Goal: Task Accomplishment & Management: Use online tool/utility

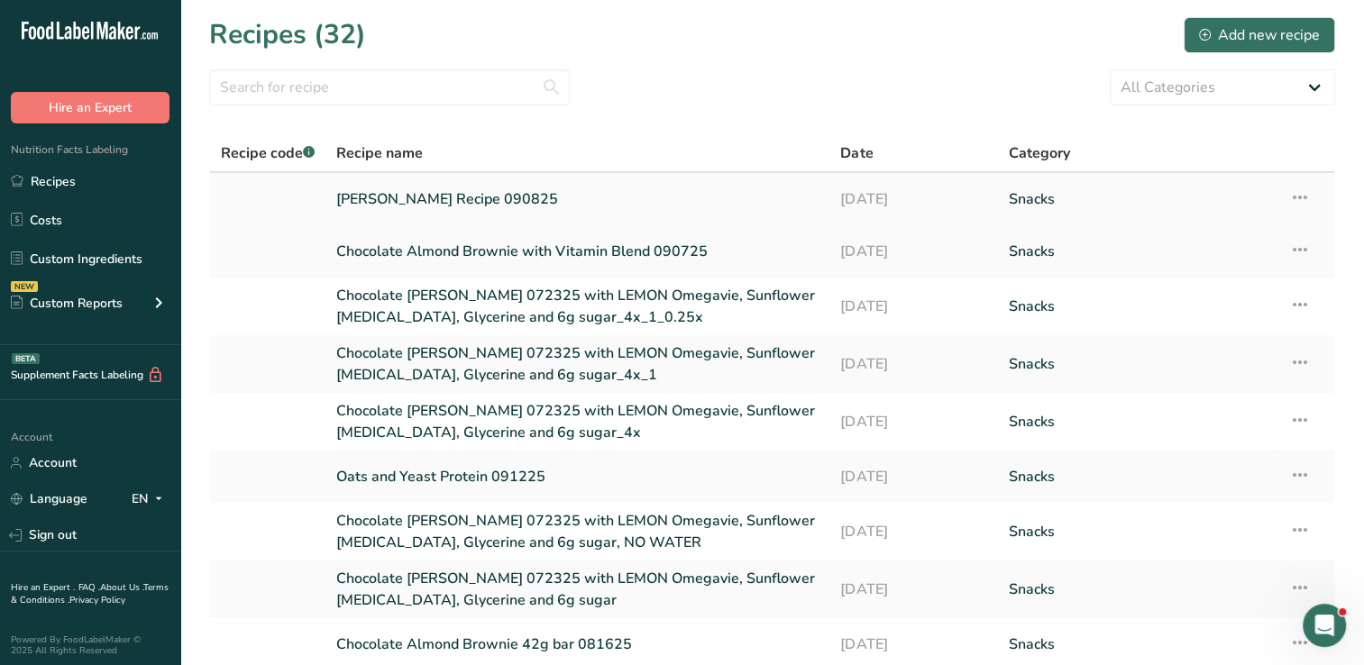
click at [467, 195] on link "[PERSON_NAME] Recipe 090825" at bounding box center [577, 199] width 482 height 38
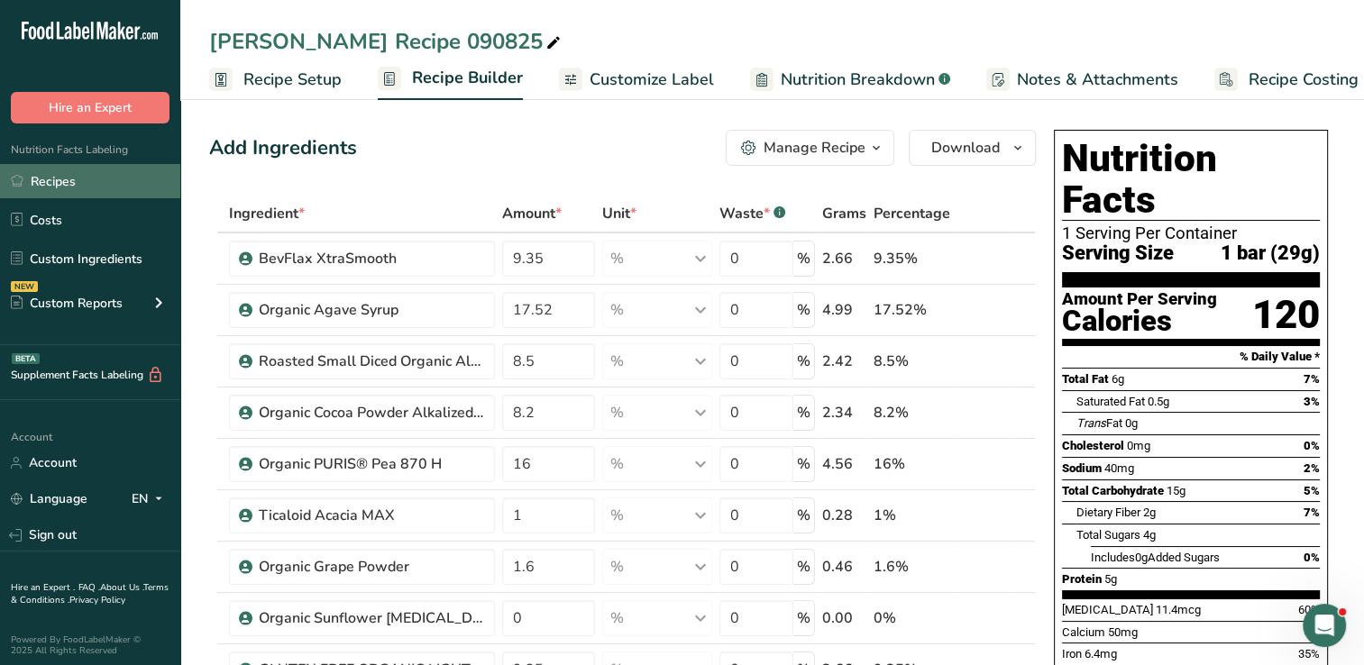
click at [82, 186] on link "Recipes" at bounding box center [90, 181] width 180 height 34
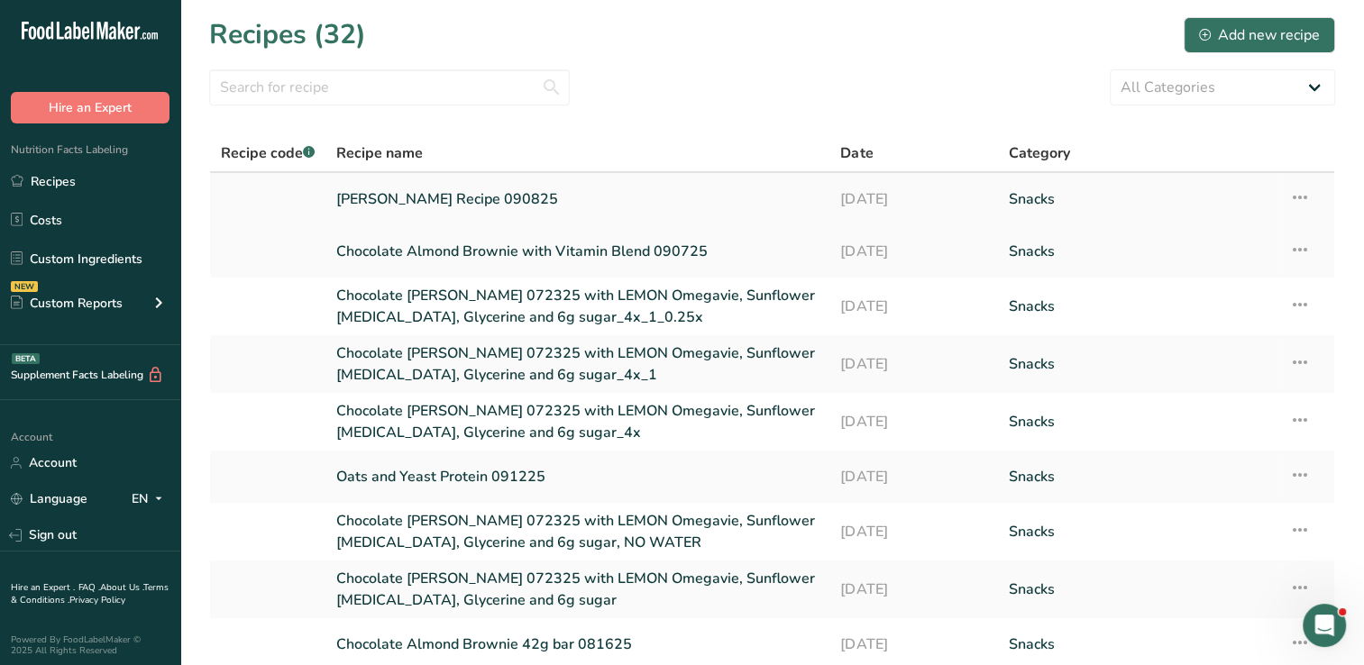
click at [1298, 183] on icon at bounding box center [1300, 197] width 22 height 32
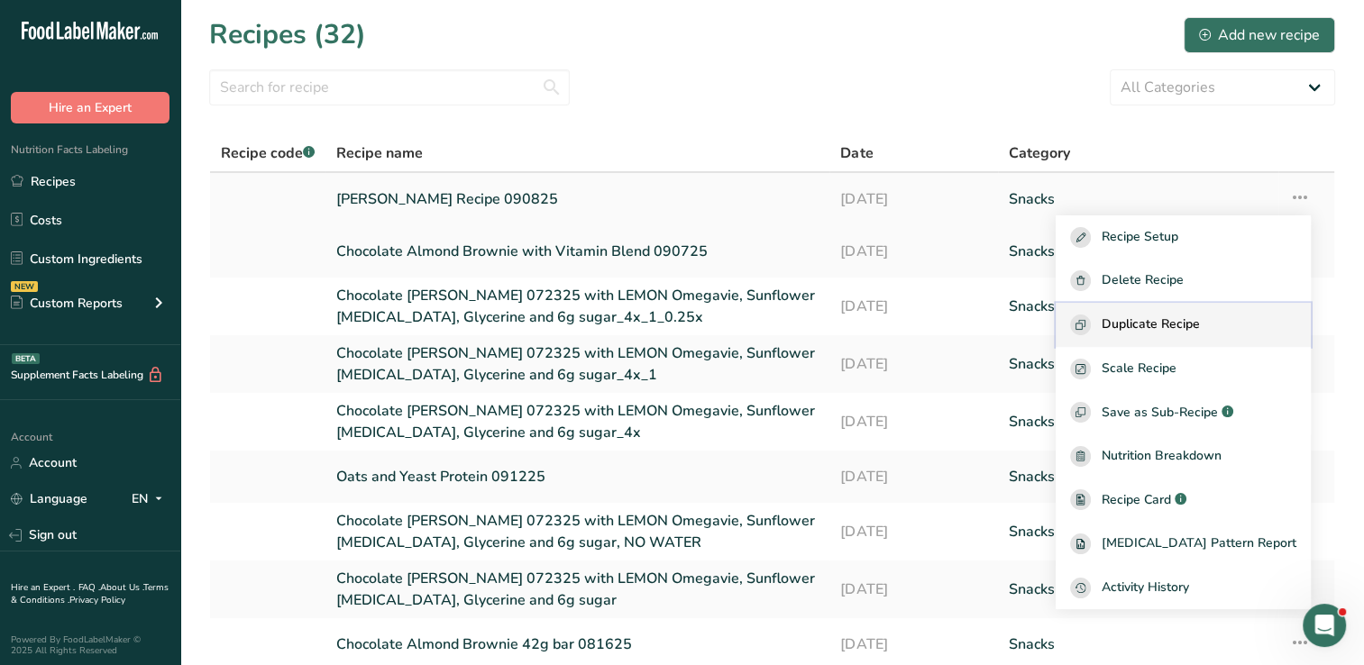
click at [1200, 322] on span "Duplicate Recipe" at bounding box center [1151, 325] width 98 height 21
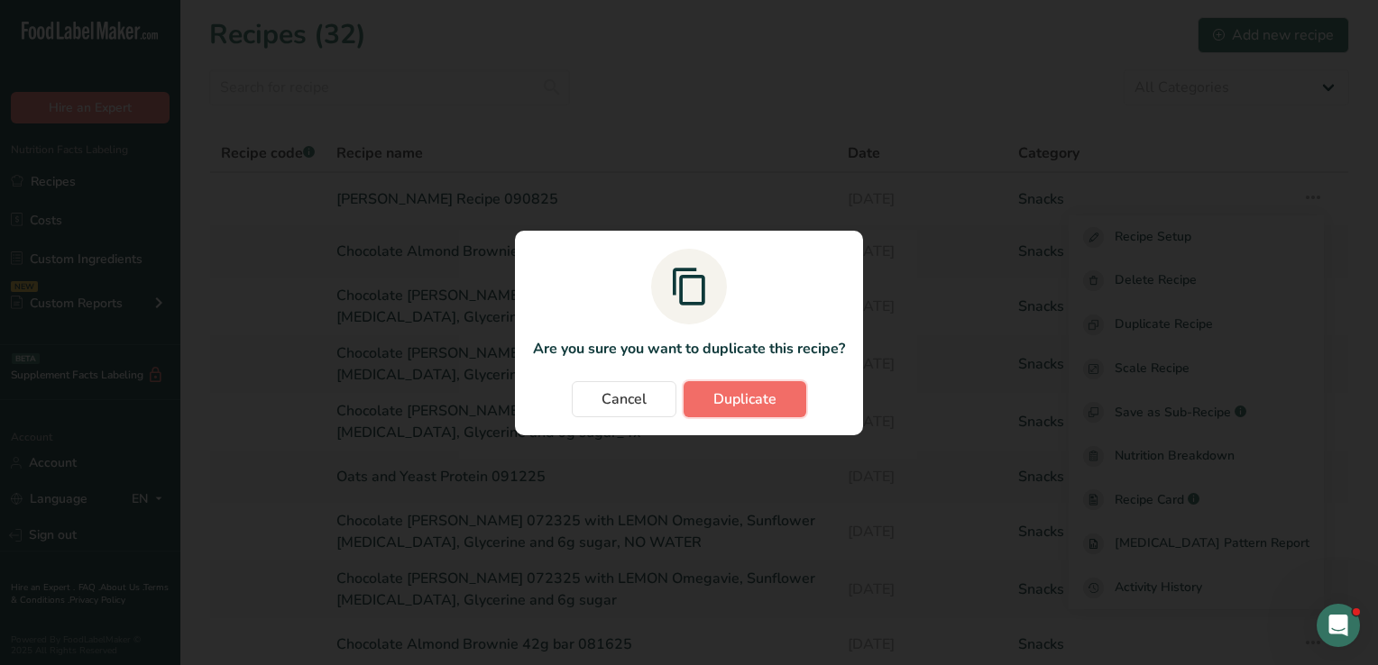
click at [740, 402] on span "Duplicate" at bounding box center [744, 400] width 63 height 22
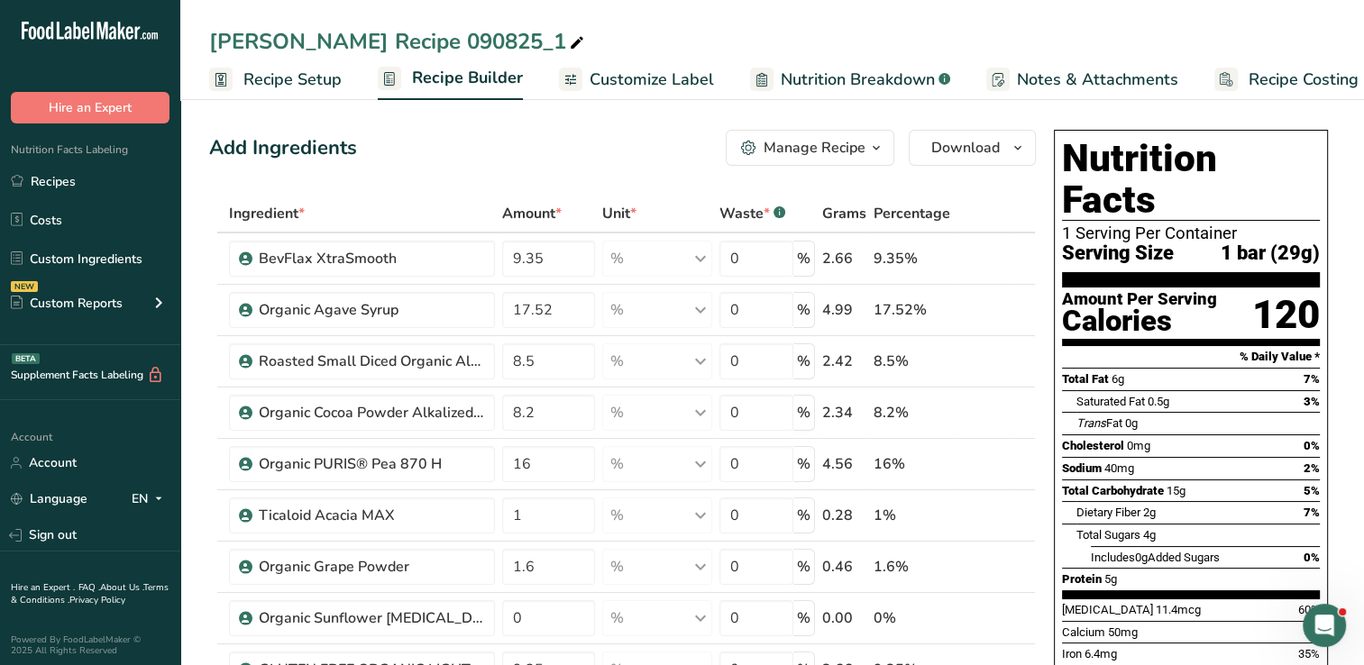
click at [569, 41] on icon at bounding box center [577, 43] width 16 height 25
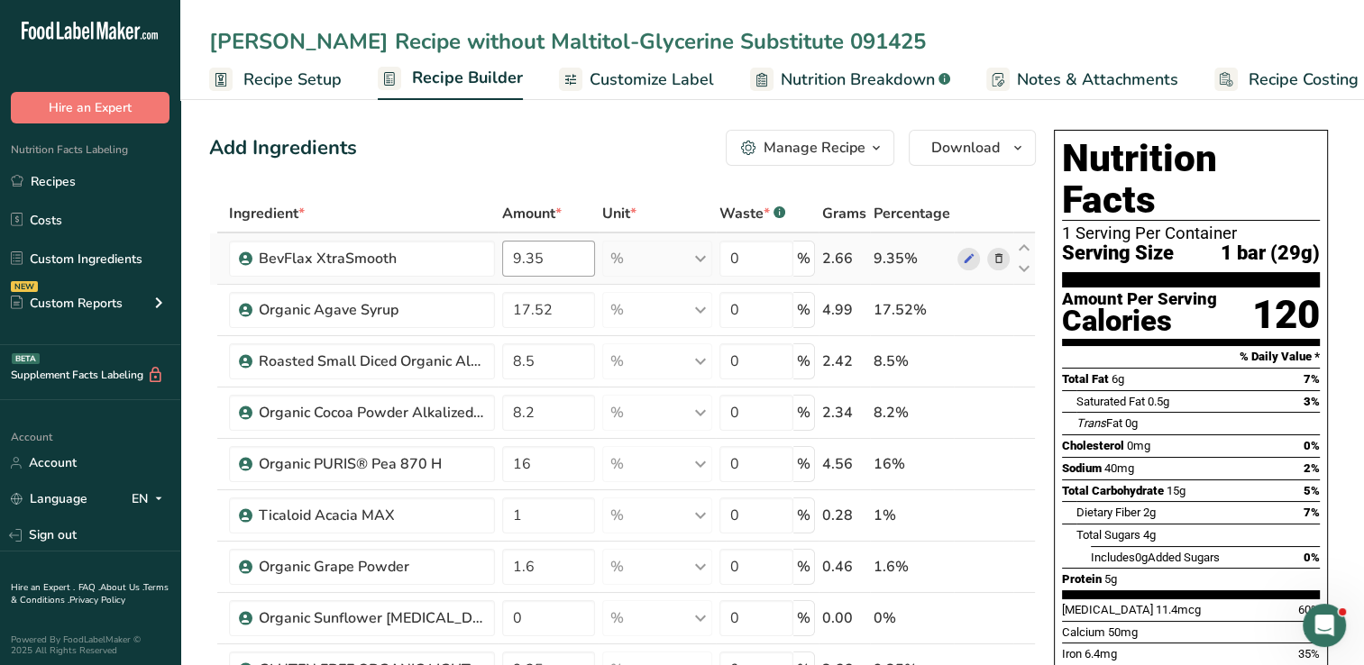
type input "[PERSON_NAME] Recipe without Maltitol-Glycerine Substitute 091425"
click at [566, 259] on input "9.35" at bounding box center [548, 259] width 93 height 36
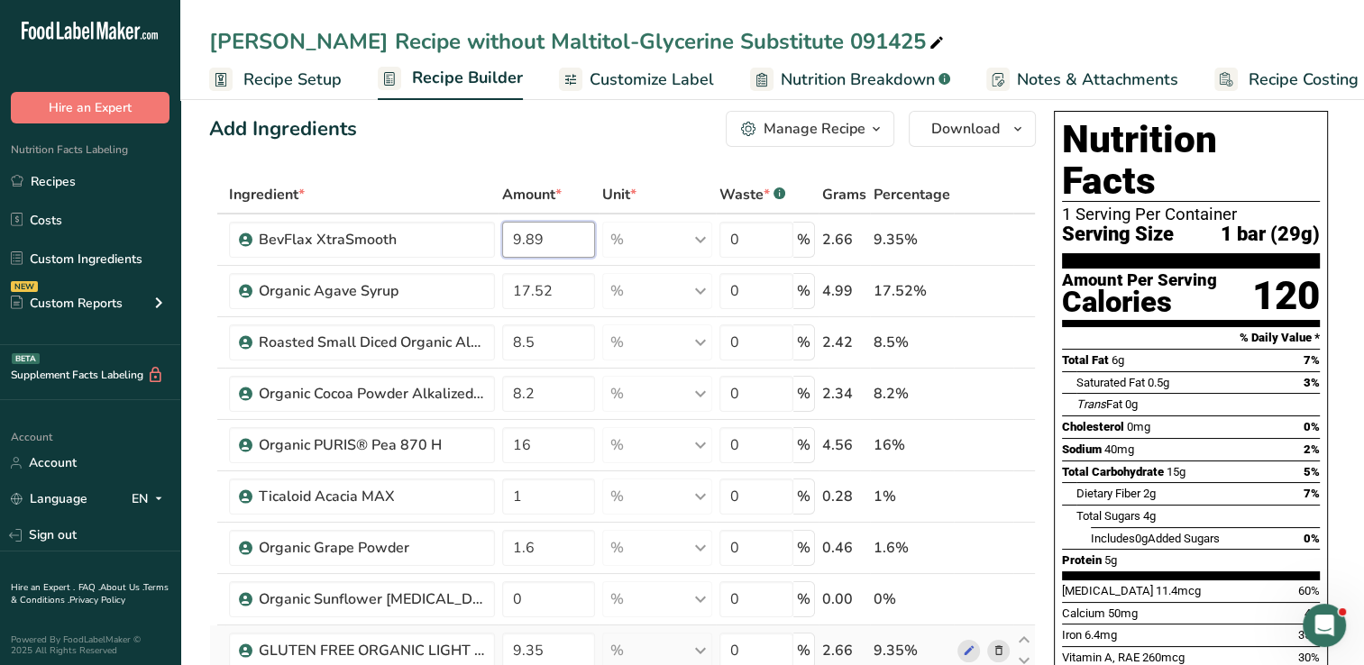
type input "9.89"
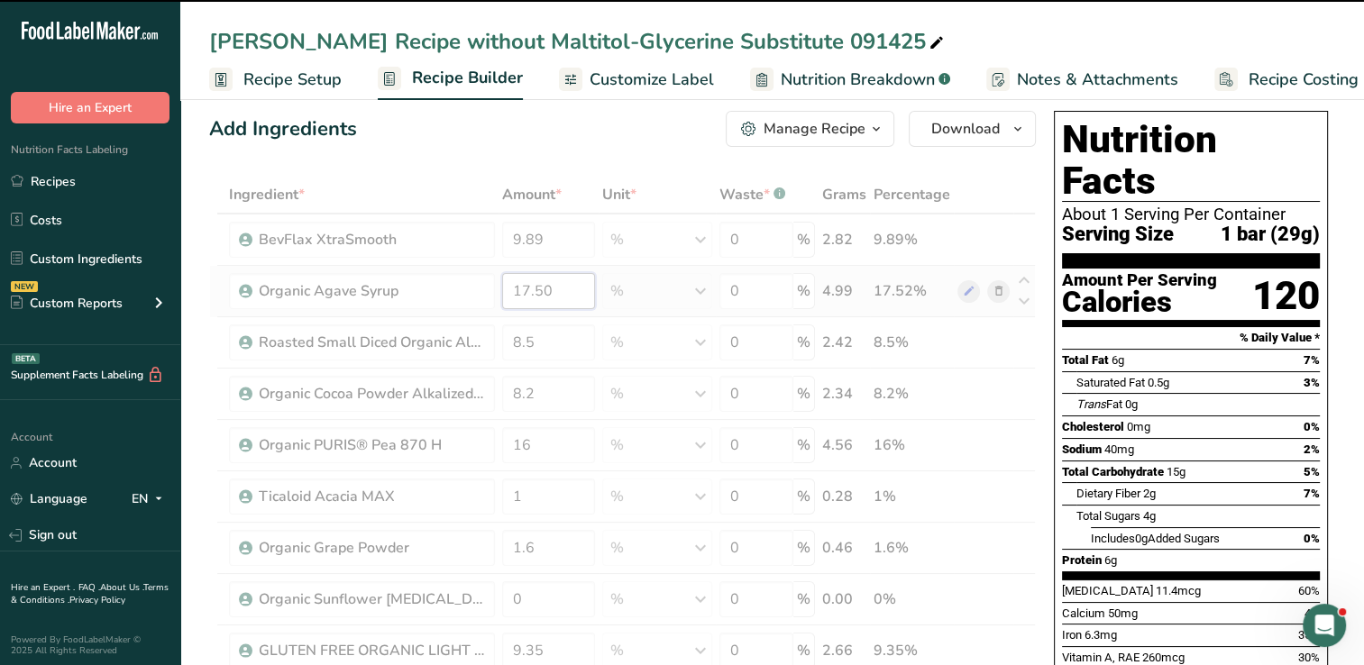
type input "17.52"
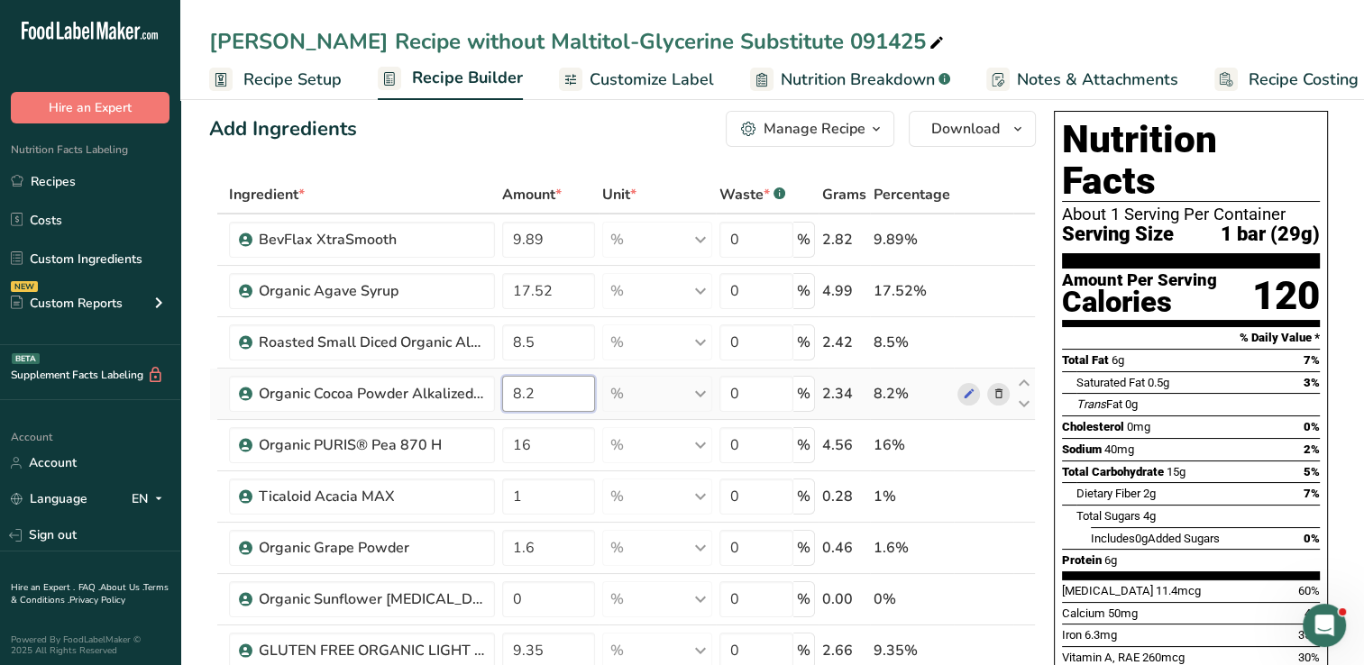
type input "17"
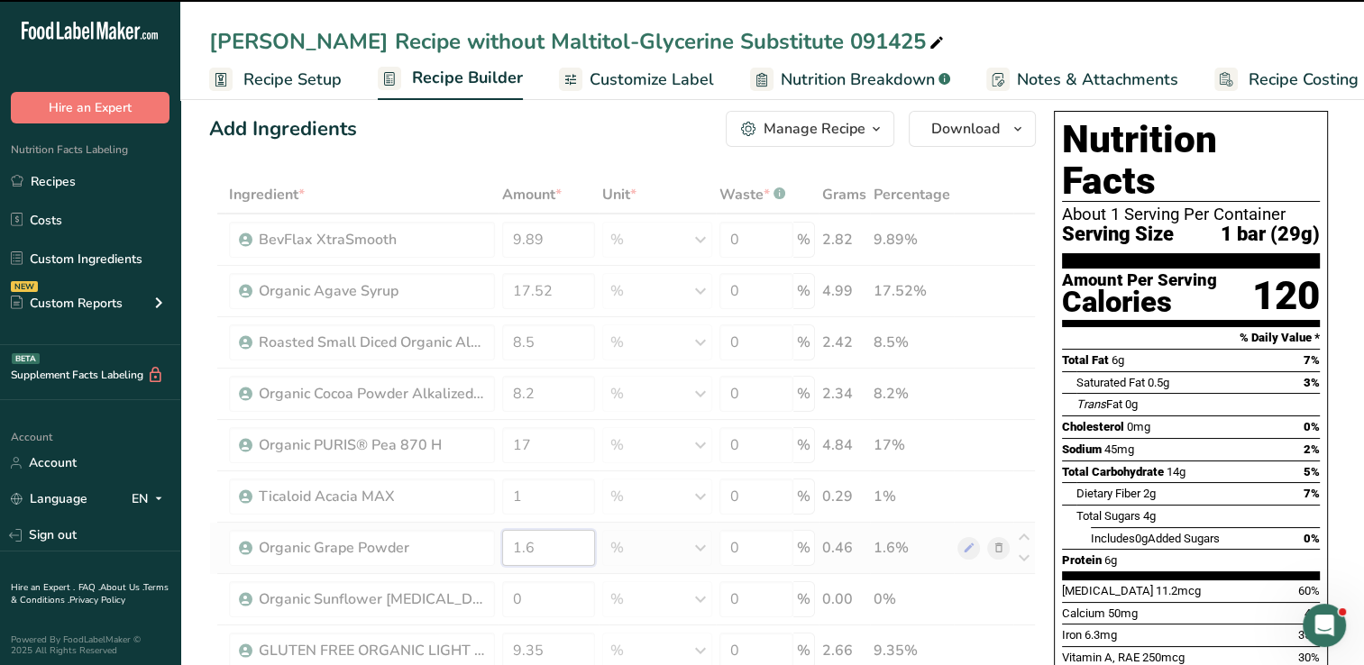
type input "1"
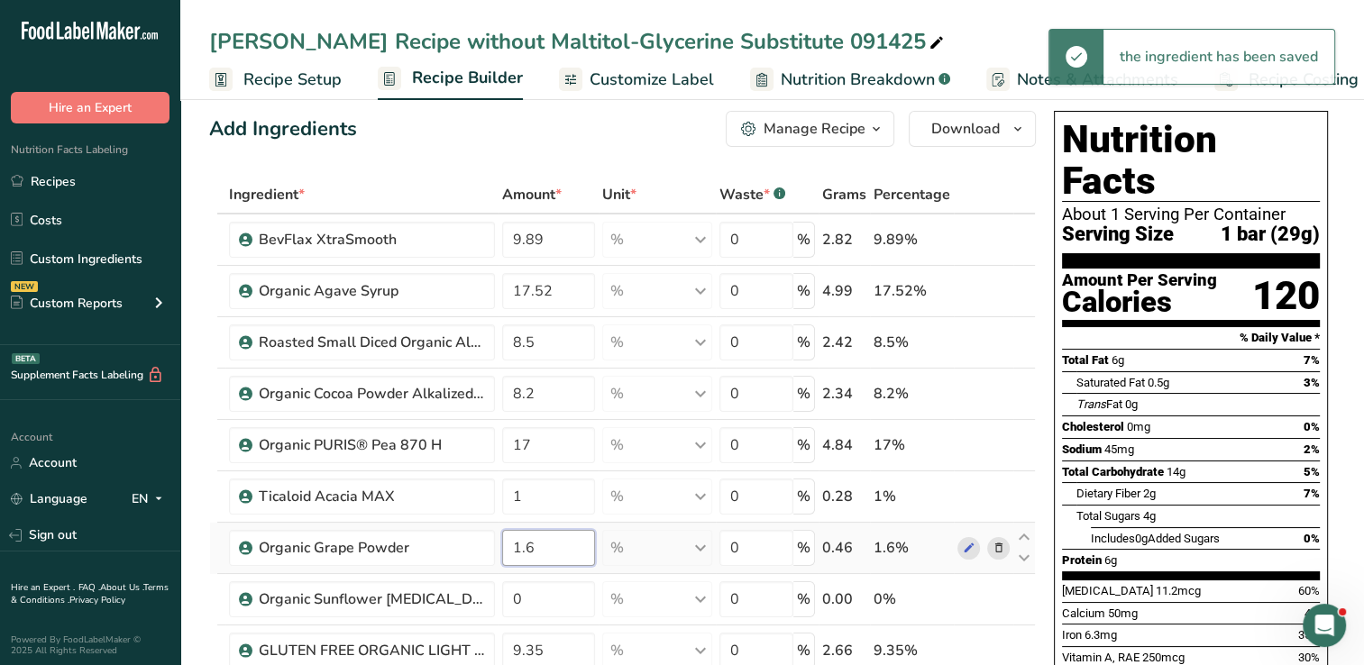
type input "1"
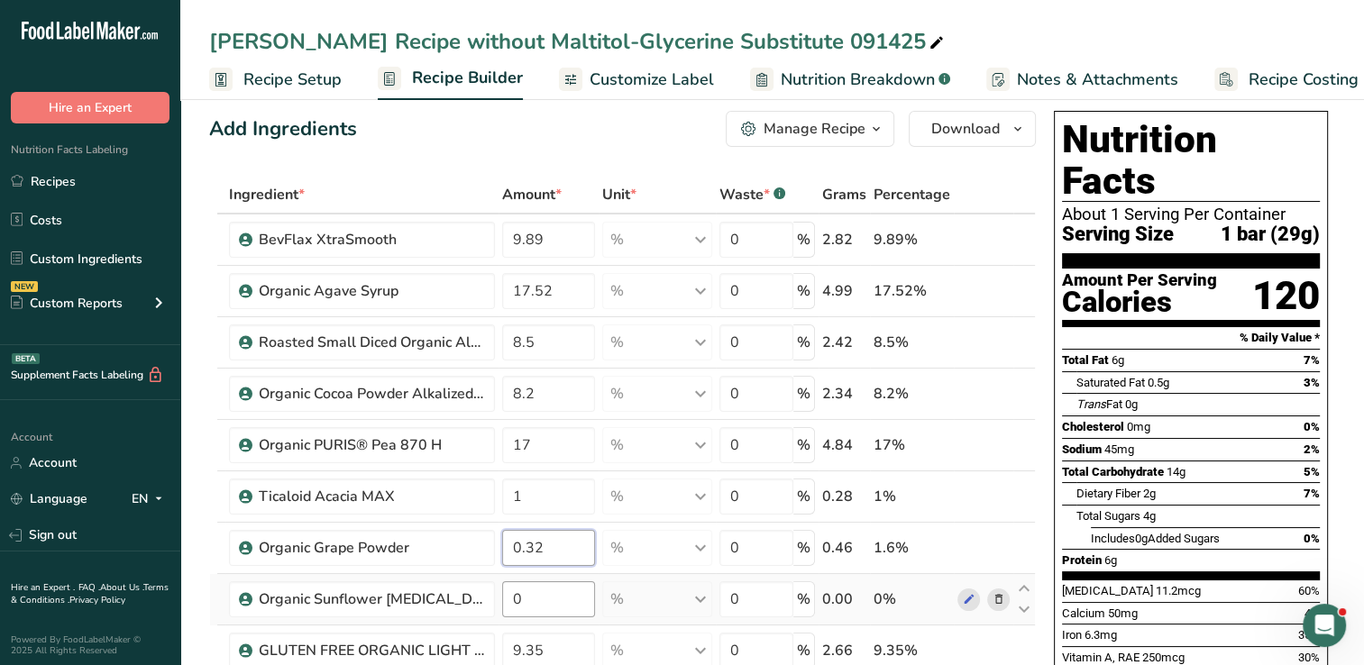
type input "0.32"
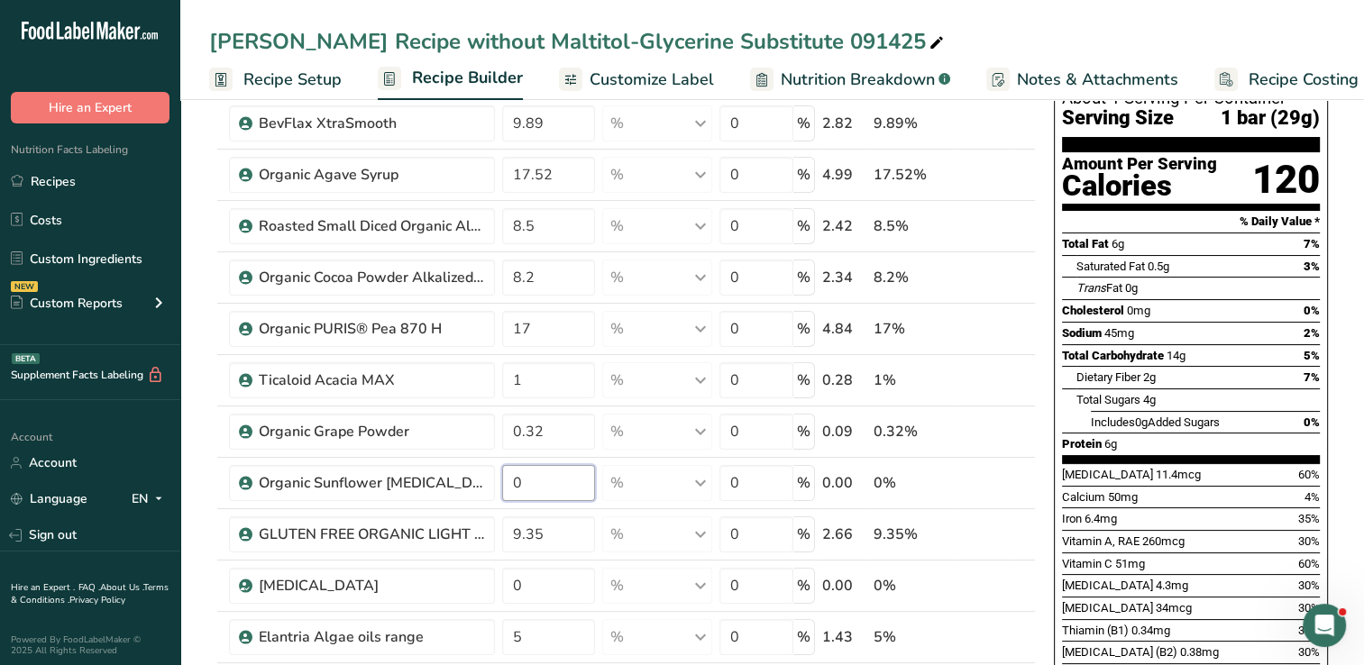
scroll to position [137, 0]
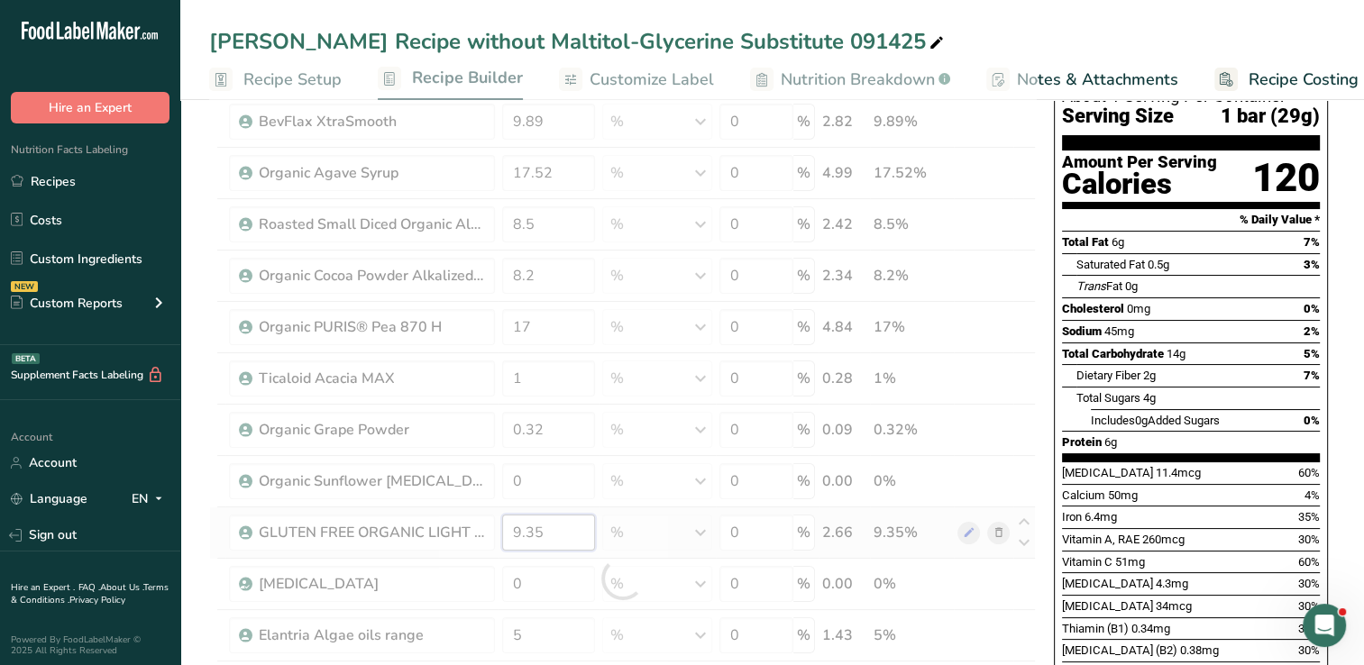
click at [569, 525] on div "Ingredient * Amount * Unit * Waste * .a-a{fill:#347362;}.b-a{fill:#fff;} Grams …" at bounding box center [622, 579] width 827 height 1043
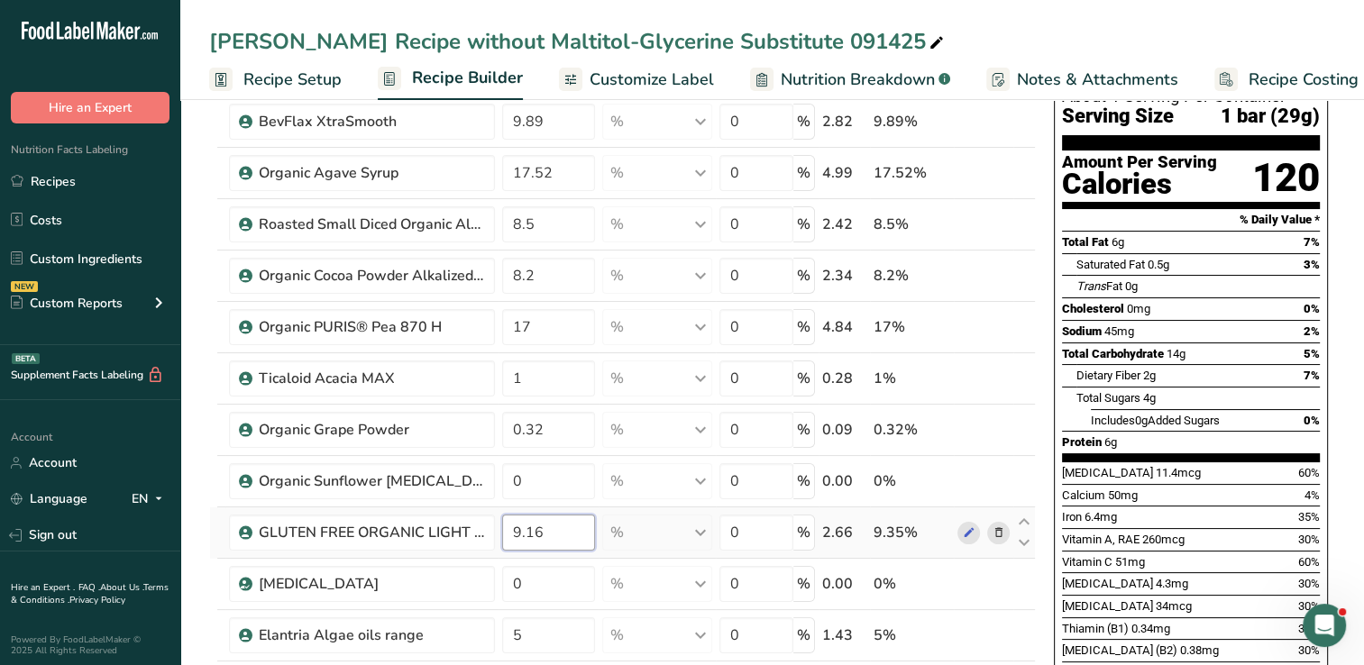
type input "9.16"
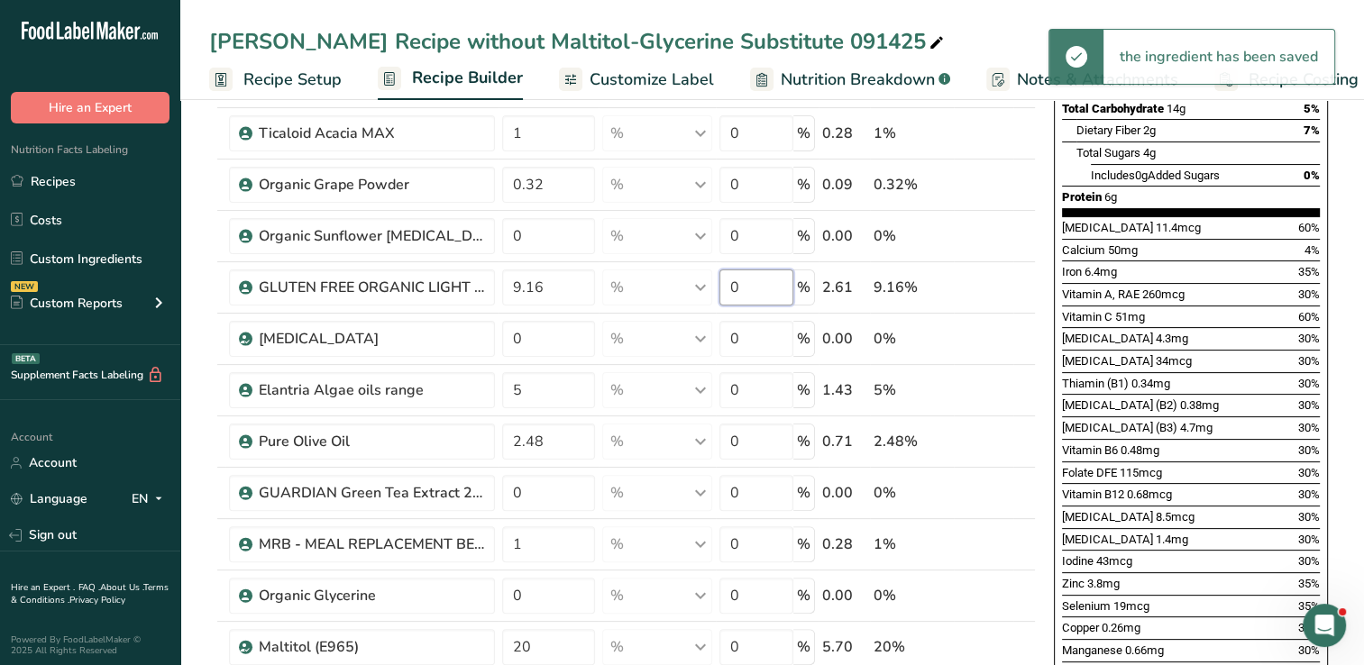
scroll to position [431, 0]
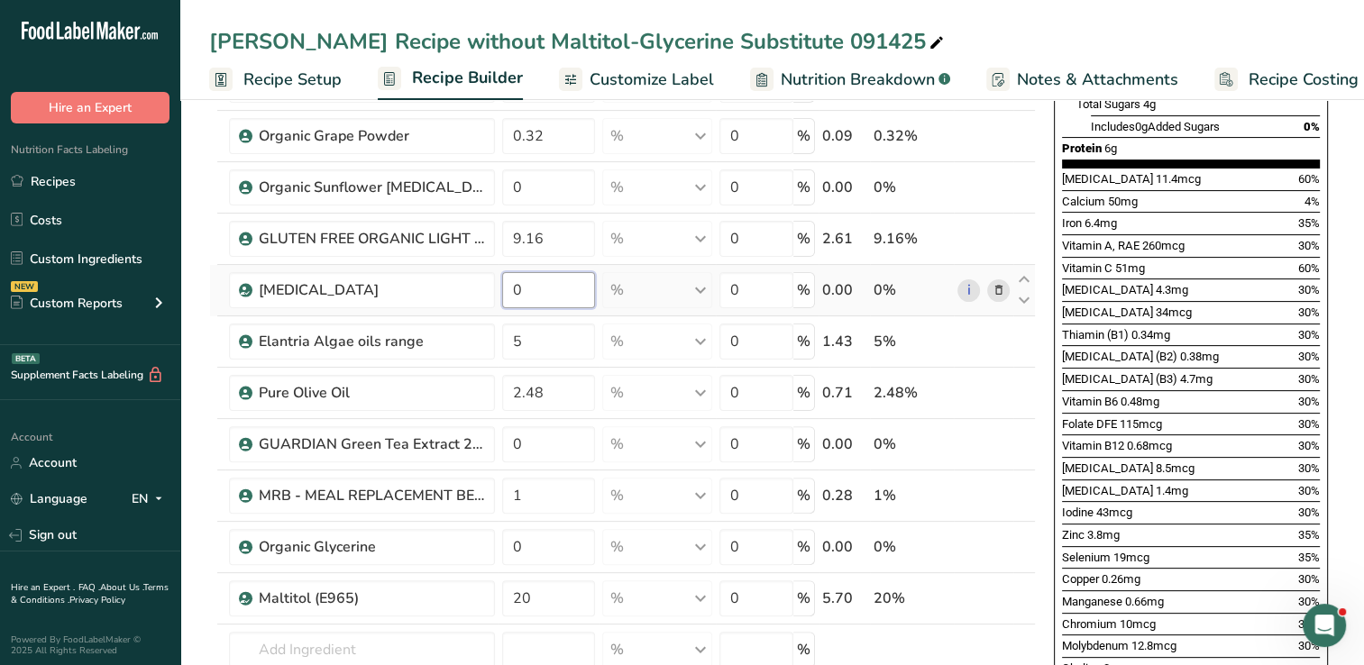
click at [552, 286] on div "Ingredient * Amount * Unit * Waste * .a-a{fill:#347362;}.b-a{fill:#fff;} Grams …" at bounding box center [622, 285] width 827 height 1043
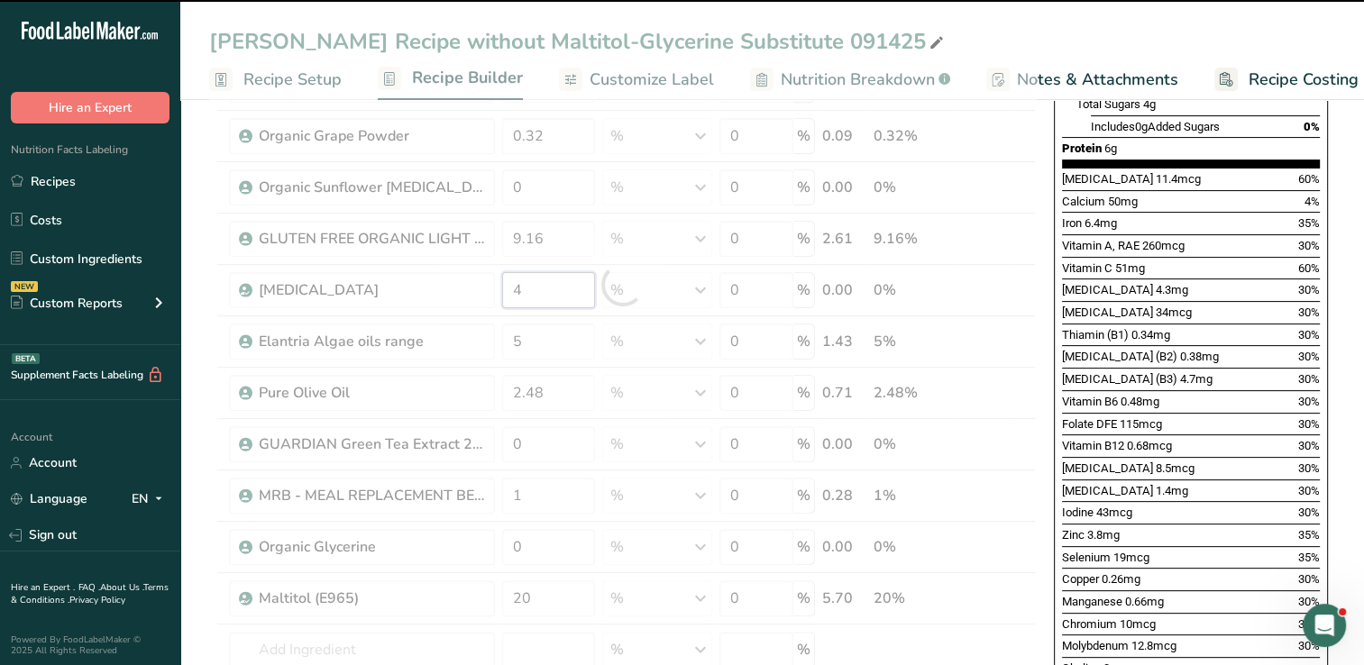
type input "0"
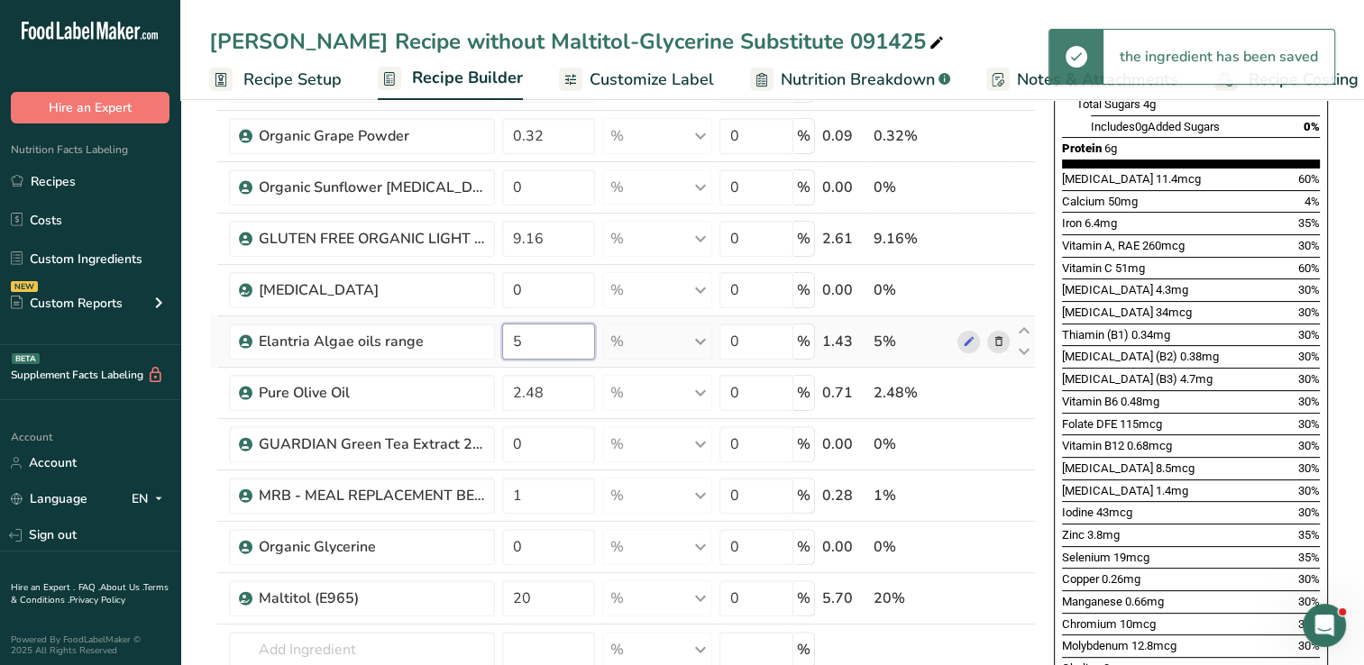
click at [545, 334] on div "Ingredient * Amount * Unit * Waste * .a-a{fill:#347362;}.b-a{fill:#fff;} Grams …" at bounding box center [622, 285] width 827 height 1043
click at [537, 288] on div "Ingredient * Amount * Unit * Waste * .a-a{fill:#347362;}.b-a{fill:#fff;} Grams …" at bounding box center [622, 285] width 827 height 1043
type input "0"
type input "4.0"
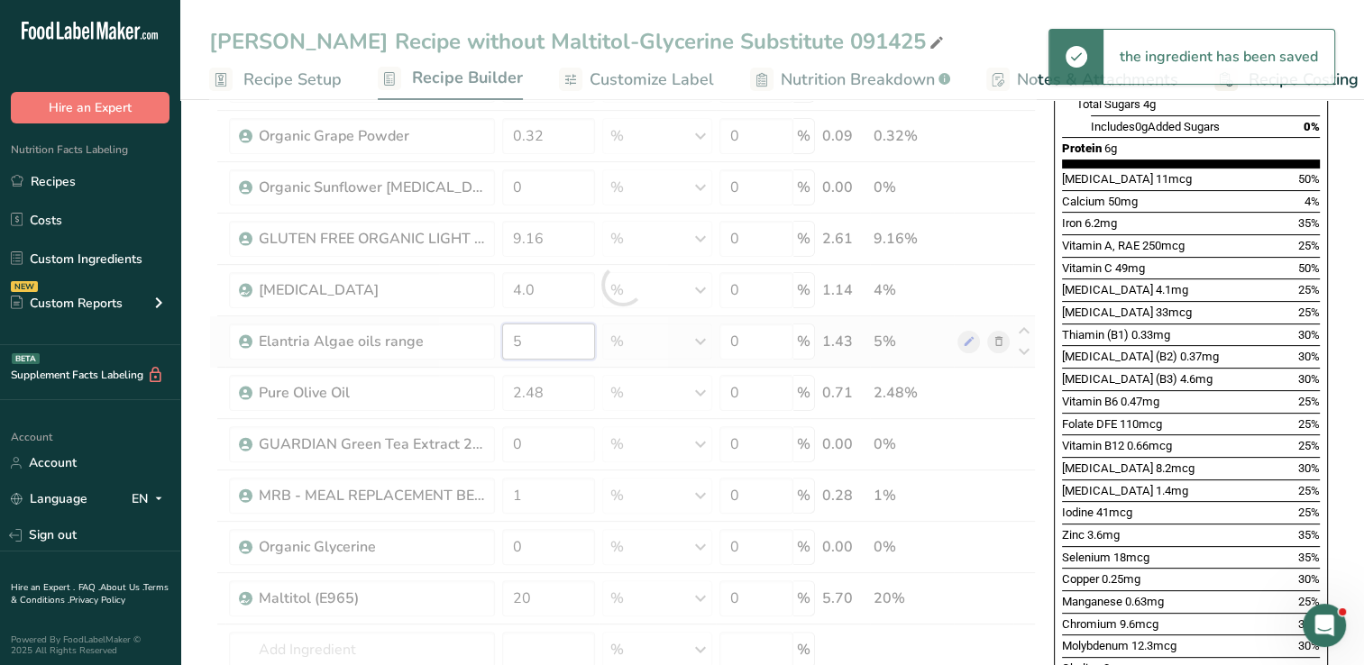
click at [541, 341] on div "Ingredient * Amount * Unit * Waste * .a-a{fill:#347362;}.b-a{fill:#fff;} Grams …" at bounding box center [622, 285] width 827 height 1043
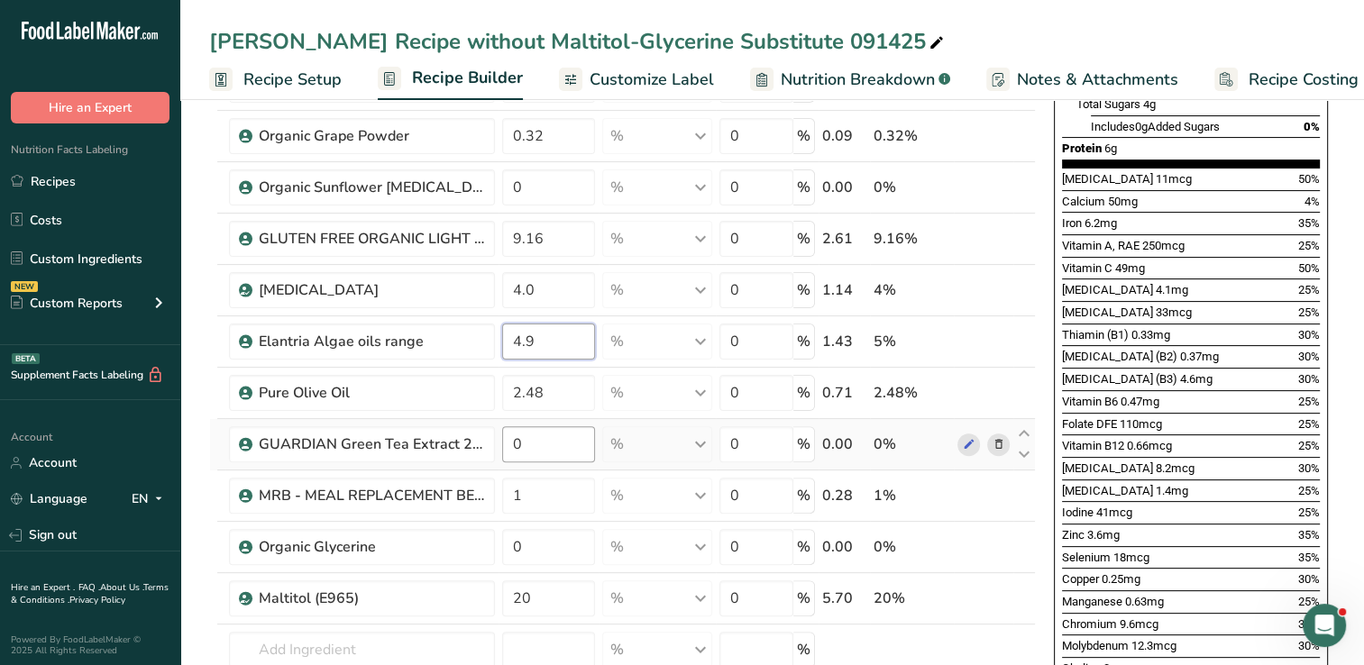
type input "4.9"
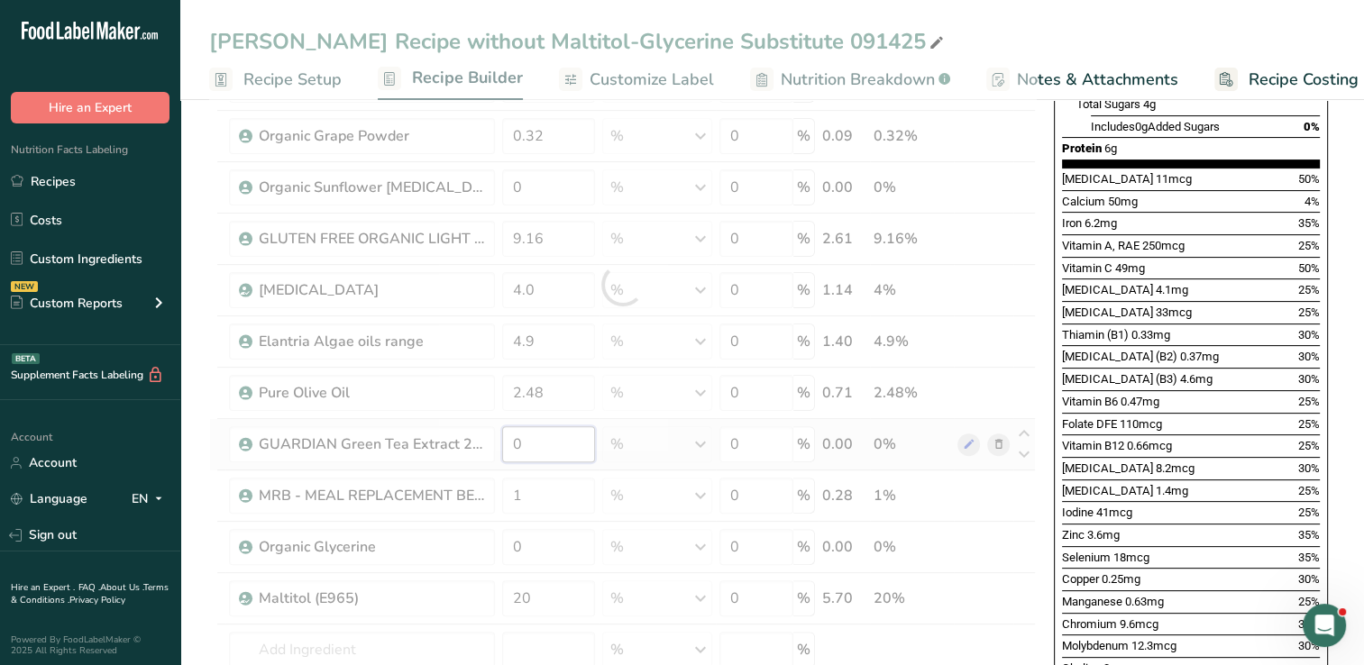
click at [554, 444] on div "Ingredient * Amount * Unit * Waste * .a-a{fill:#347362;}.b-a{fill:#fff;} Grams …" at bounding box center [622, 285] width 827 height 1043
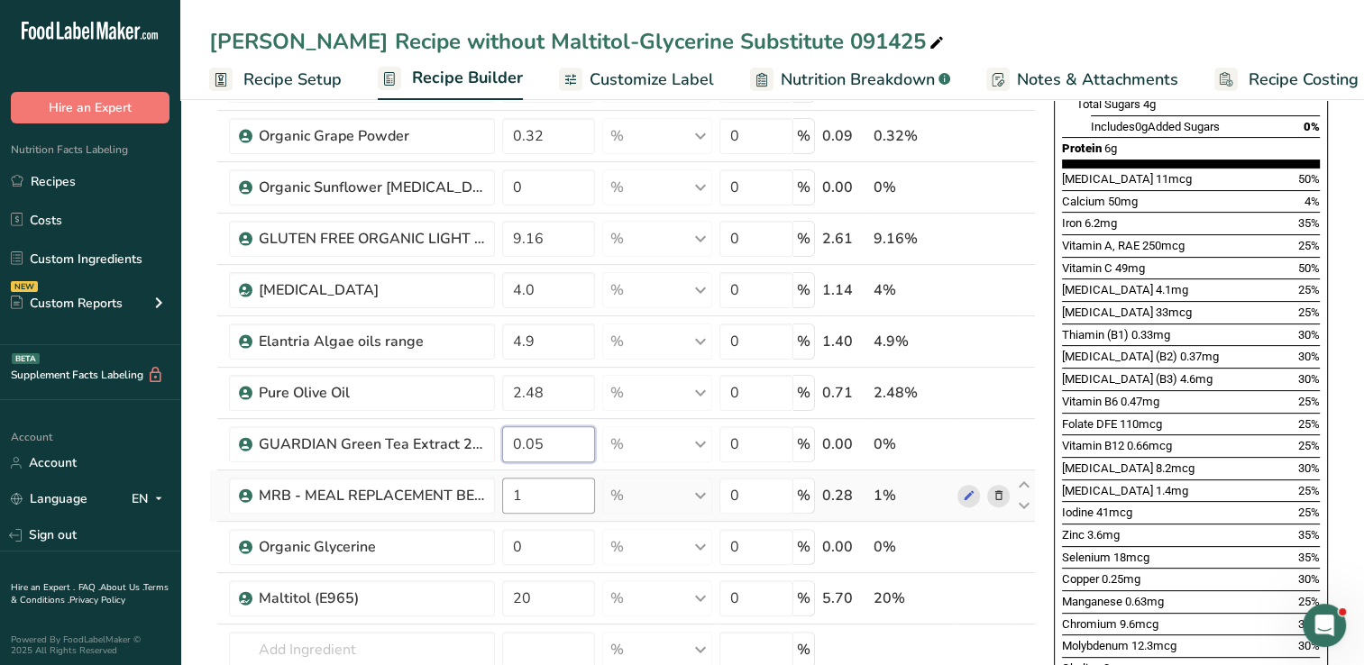
type input "0.05"
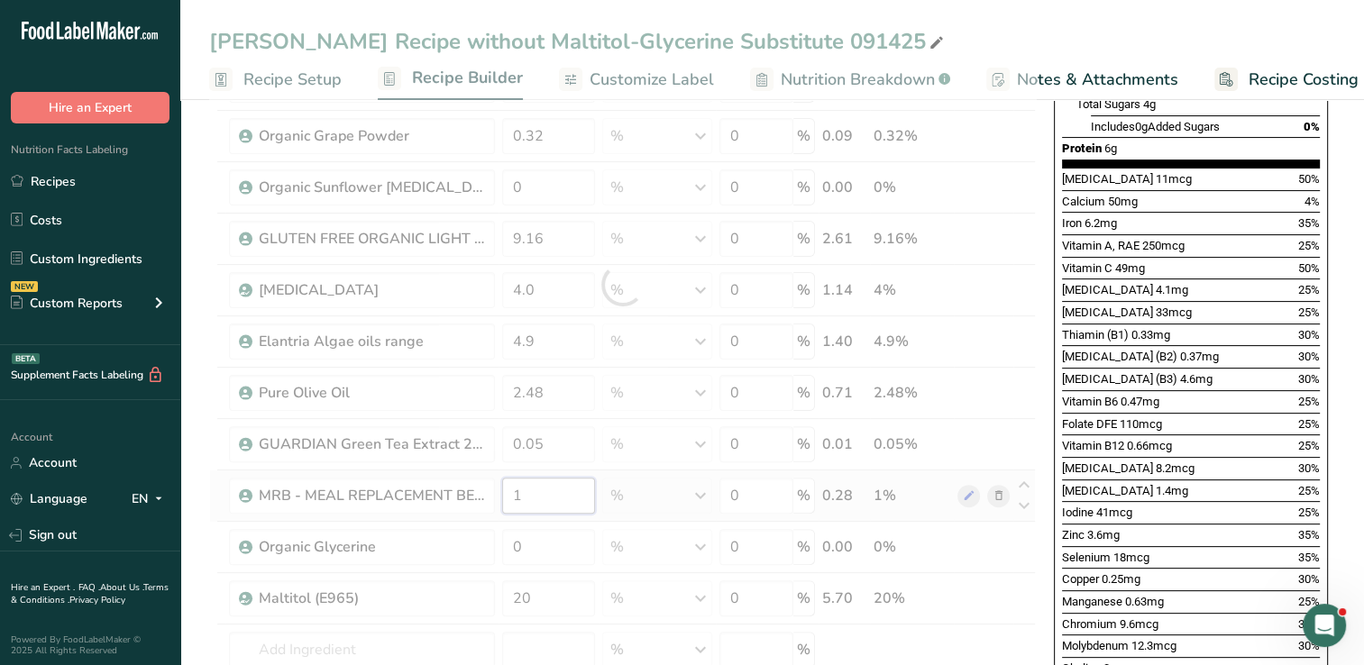
click at [555, 490] on div "Ingredient * Amount * Unit * Waste * .a-a{fill:#347362;}.b-a{fill:#fff;} Grams …" at bounding box center [622, 285] width 827 height 1043
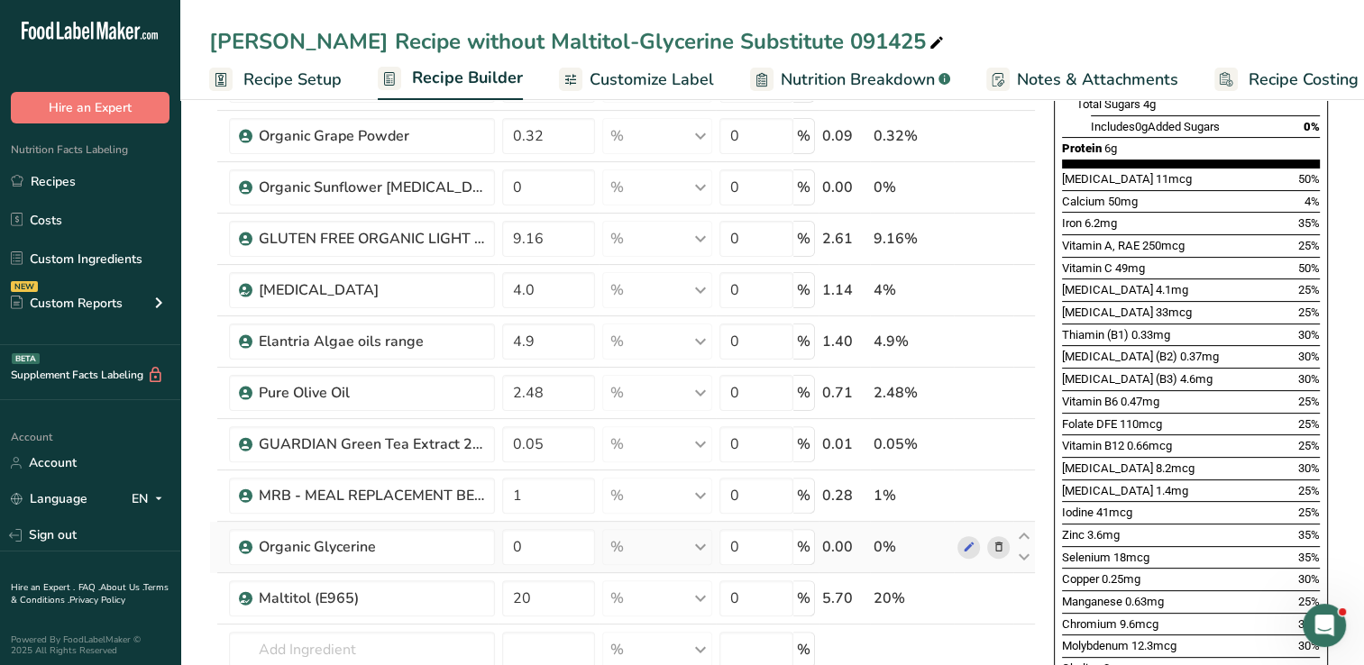
click at [686, 552] on div "Ingredient * Amount * Unit * Waste * .a-a{fill:#347362;}.b-a{fill:#fff;} Grams …" at bounding box center [622, 285] width 827 height 1043
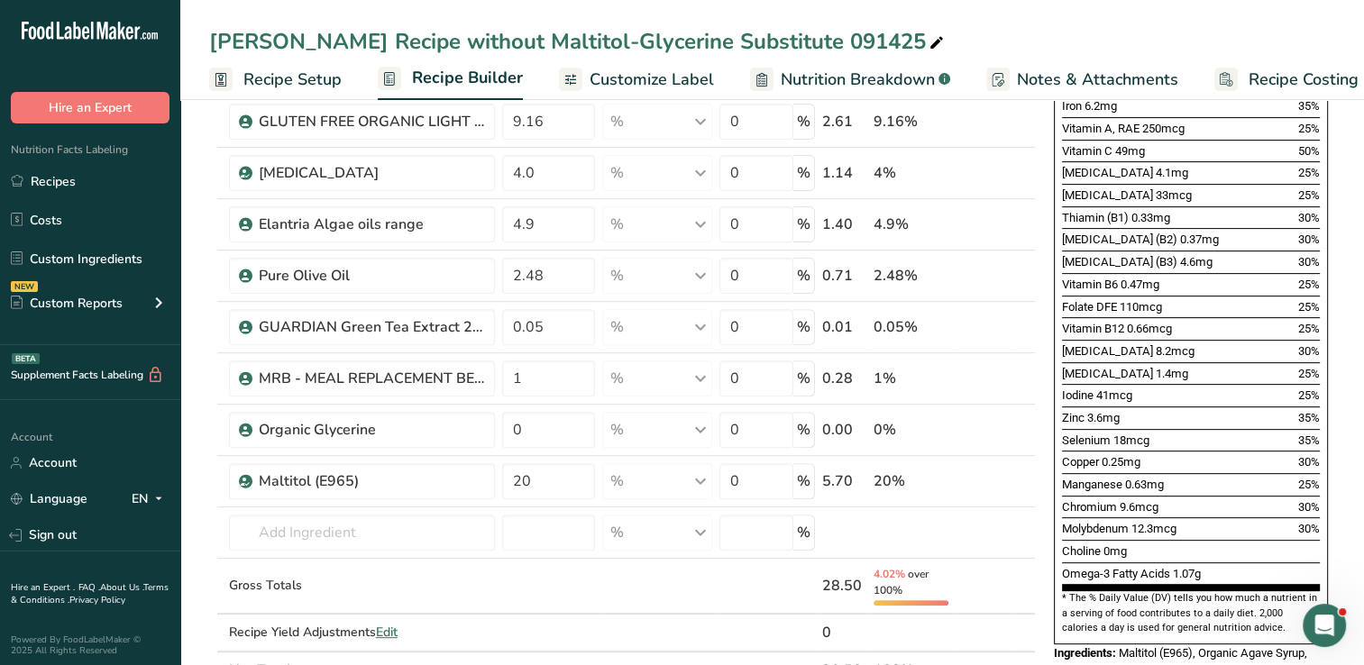
scroll to position [550, 0]
click at [543, 433] on input "0" at bounding box center [548, 428] width 93 height 36
type input "16"
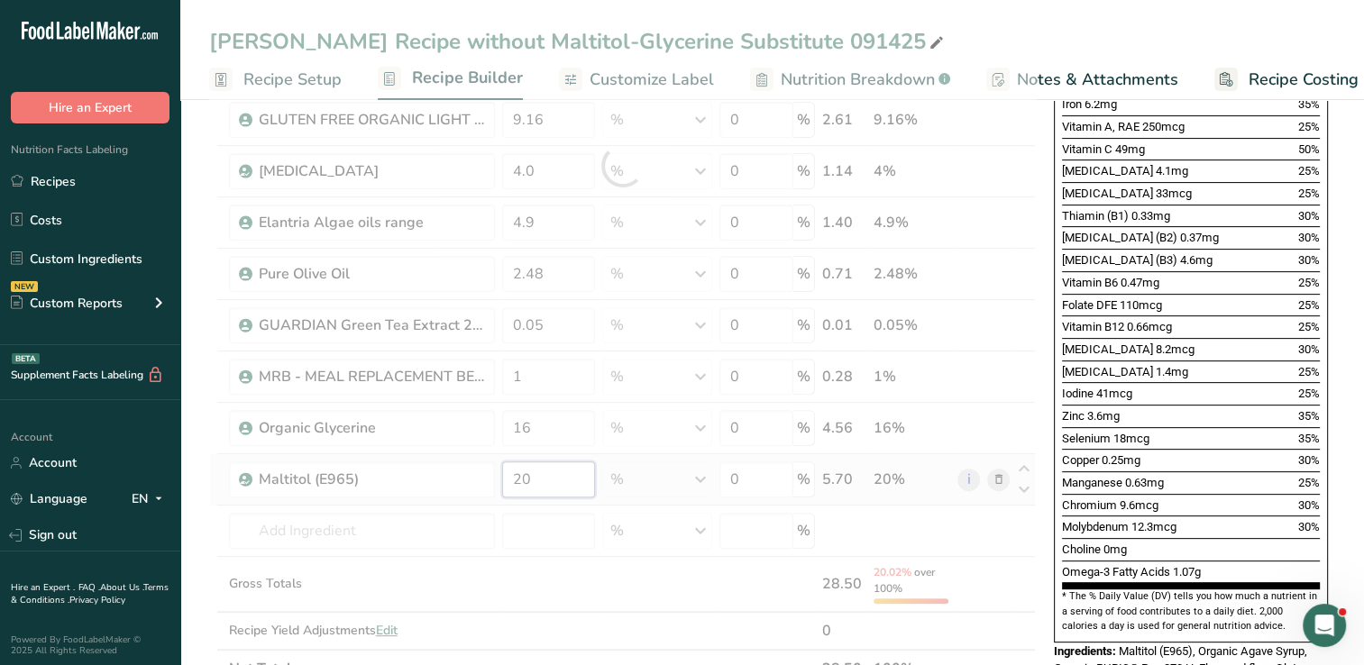
click at [557, 484] on div "Ingredient * Amount * Unit * Waste * .a-a{fill:#347362;}.b-a{fill:#fff;} Grams …" at bounding box center [622, 166] width 827 height 1043
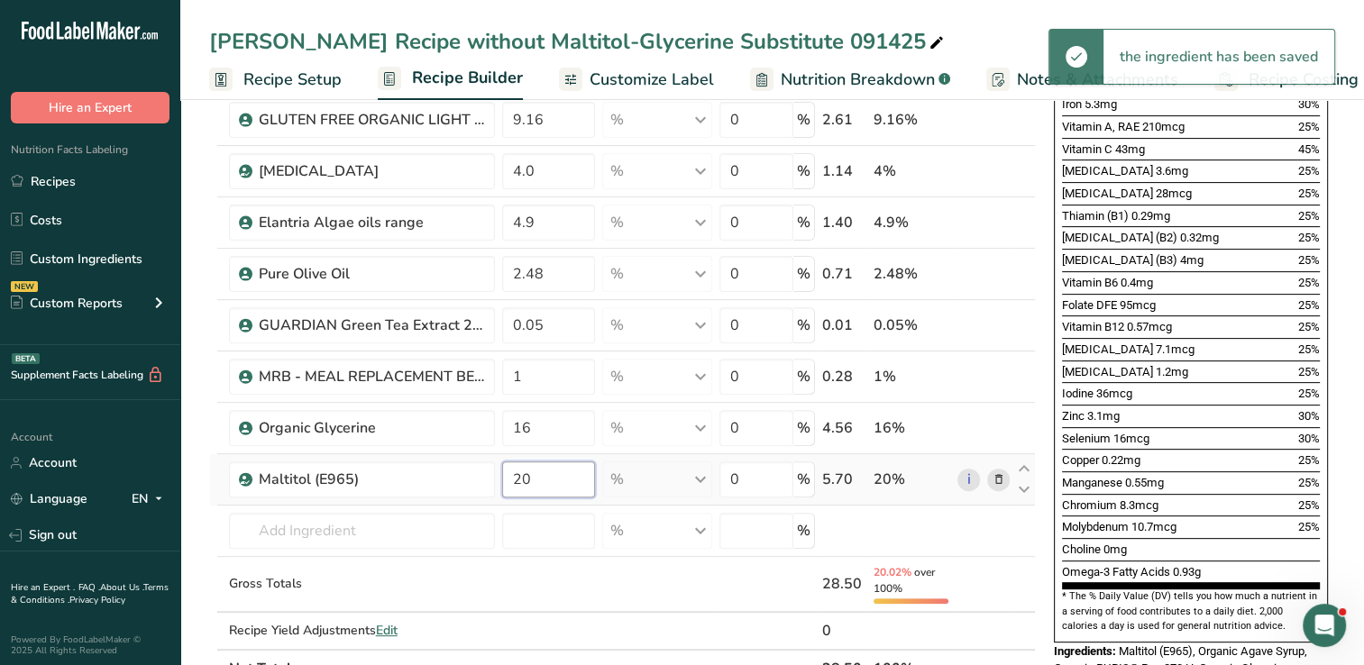
type input "2"
type input "0"
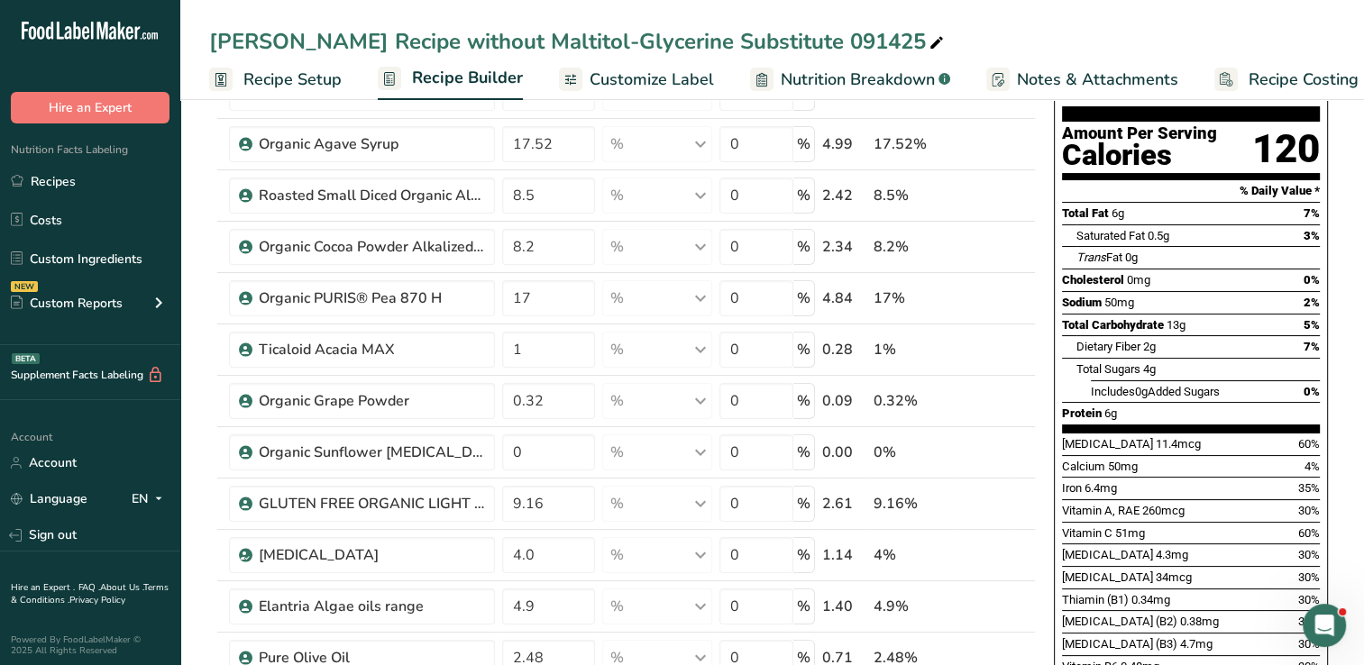
scroll to position [184, 0]
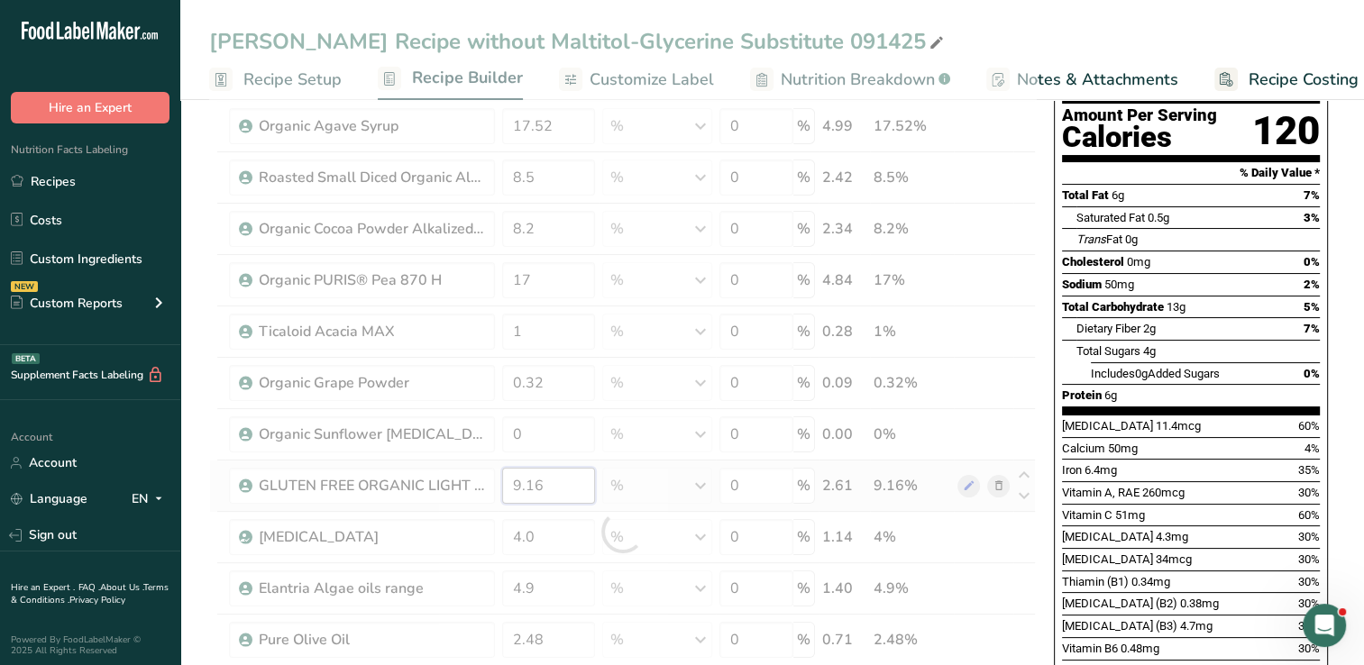
click at [561, 484] on div "Ingredient * Amount * Unit * Waste * .a-a{fill:#347362;}.b-a{fill:#fff;} Grams …" at bounding box center [622, 532] width 827 height 1043
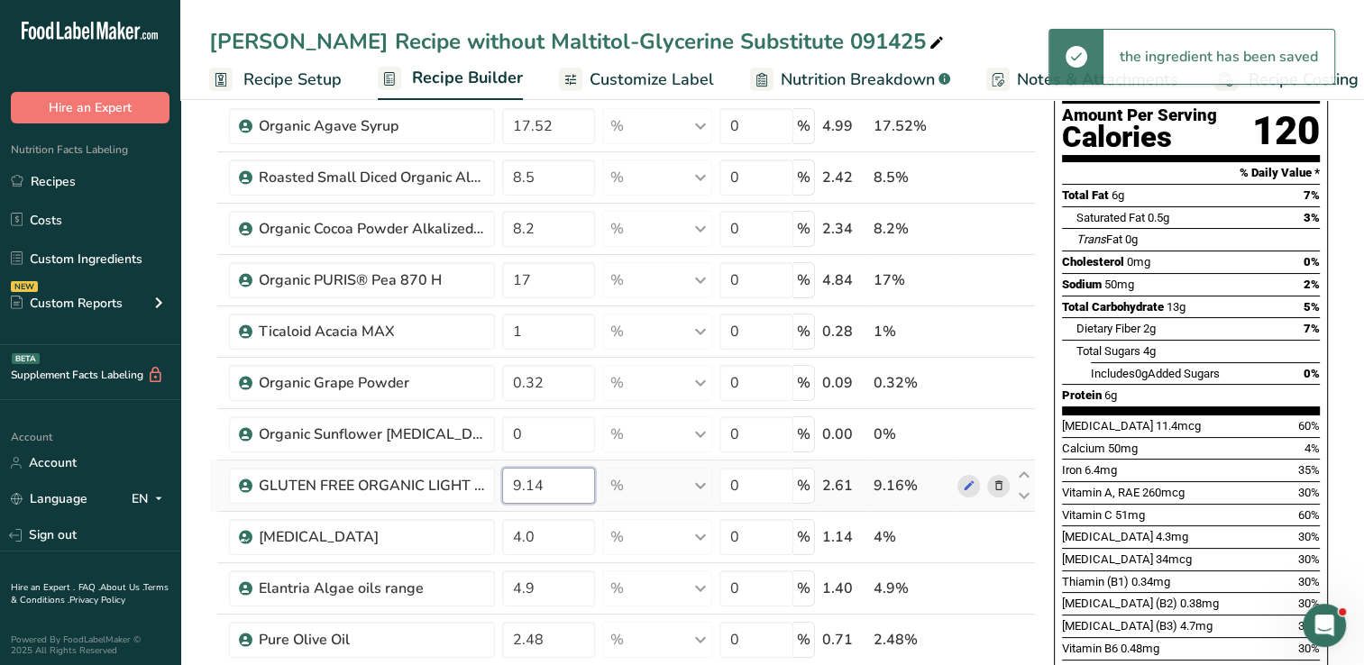
type input "9.14"
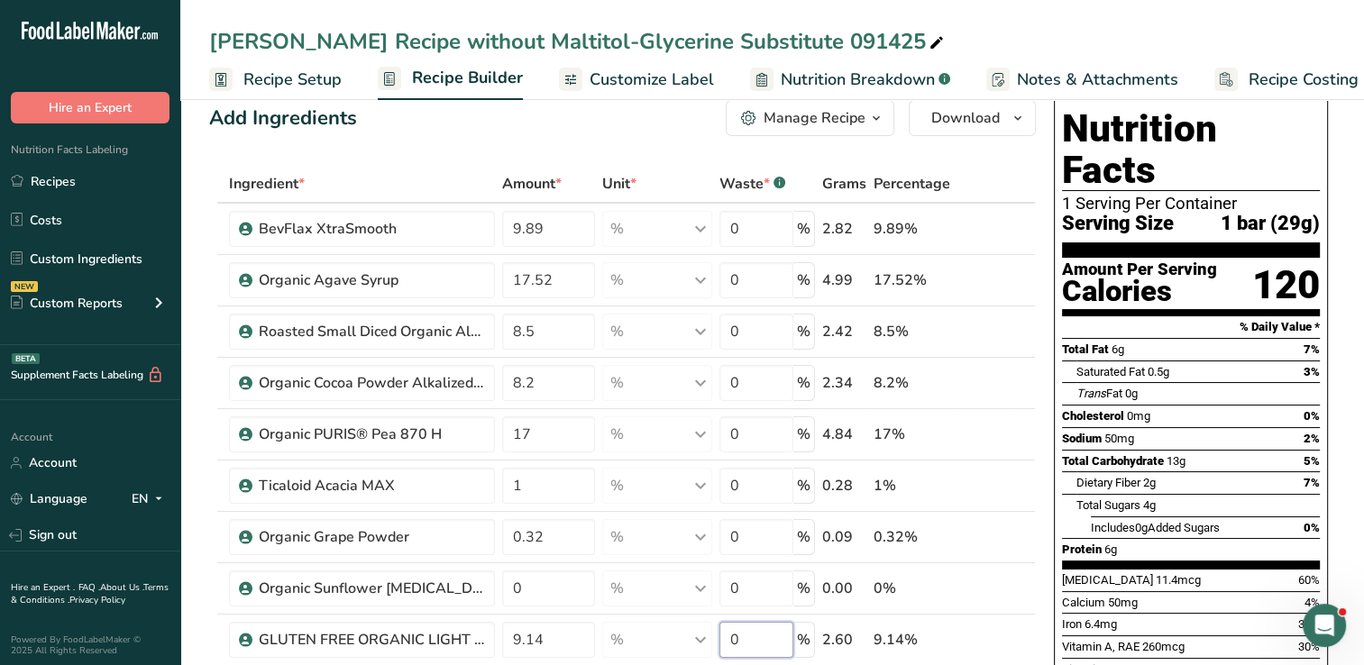
scroll to position [0, 0]
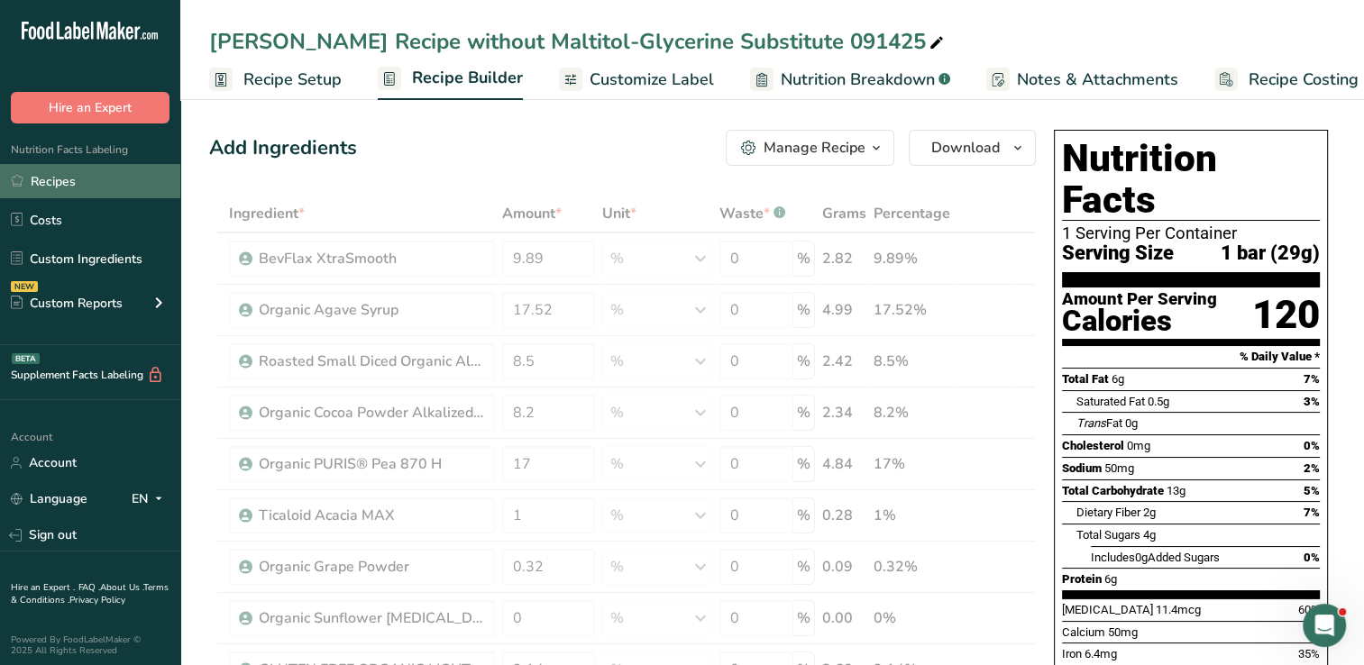
click at [49, 181] on link "Recipes" at bounding box center [90, 181] width 180 height 34
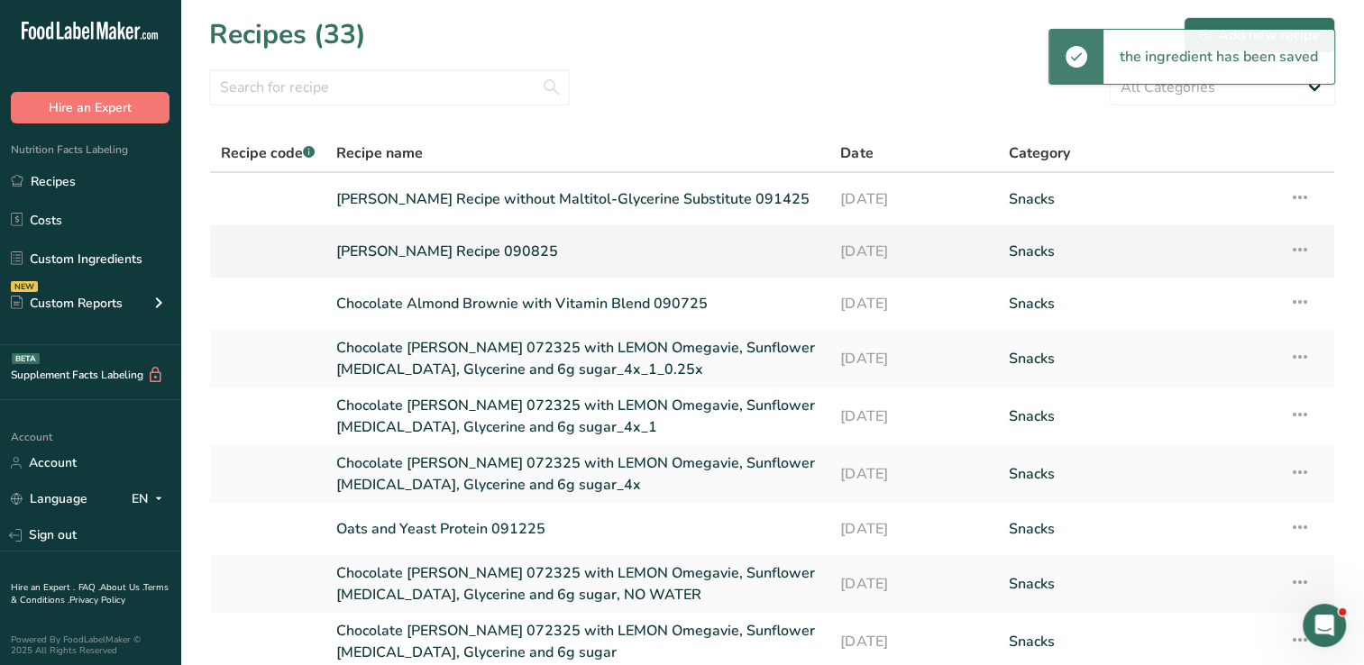
click at [422, 256] on link "[PERSON_NAME] Recipe 090825" at bounding box center [577, 252] width 482 height 38
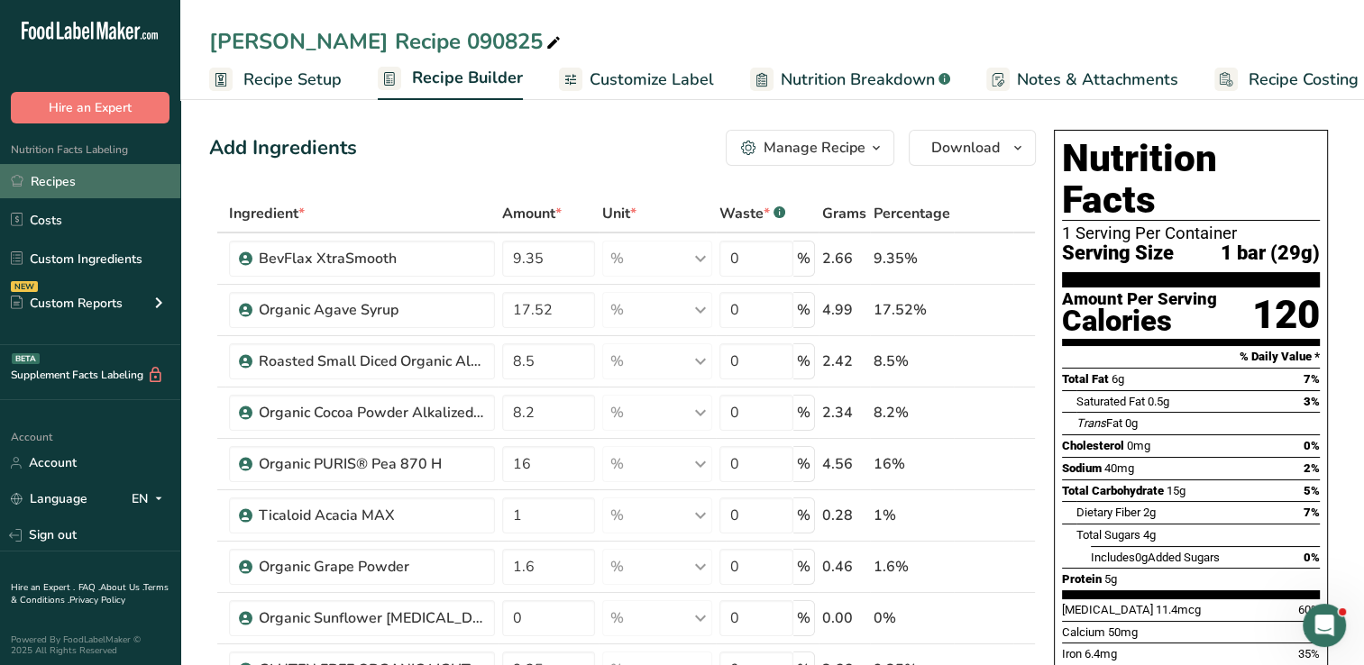
click at [73, 188] on link "Recipes" at bounding box center [90, 181] width 180 height 34
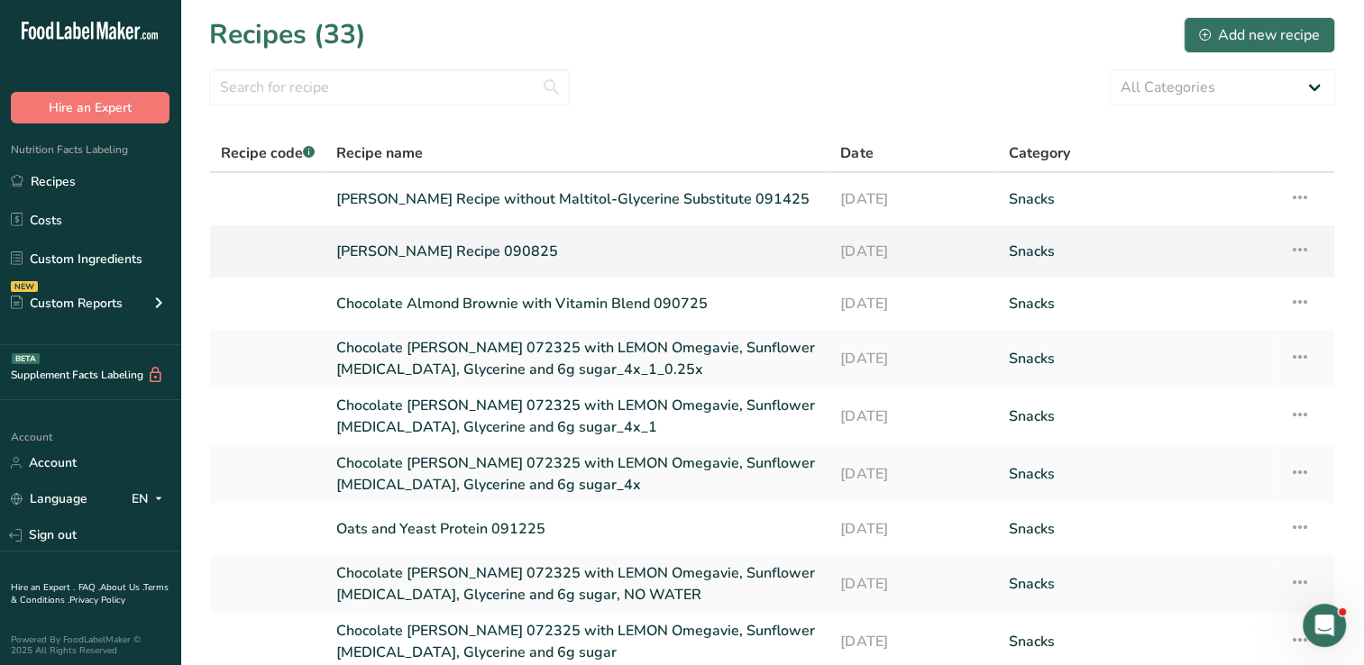
click at [407, 260] on link "[PERSON_NAME] Recipe 090825" at bounding box center [577, 252] width 482 height 38
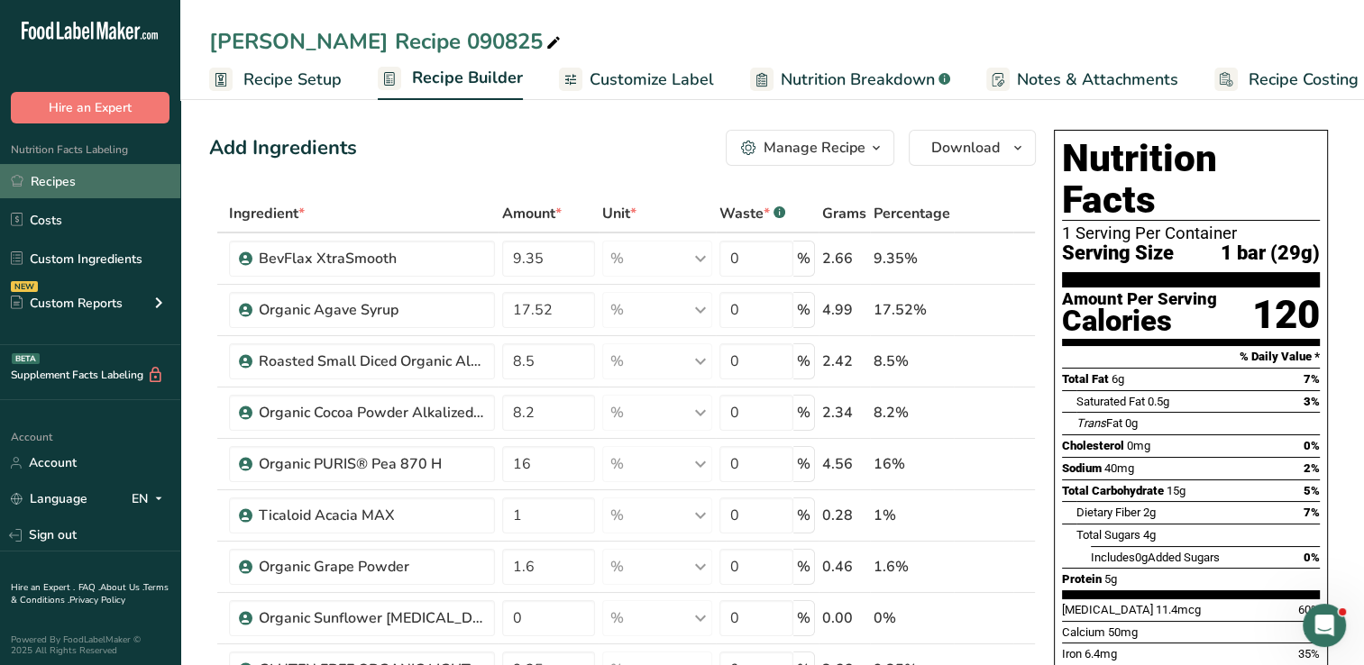
click at [79, 178] on link "Recipes" at bounding box center [90, 181] width 180 height 34
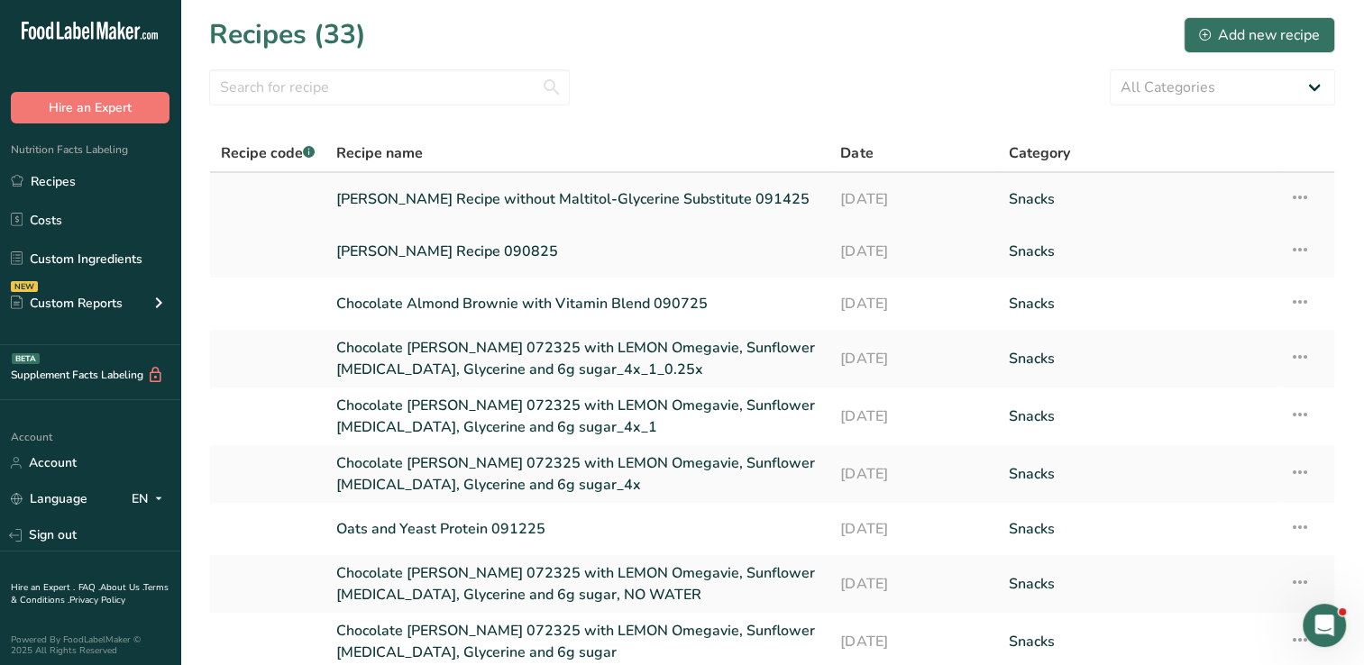
click at [575, 204] on link "[PERSON_NAME] Recipe without Maltitol-Glycerine Substitute 091425" at bounding box center [577, 199] width 482 height 38
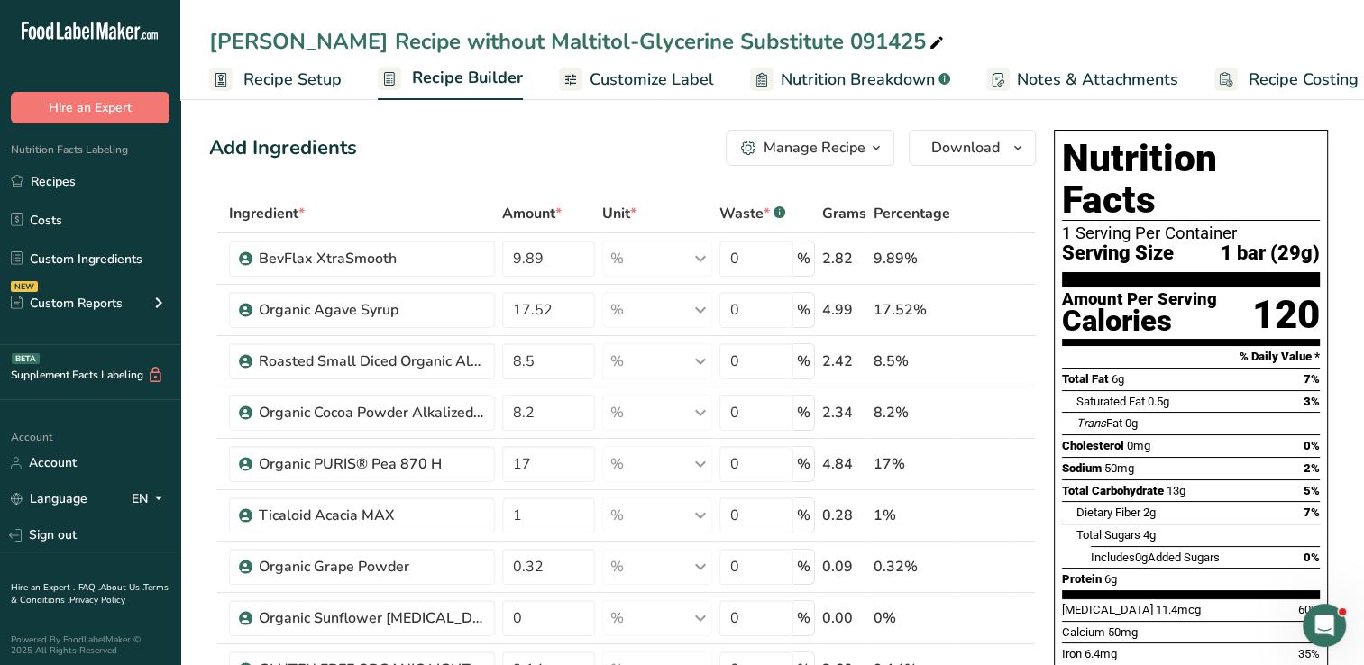
click at [821, 90] on span "Nutrition Breakdown" at bounding box center [858, 80] width 154 height 24
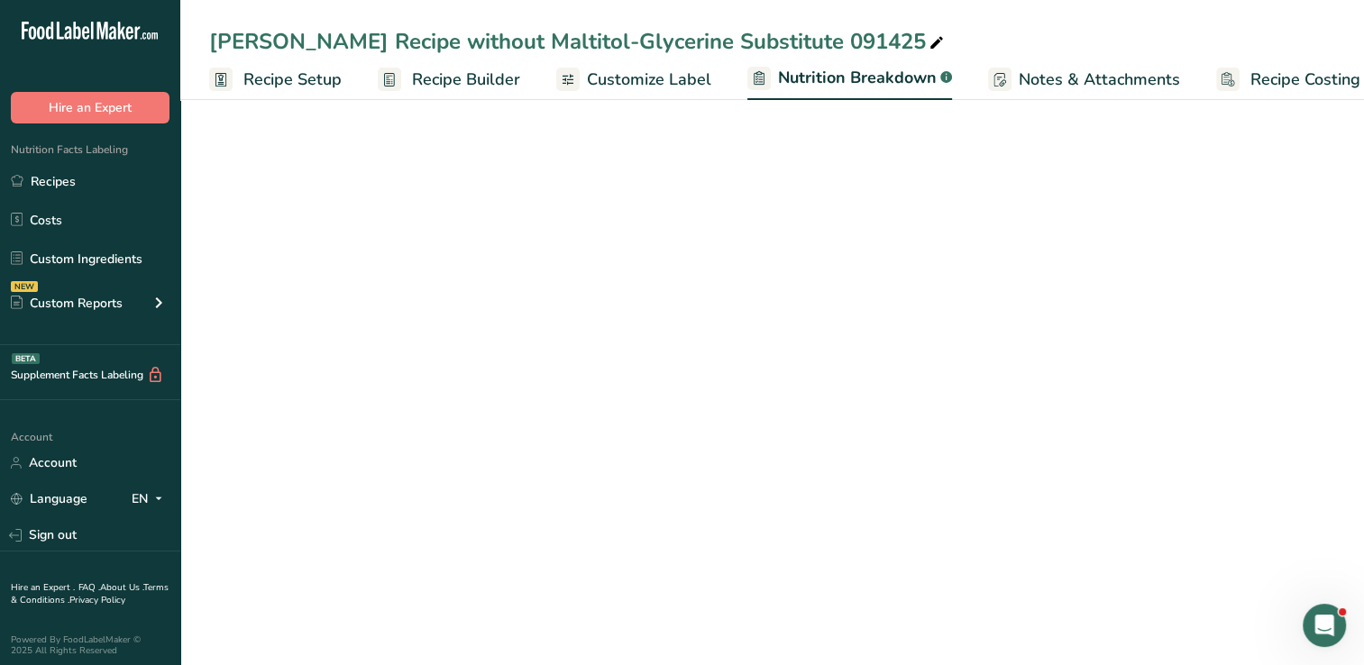
scroll to position [0, 24]
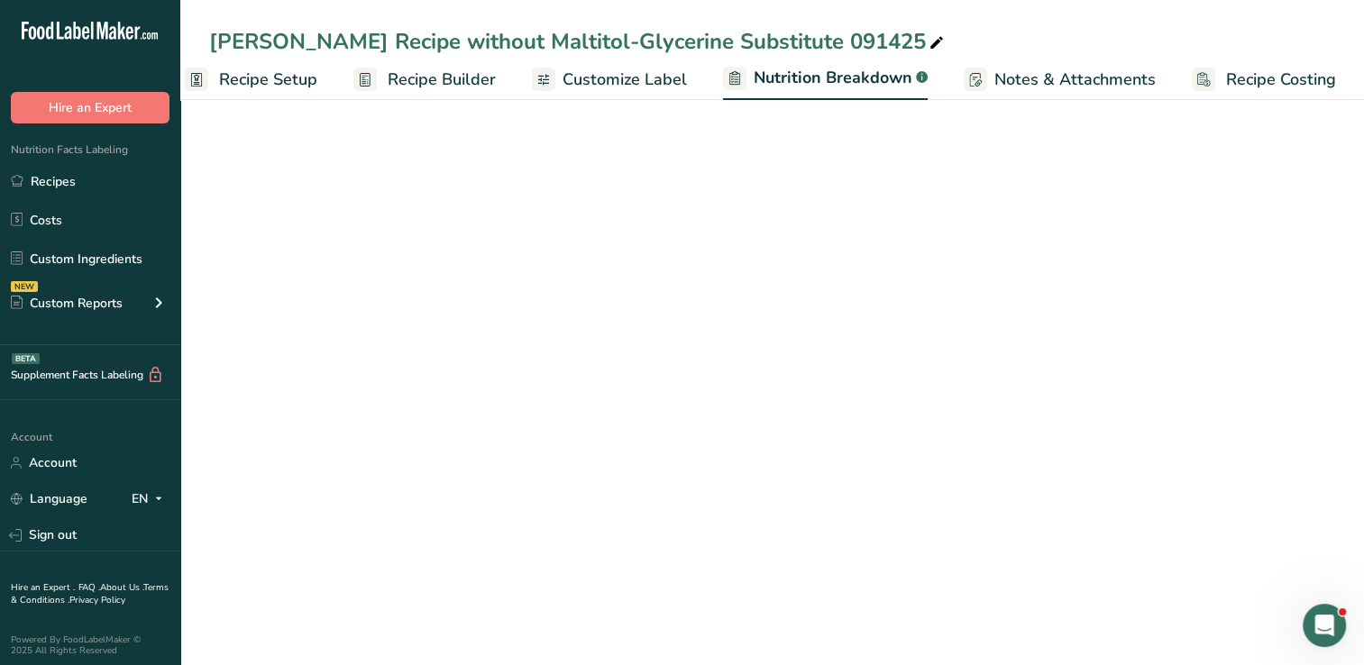
select select "Calories"
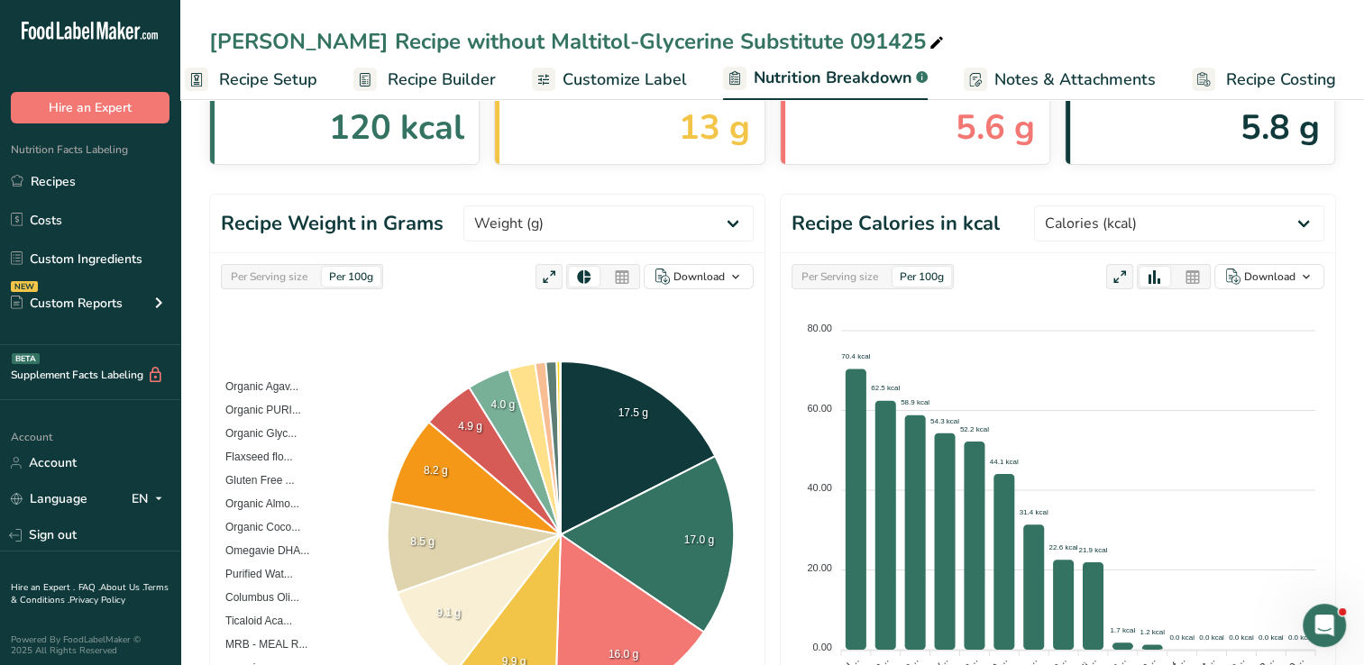
scroll to position [0, 0]
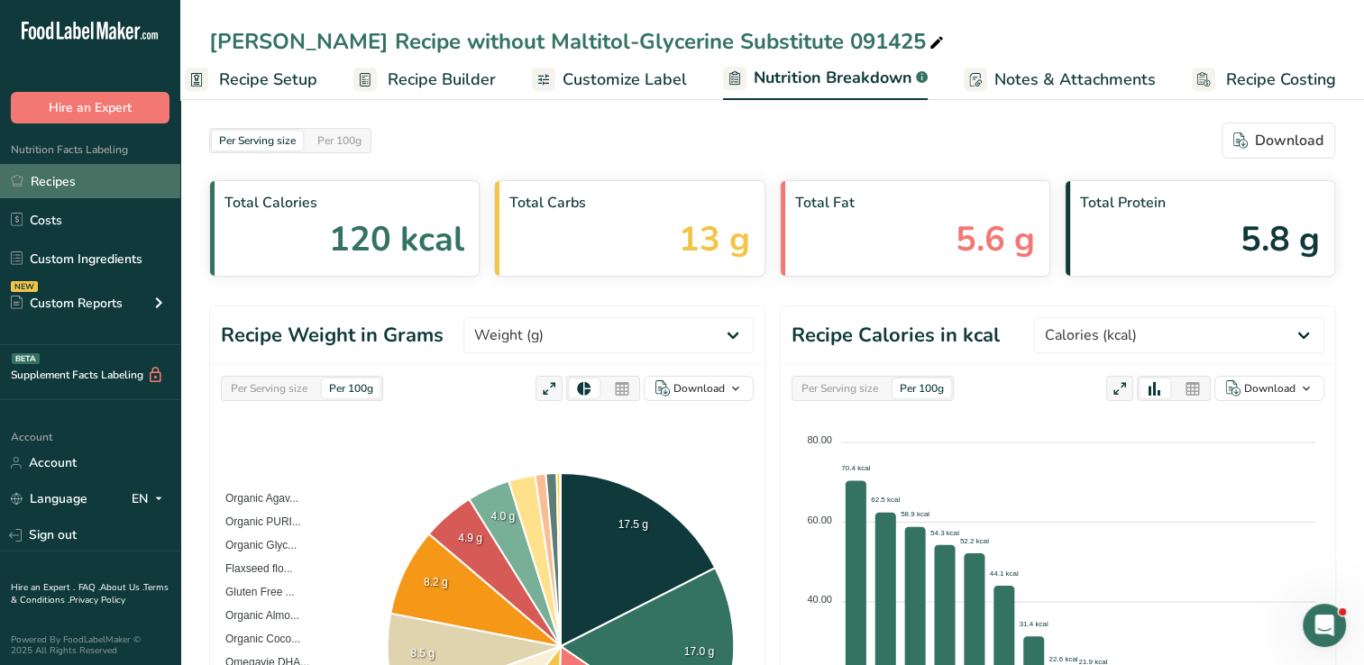
click at [78, 178] on link "Recipes" at bounding box center [90, 181] width 180 height 34
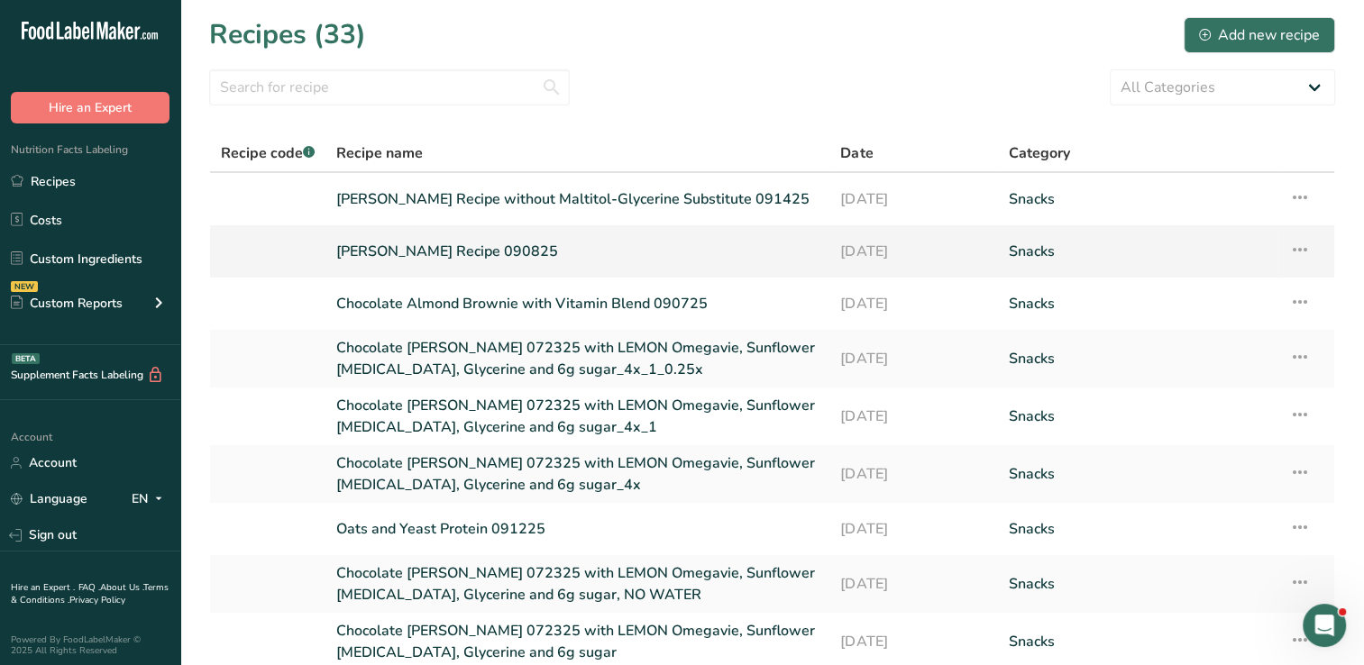
click at [472, 257] on link "[PERSON_NAME] Recipe 090825" at bounding box center [577, 252] width 482 height 38
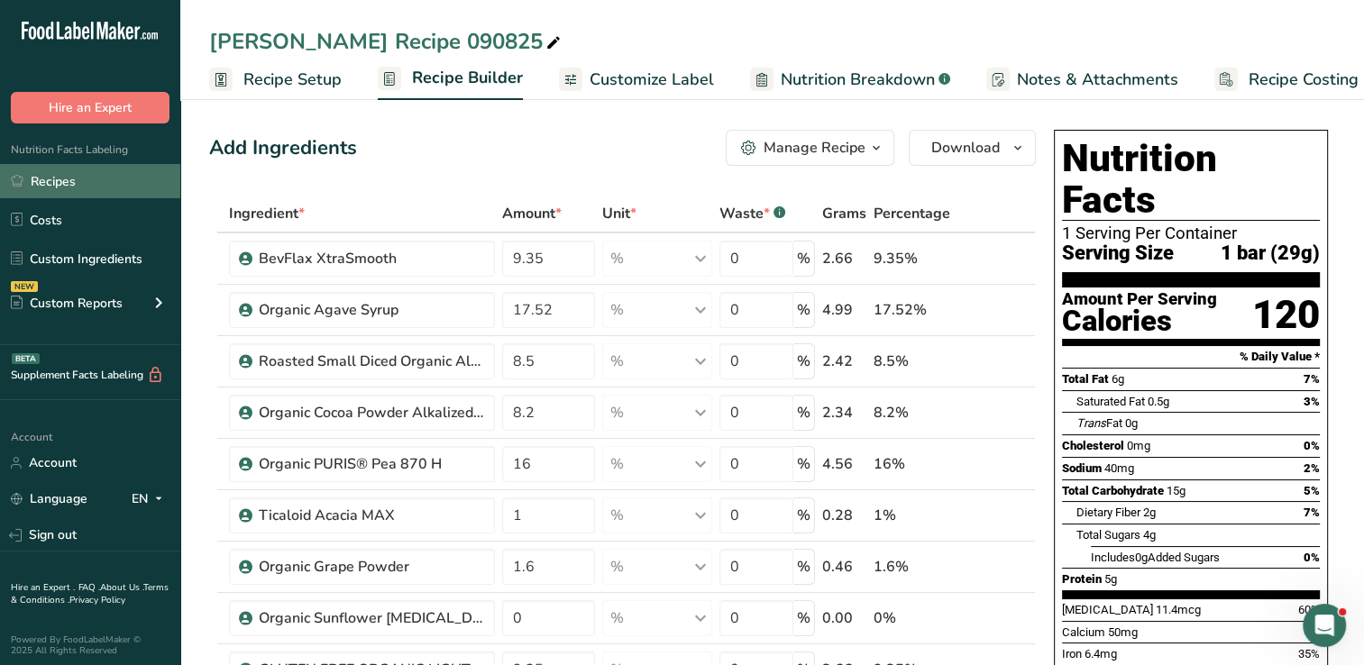
click at [76, 182] on link "Recipes" at bounding box center [90, 181] width 180 height 34
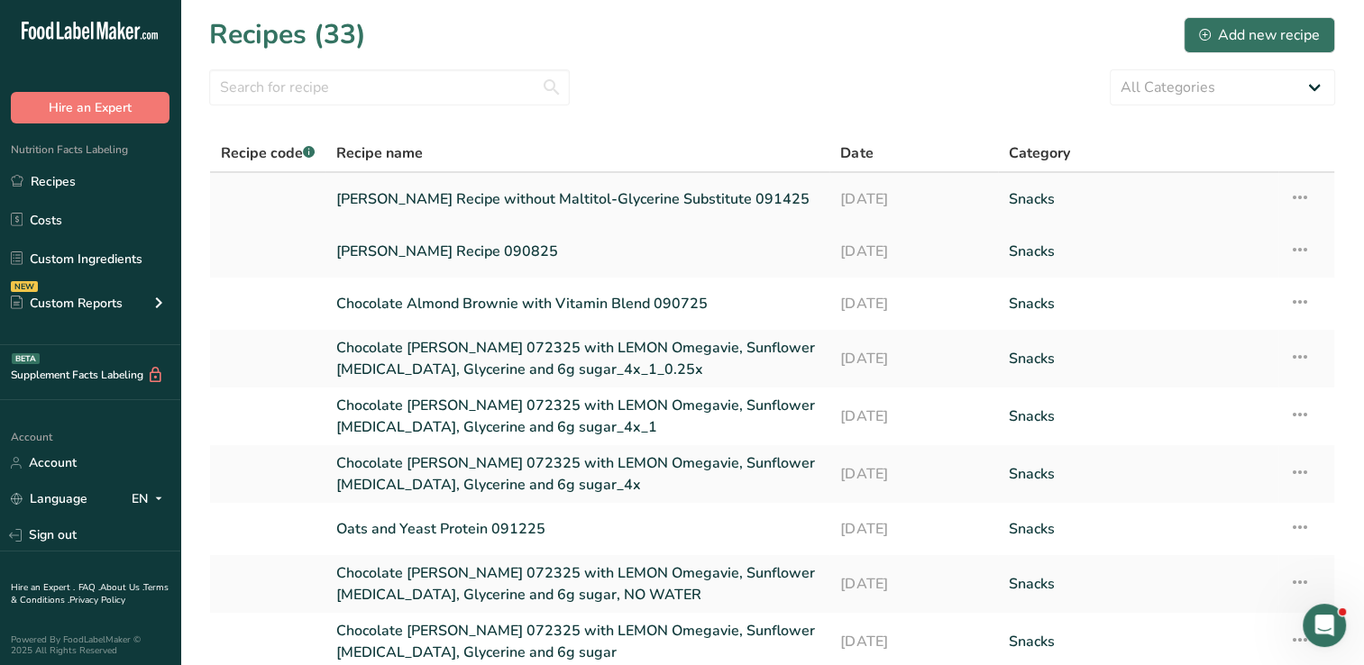
click at [649, 207] on link "[PERSON_NAME] Recipe without Maltitol-Glycerine Substitute 091425" at bounding box center [577, 199] width 482 height 38
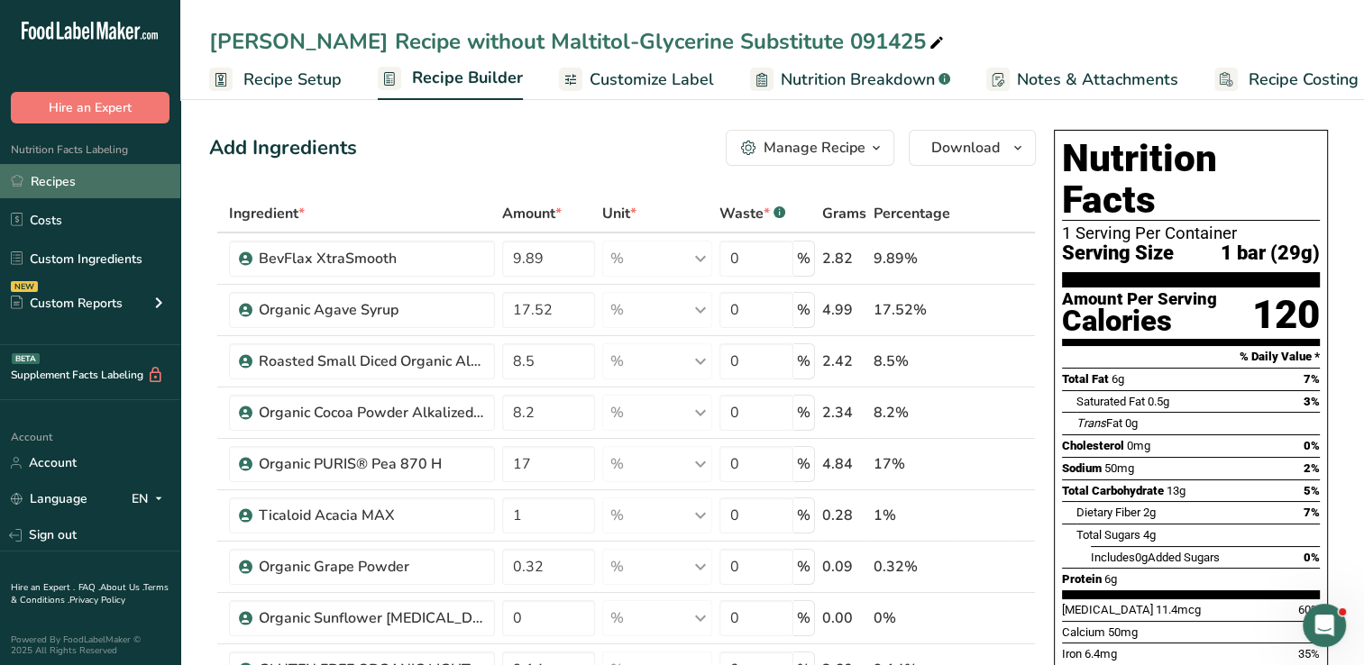
click at [47, 186] on link "Recipes" at bounding box center [90, 181] width 180 height 34
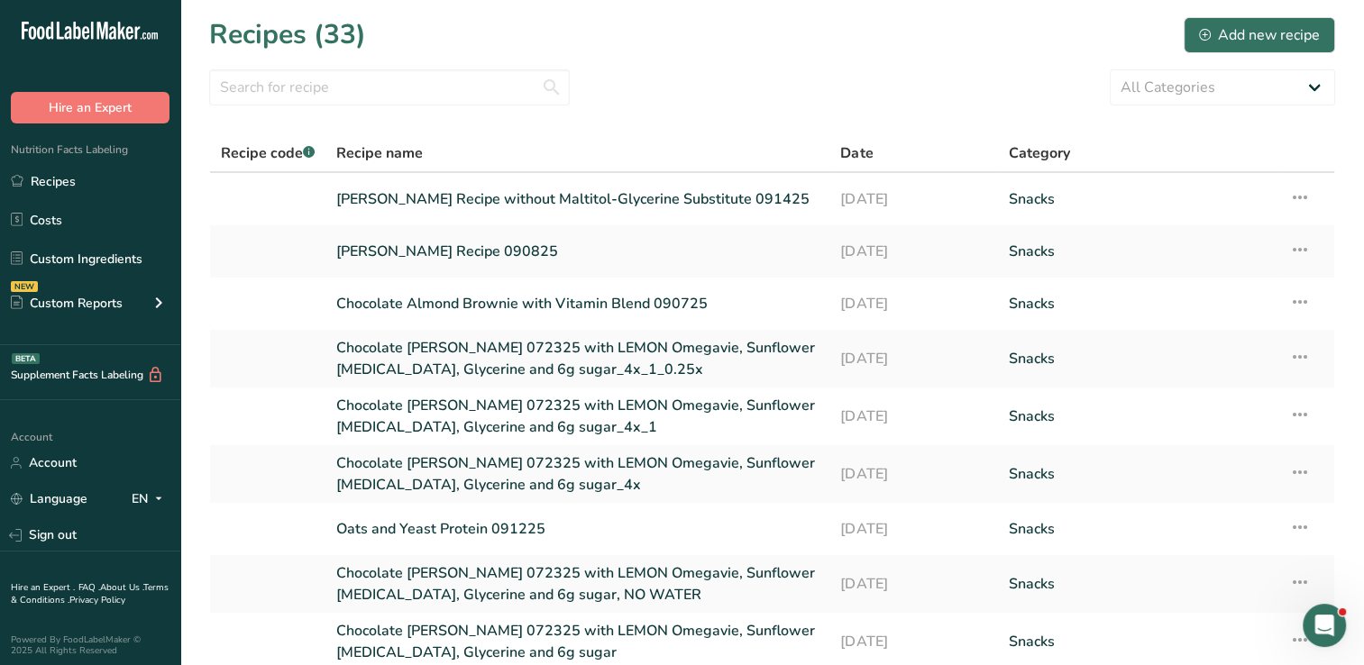
click at [701, 236] on link "[PERSON_NAME] Recipe 090825" at bounding box center [577, 252] width 482 height 38
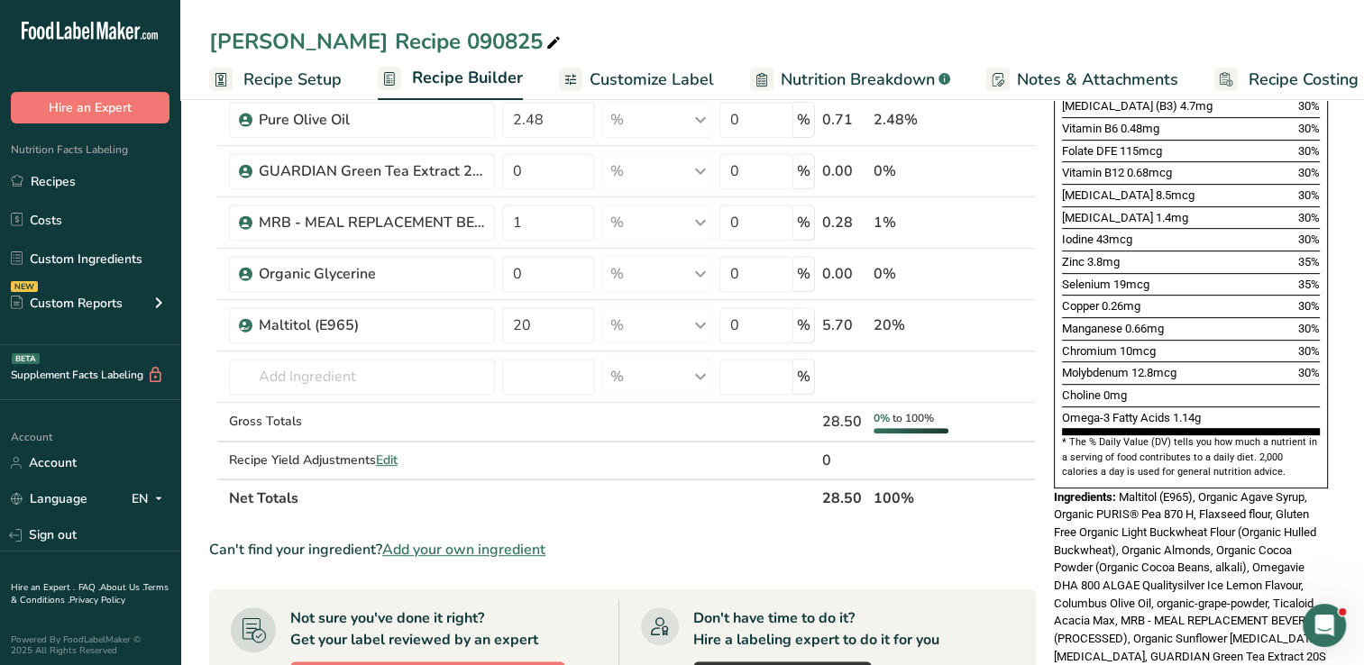
scroll to position [707, 0]
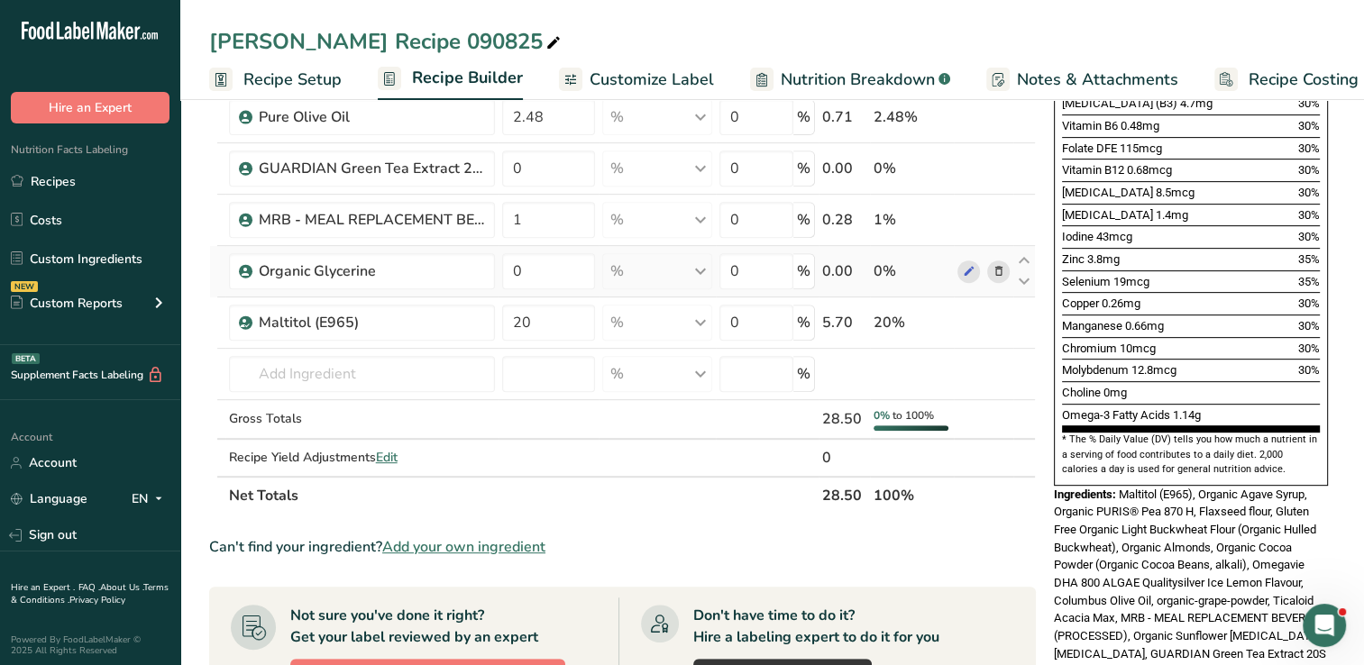
click at [1002, 270] on icon at bounding box center [998, 271] width 13 height 19
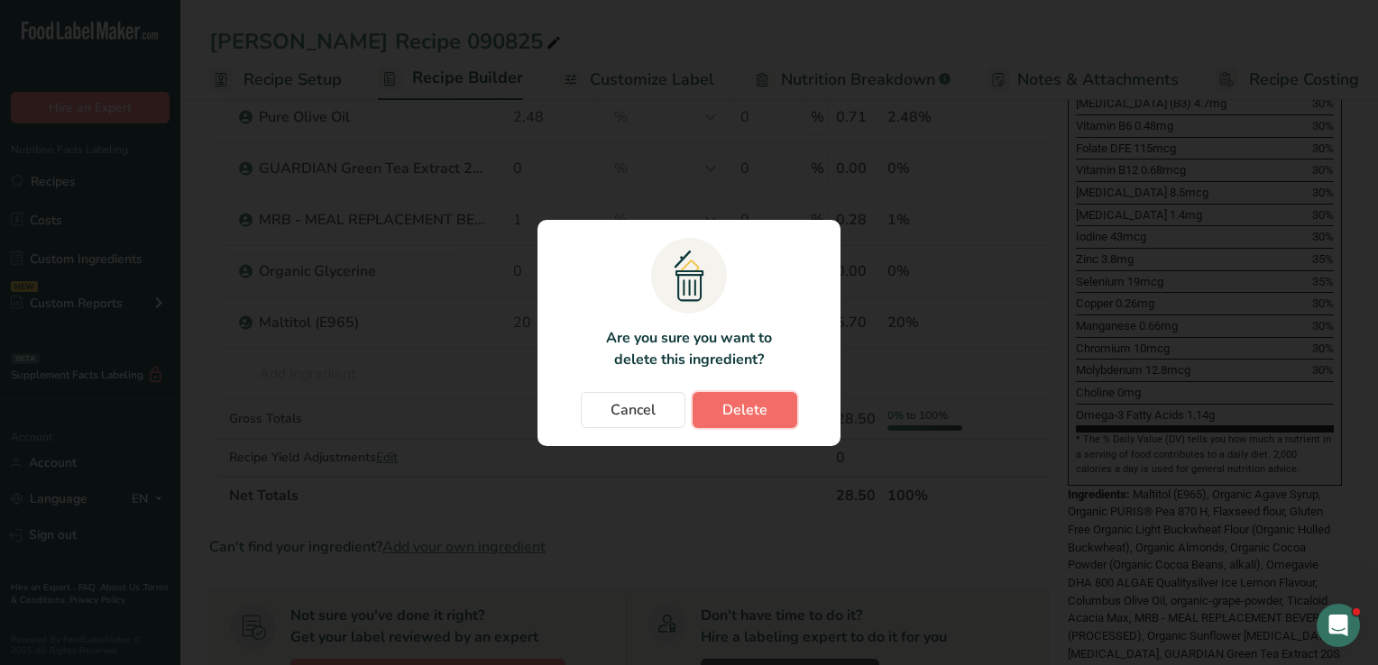
click at [757, 409] on span "Delete" at bounding box center [744, 410] width 45 height 22
type input "20"
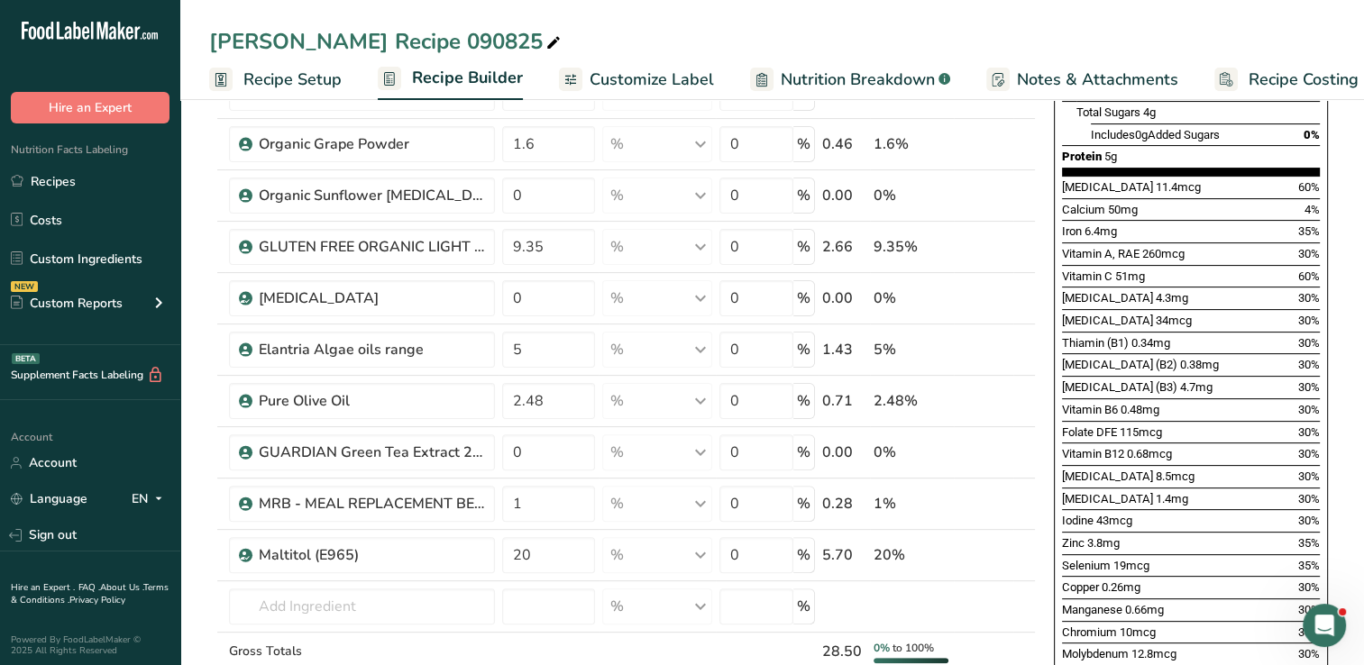
scroll to position [474, 0]
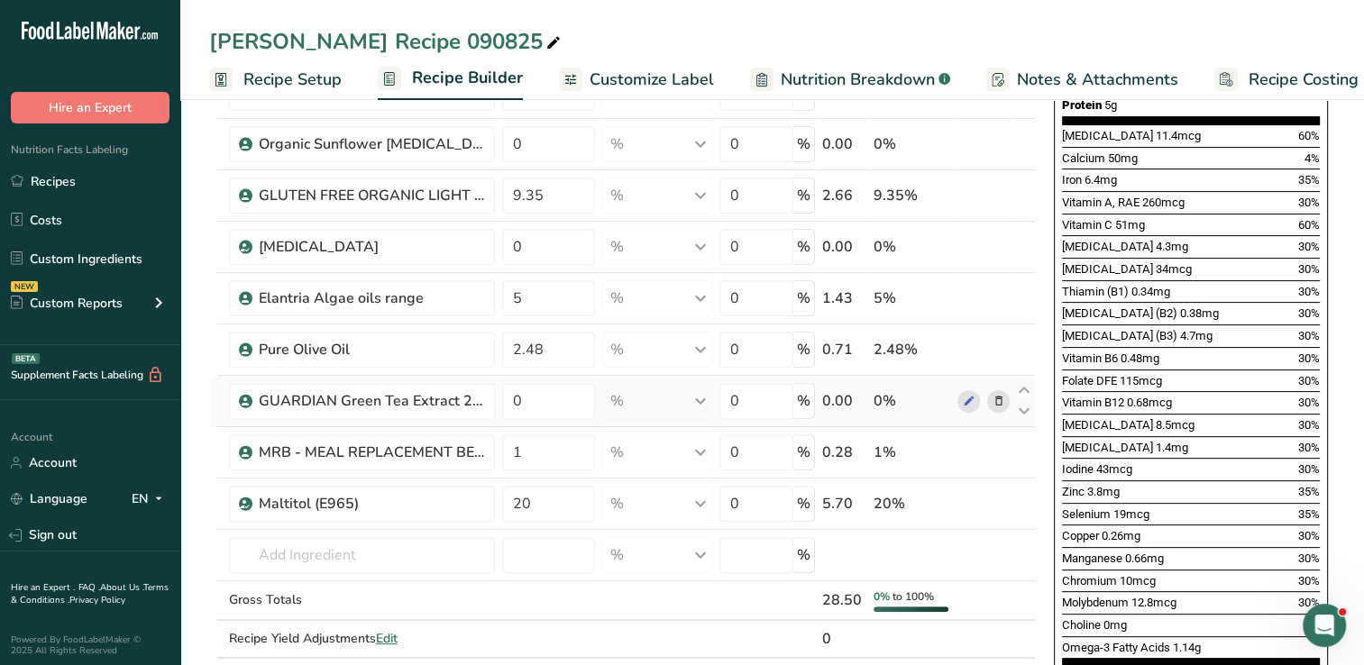
click at [1001, 396] on icon at bounding box center [998, 401] width 13 height 19
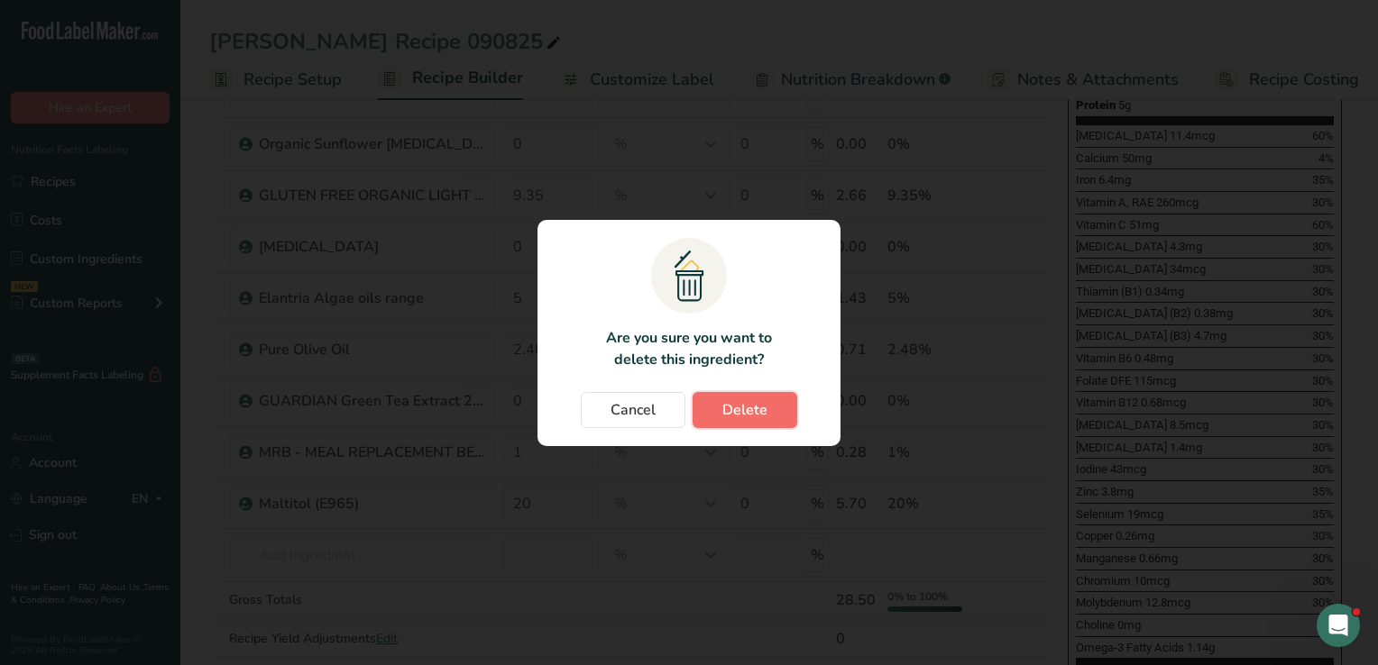
click at [756, 405] on span "Delete" at bounding box center [744, 410] width 45 height 22
type input "1"
type input "20"
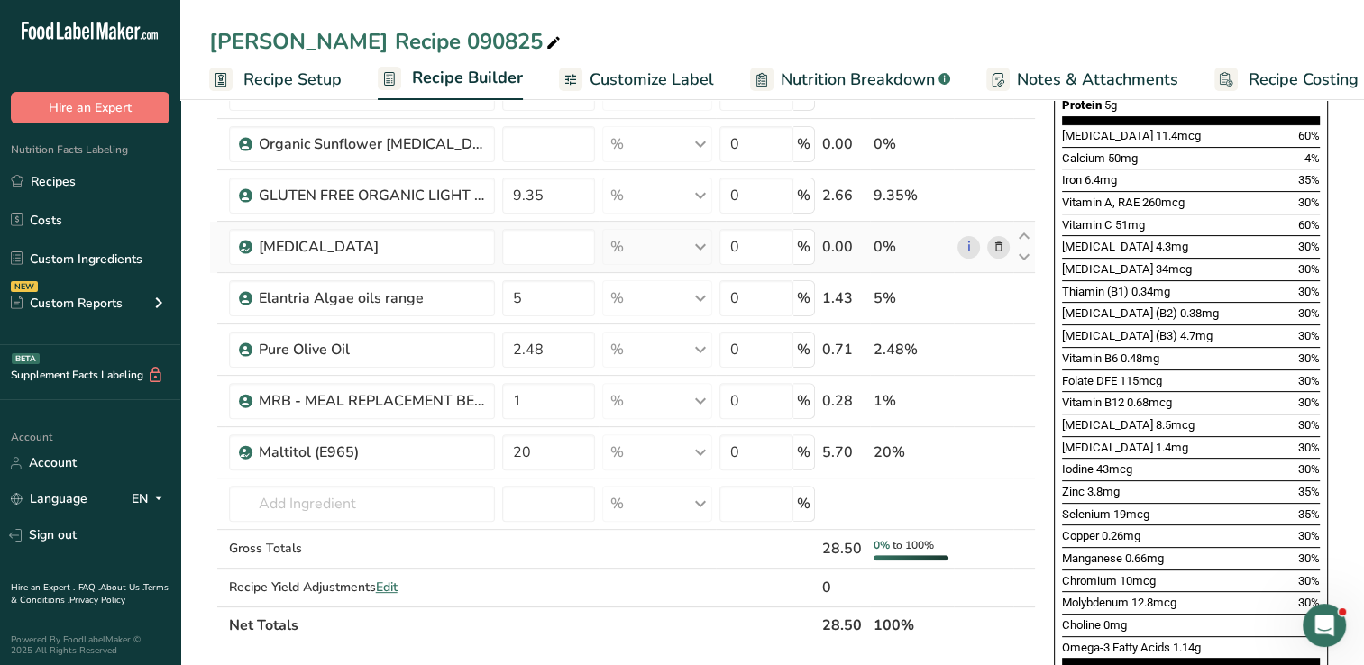
click at [996, 246] on icon at bounding box center [998, 247] width 13 height 19
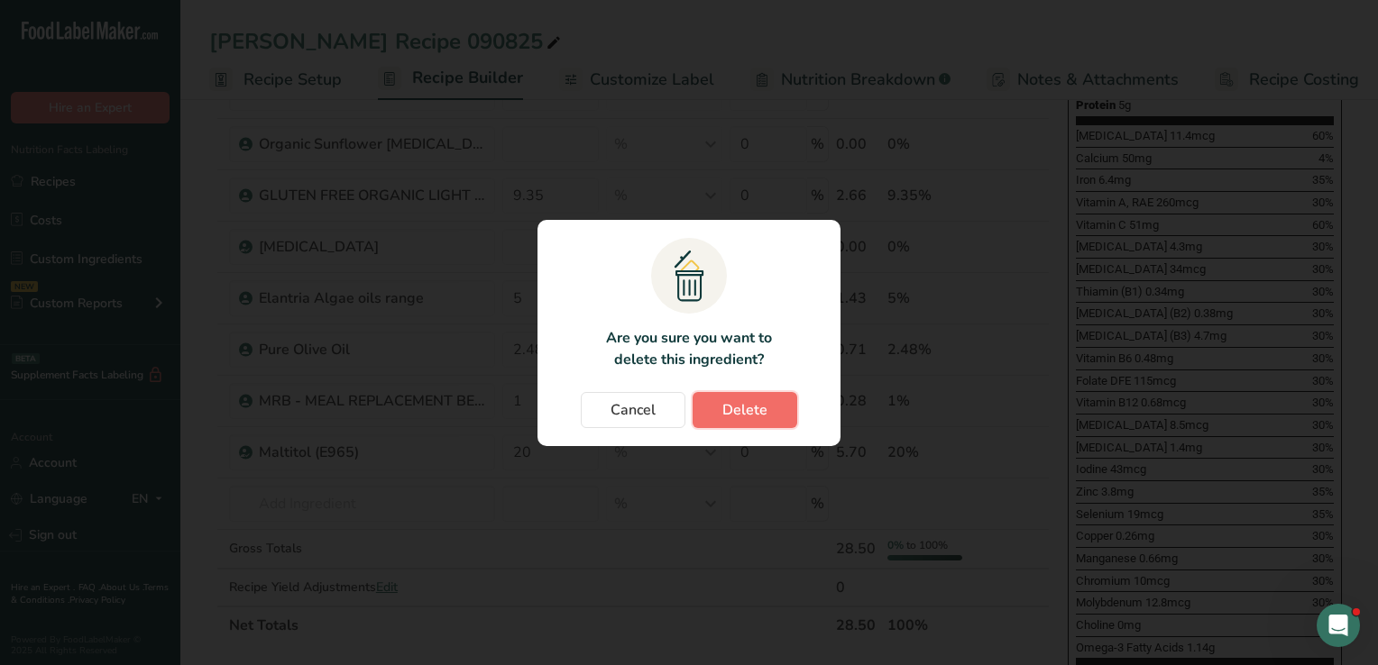
click at [761, 412] on span "Delete" at bounding box center [744, 410] width 45 height 22
type input "5"
type input "2.48"
type input "1"
type input "20"
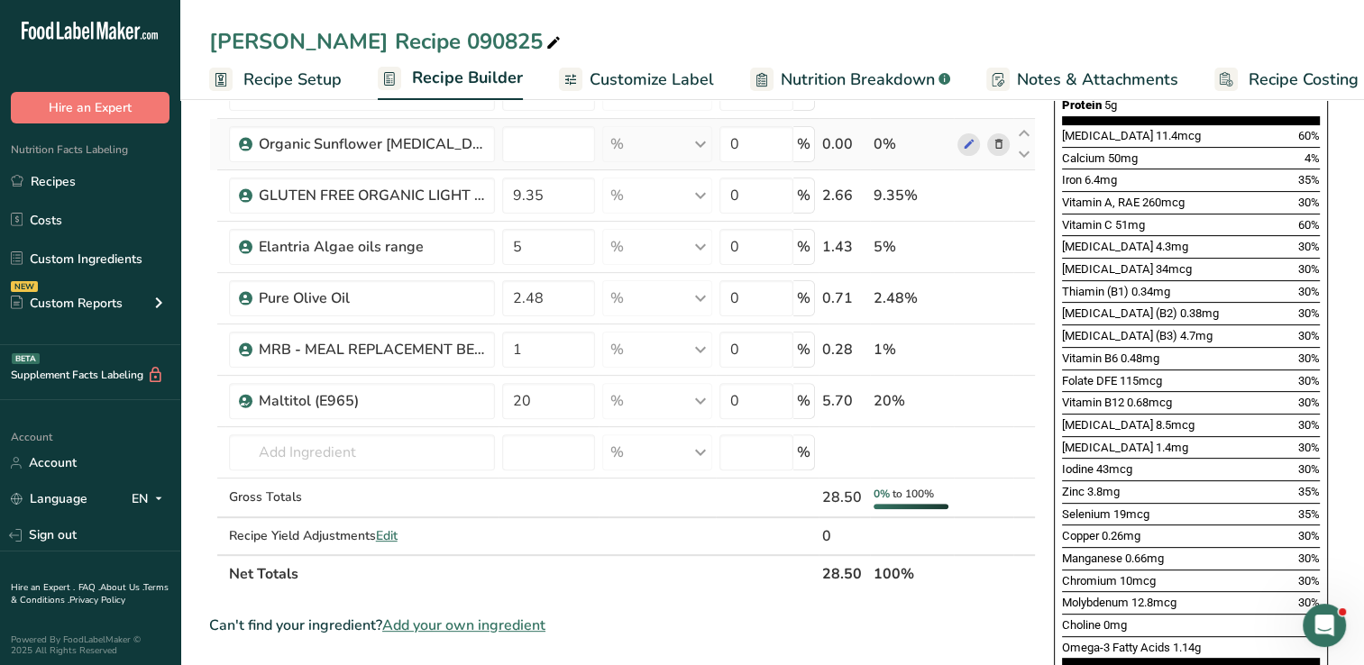
click at [997, 141] on icon at bounding box center [998, 144] width 13 height 19
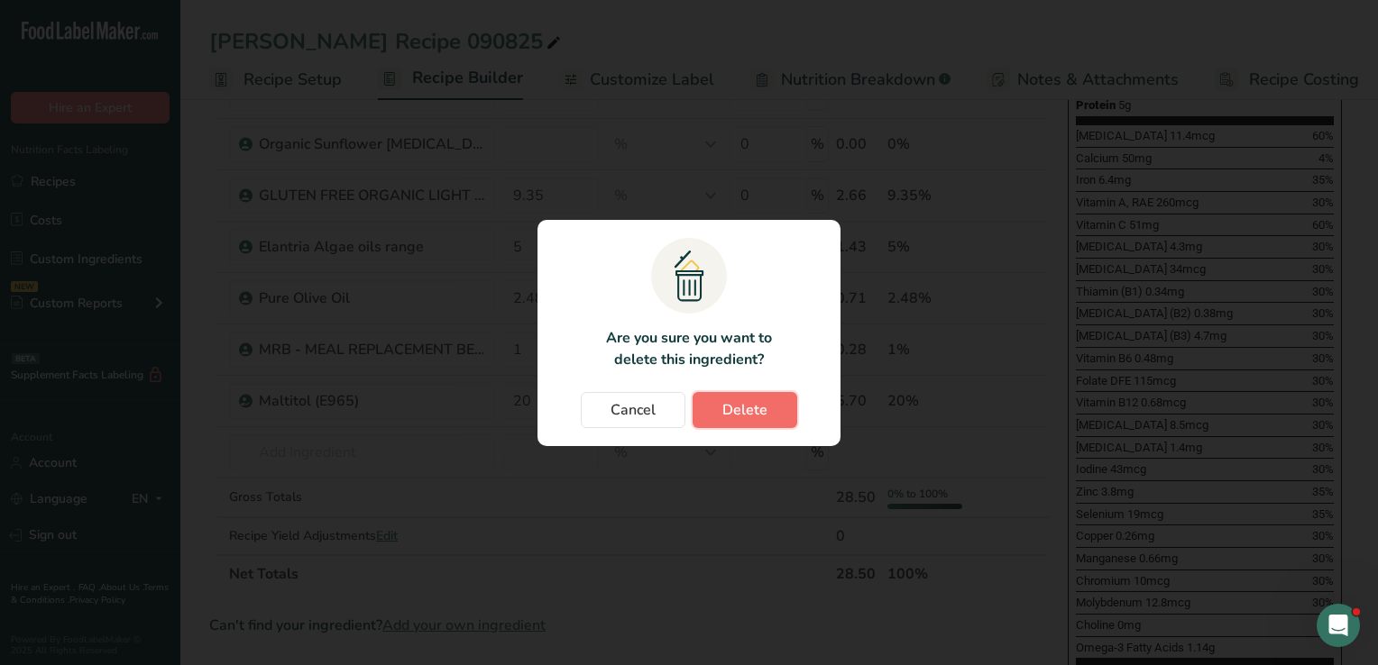
click at [781, 413] on button "Delete" at bounding box center [744, 410] width 105 height 36
type input "9.35"
type input "5"
type input "2.48"
type input "1"
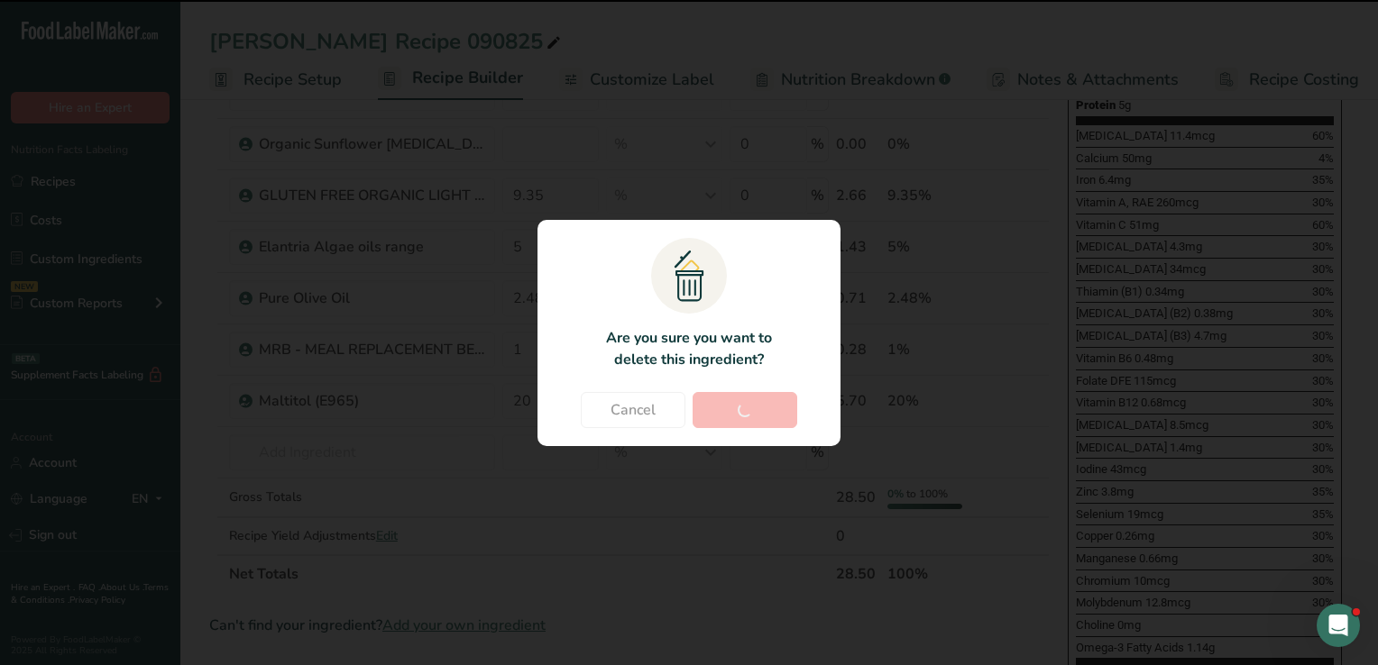
type input "20"
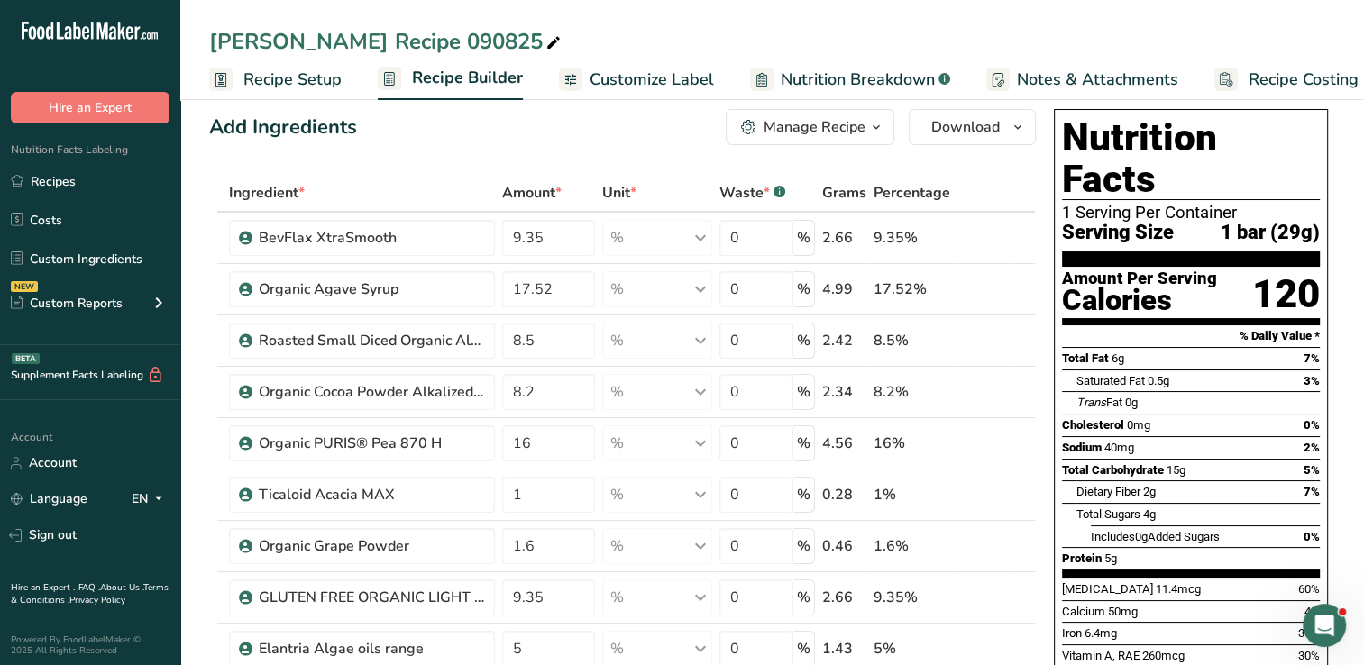
scroll to position [0, 0]
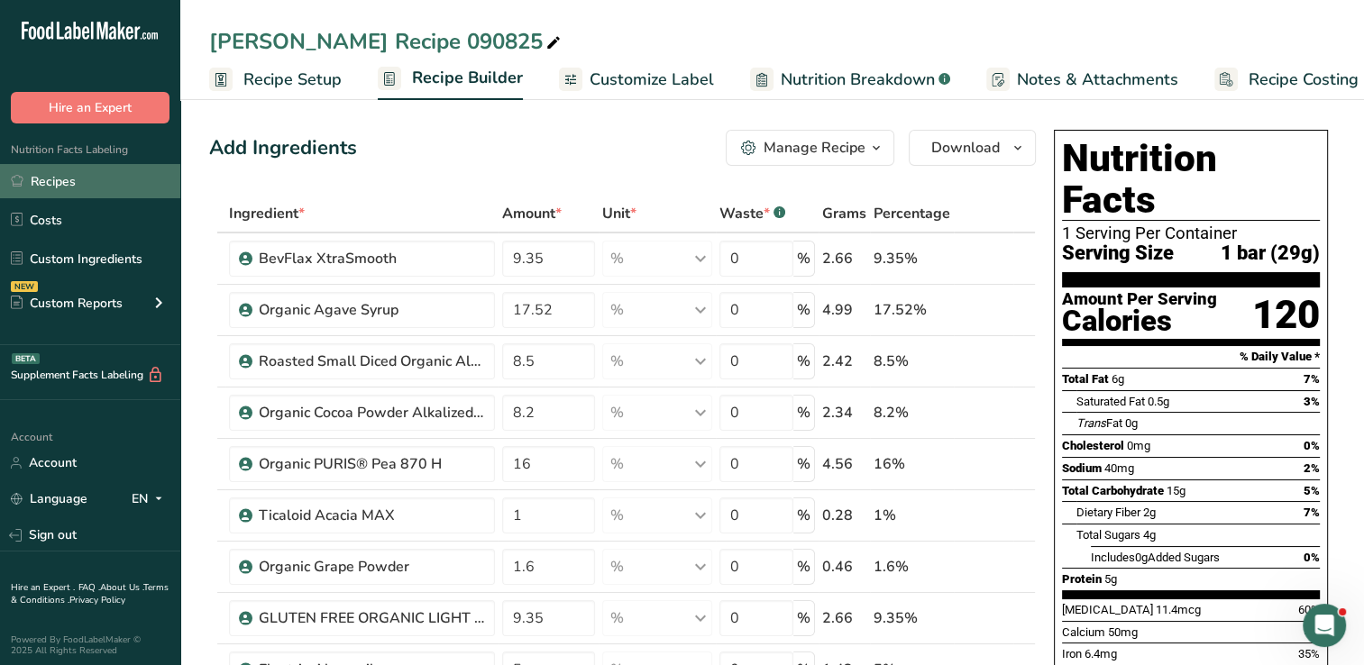
click at [61, 188] on link "Recipes" at bounding box center [90, 181] width 180 height 34
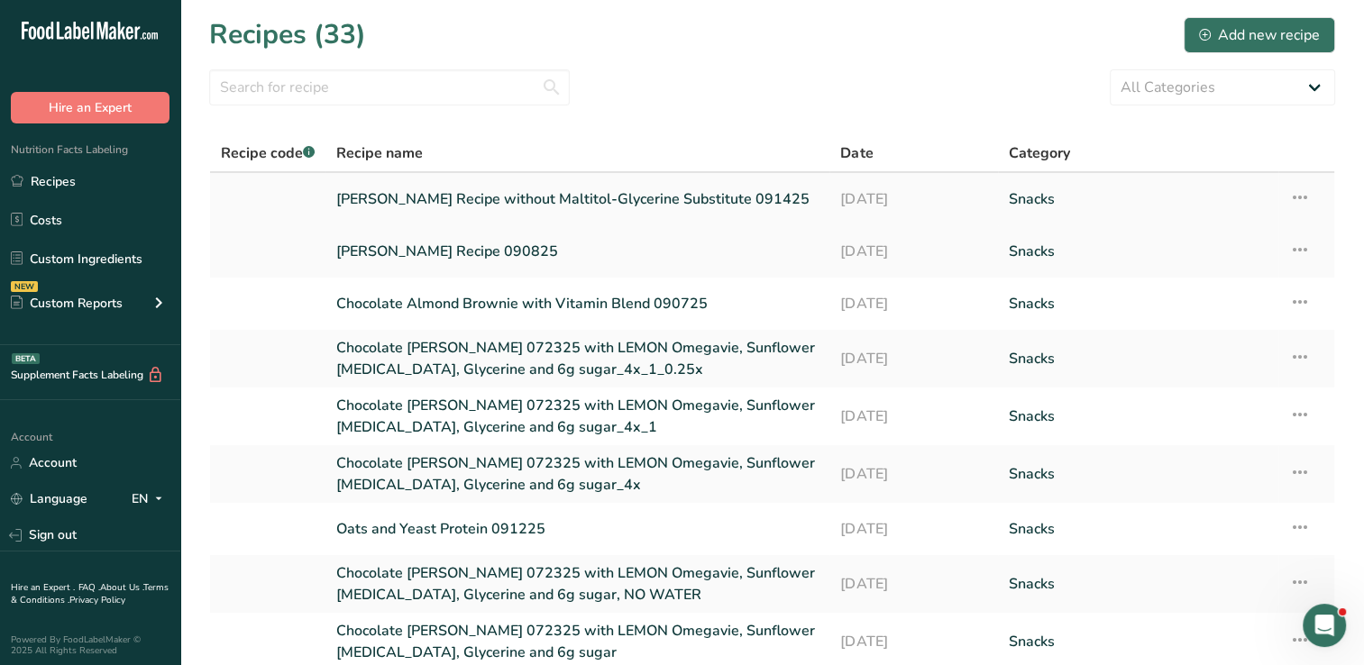
click at [597, 195] on link "[PERSON_NAME] Recipe without Maltitol-Glycerine Substitute 091425" at bounding box center [577, 199] width 482 height 38
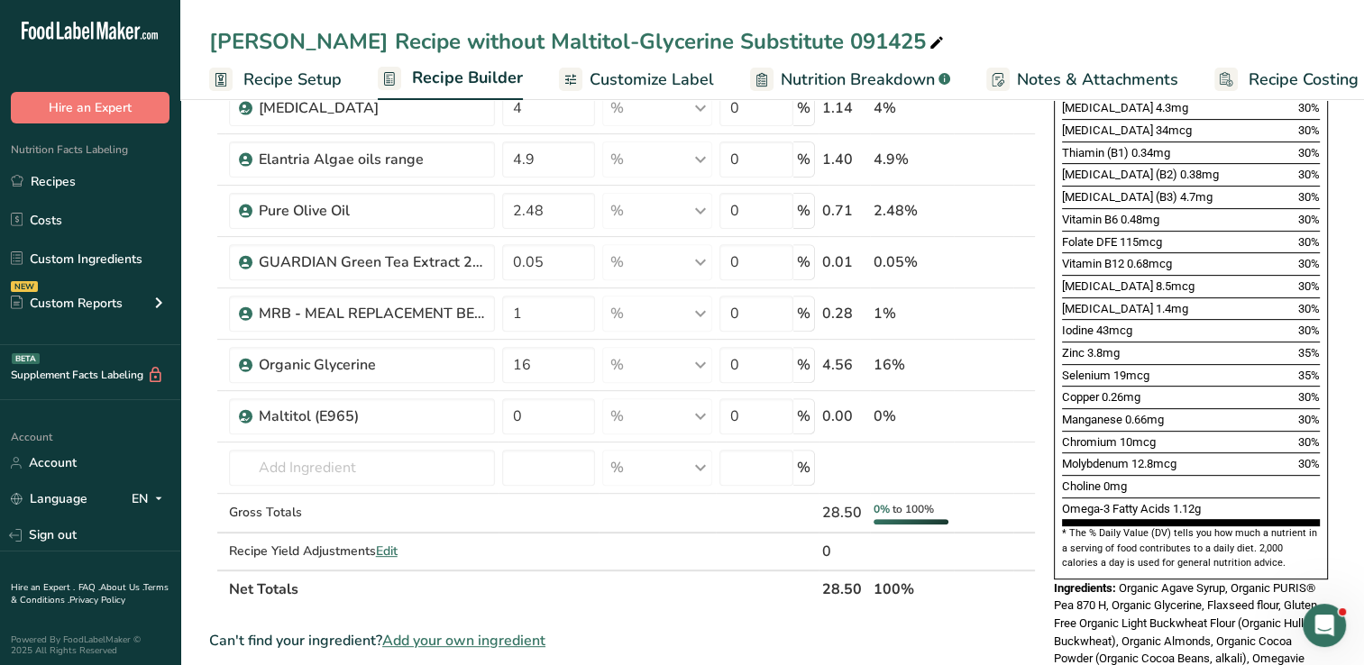
scroll to position [619, 0]
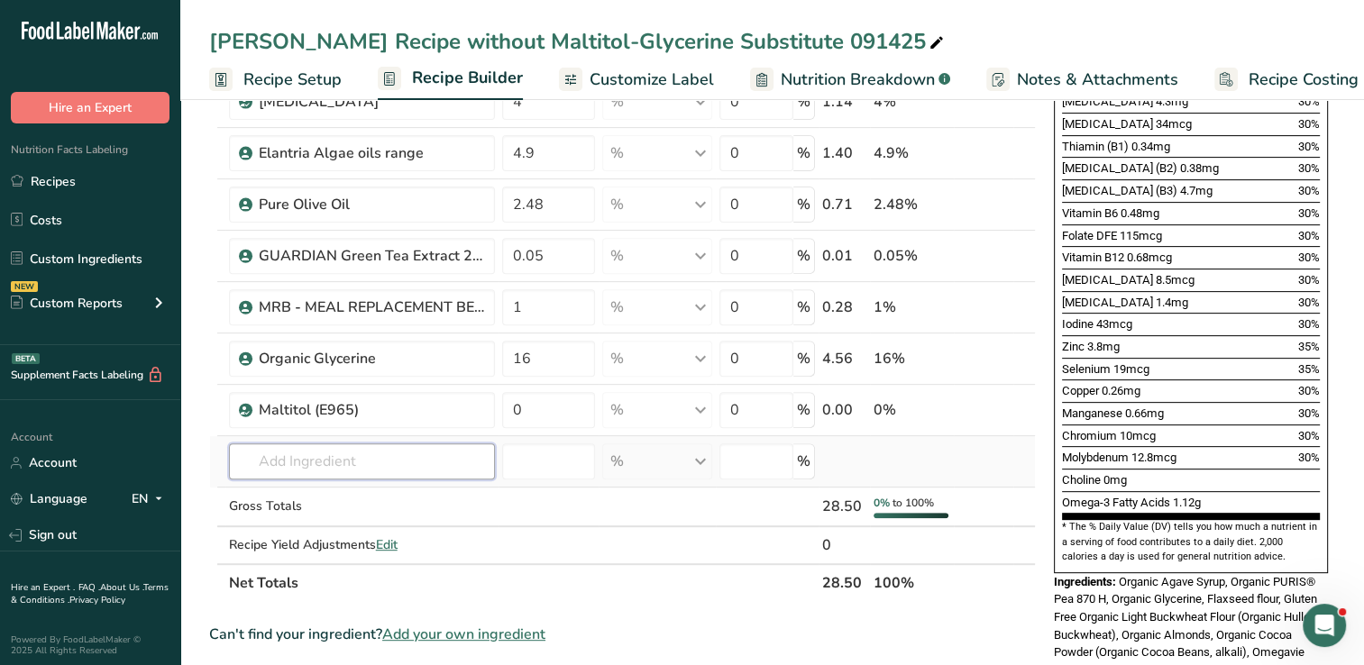
click at [321, 453] on input "text" at bounding box center [362, 462] width 266 height 36
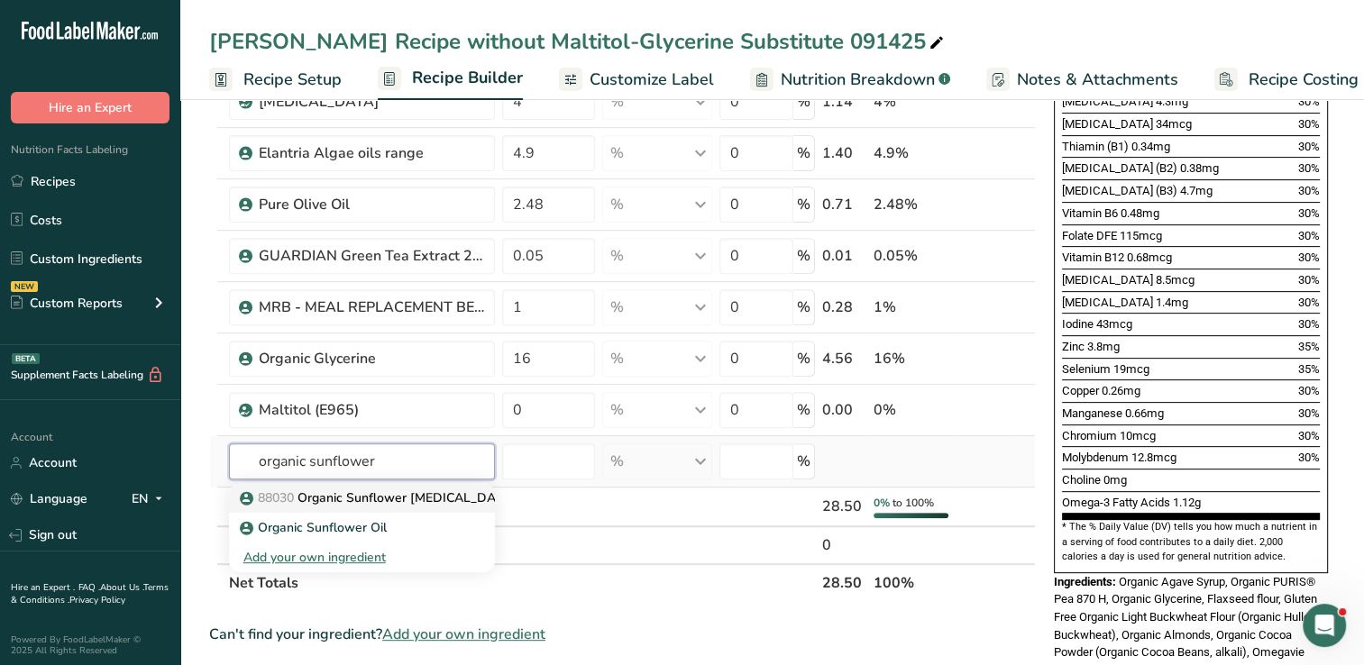
type input "organic sunflower"
click at [389, 503] on p "88030 Organic Sunflower [MEDICAL_DATA] Liquid - LECICO Sun 400 Organic" at bounding box center [476, 498] width 467 height 19
type input "Organic Sunflower [MEDICAL_DATA] Liquid - LECICO Sun 400 Organic"
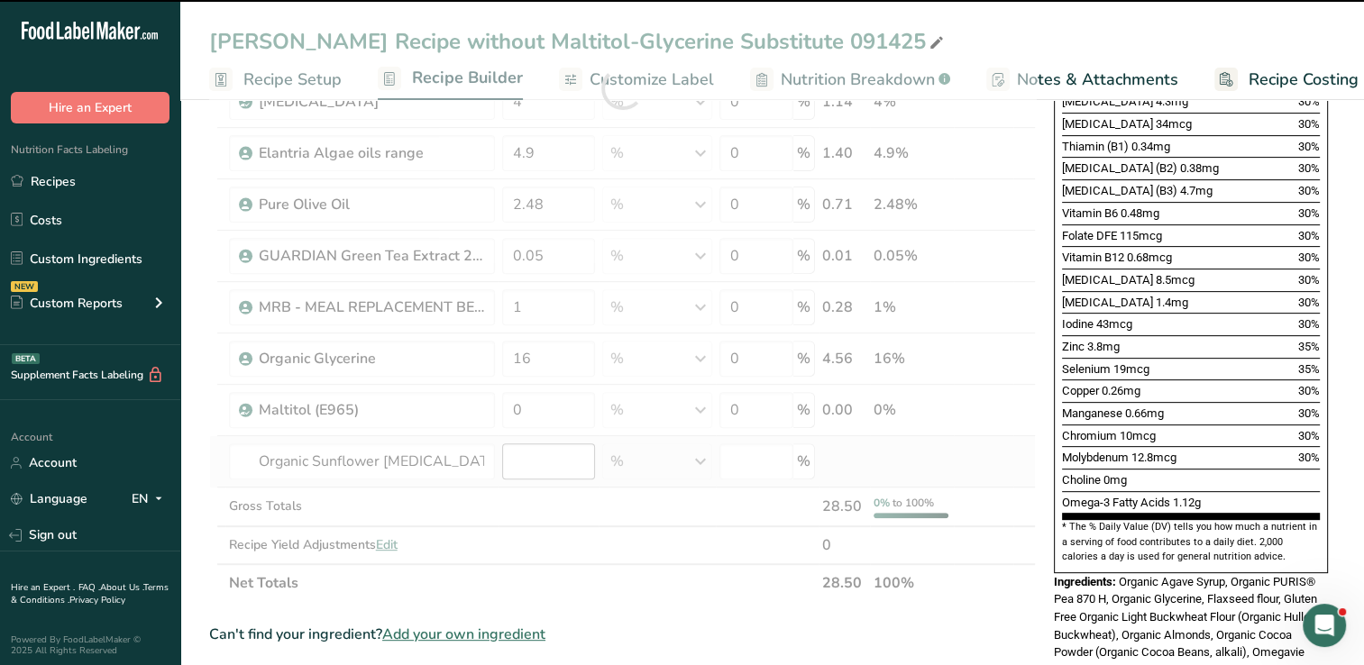
type input "0"
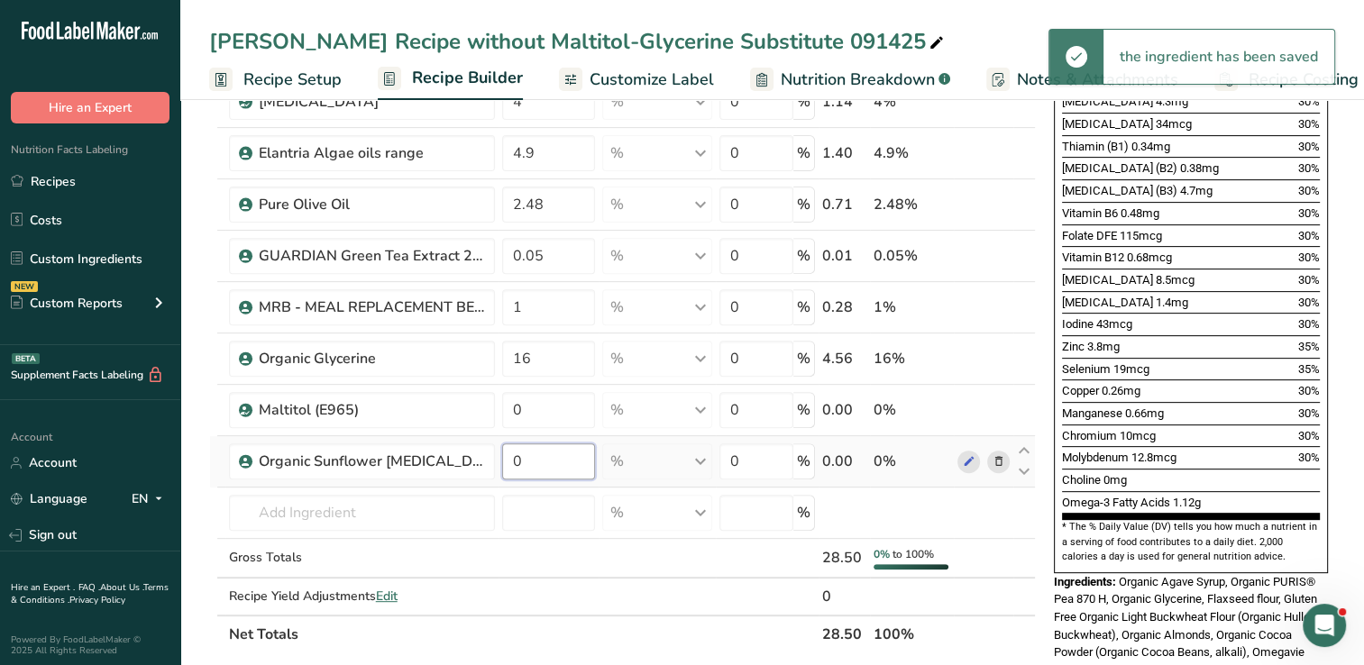
click at [531, 469] on input "0" at bounding box center [548, 462] width 93 height 36
type input "1"
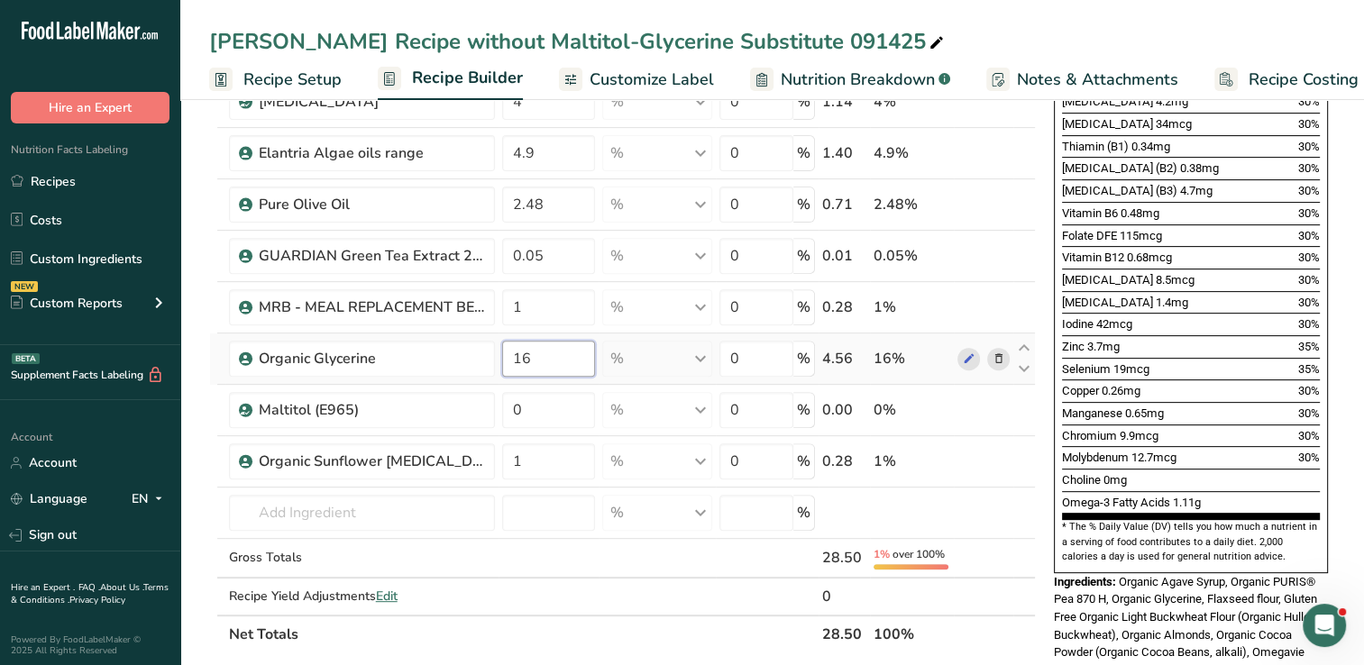
click at [548, 356] on div "Ingredient * Amount * Unit * Waste * .a-a{fill:#347362;}.b-a{fill:#fff;} Grams …" at bounding box center [622, 114] width 827 height 1078
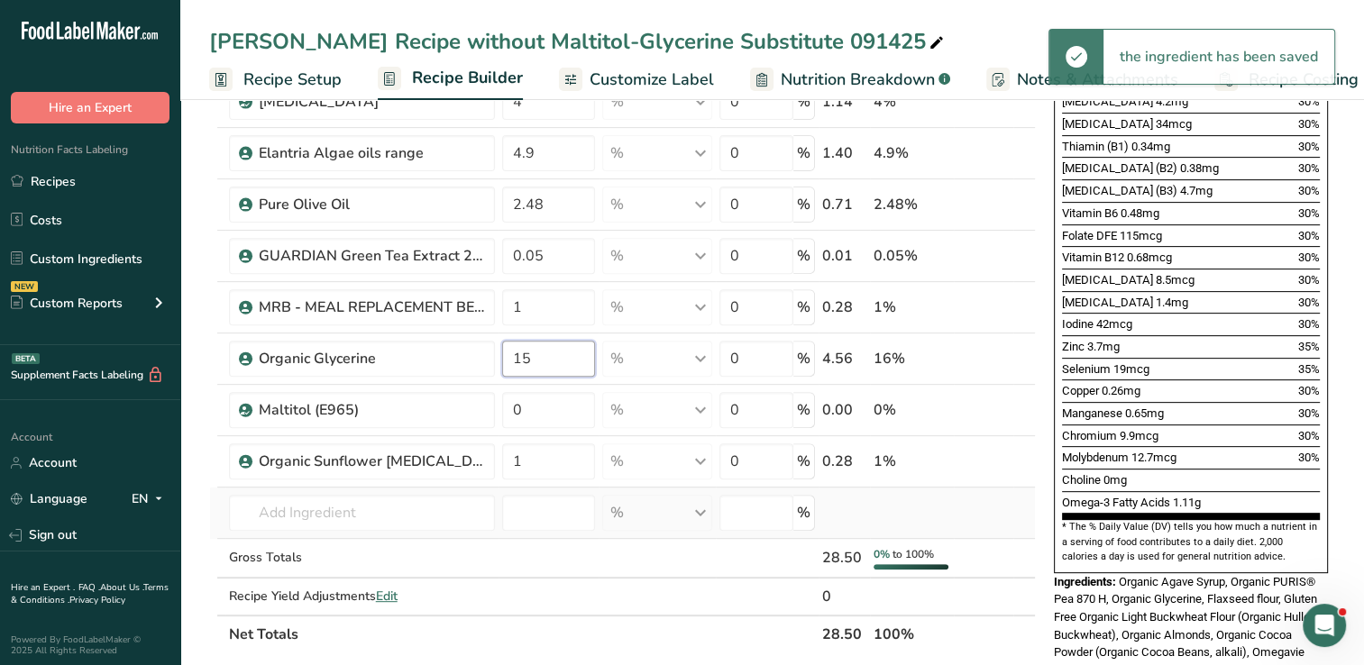
type input "15"
click at [1019, 533] on div "Ingredient * Amount * Unit * Waste * .a-a{fill:#347362;}.b-a{fill:#fff;} Grams …" at bounding box center [622, 114] width 827 height 1078
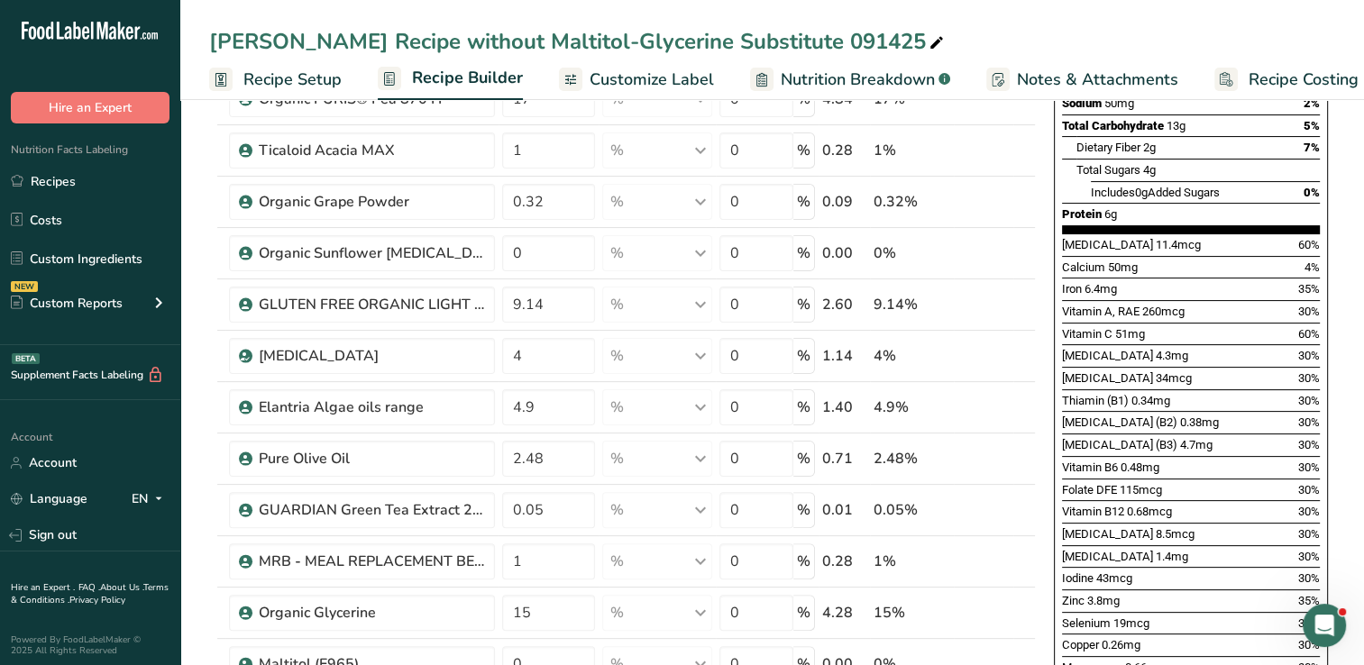
scroll to position [379, 0]
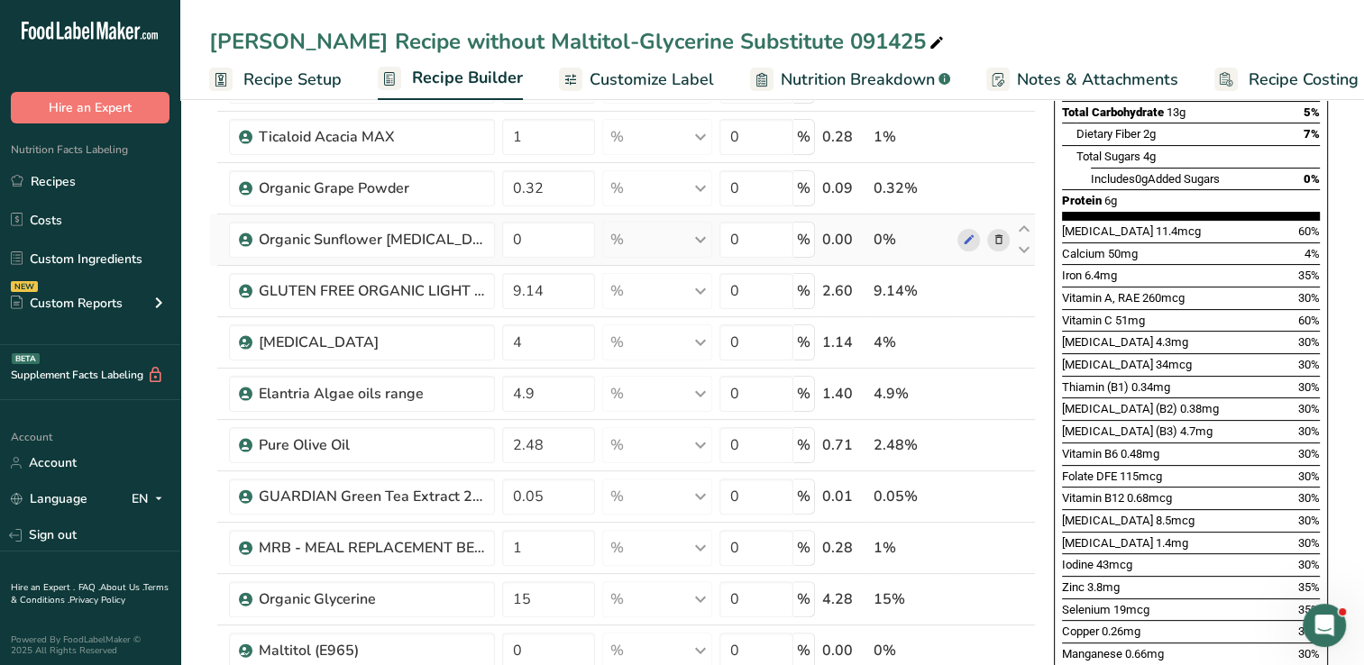
click at [1000, 233] on icon at bounding box center [998, 240] width 13 height 19
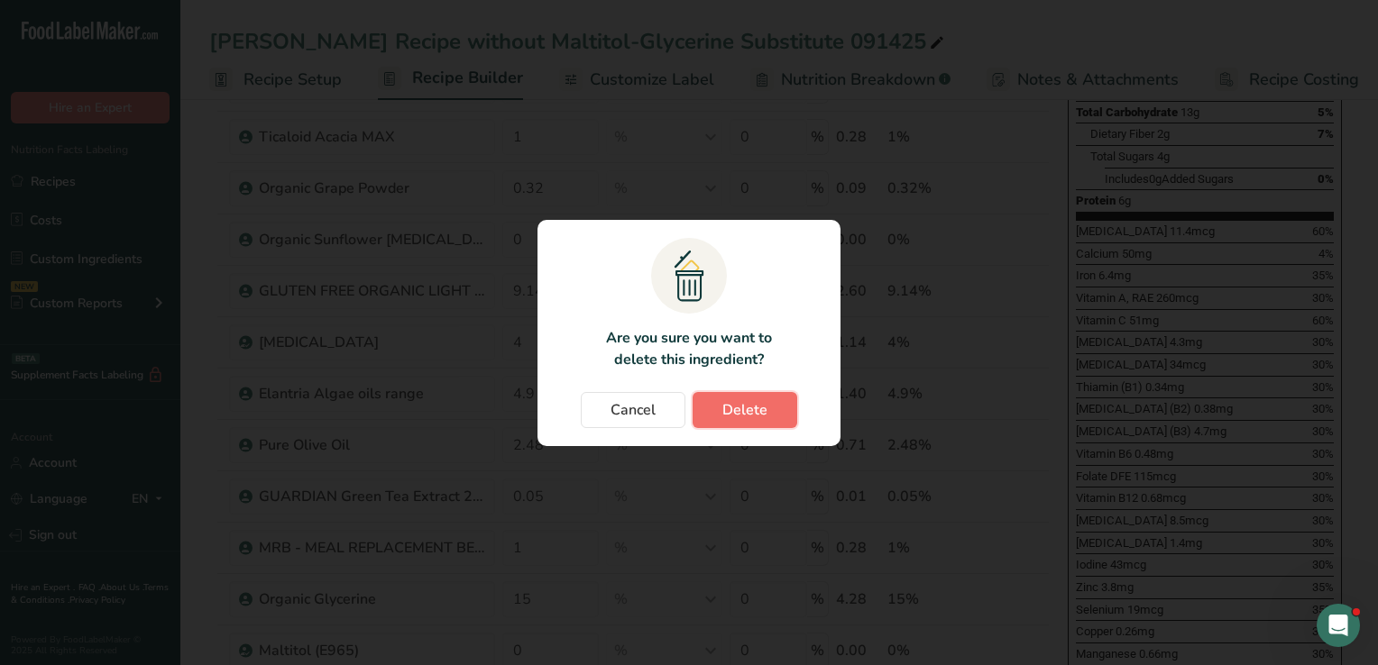
click at [739, 417] on span "Delete" at bounding box center [744, 410] width 45 height 22
type input "9.14"
type input "4"
type input "4.9"
type input "2.48"
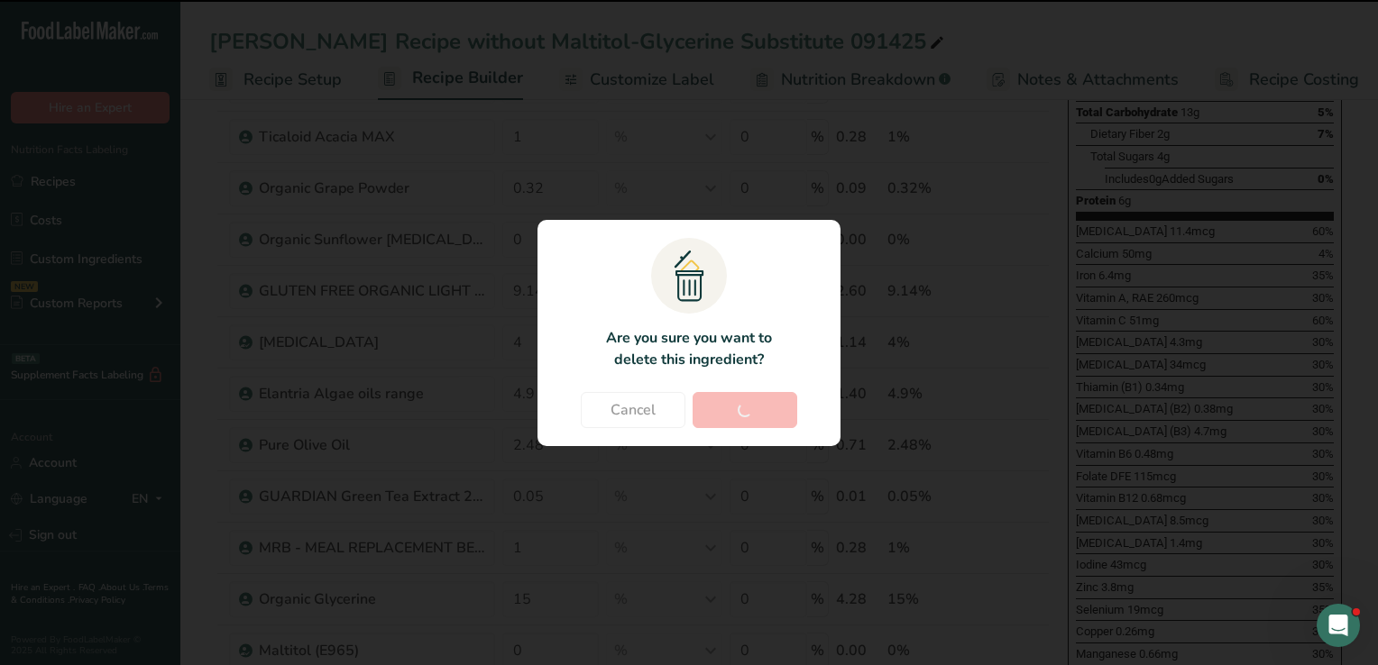
type input "0.05"
type input "1"
type input "15"
type input "0"
type input "1"
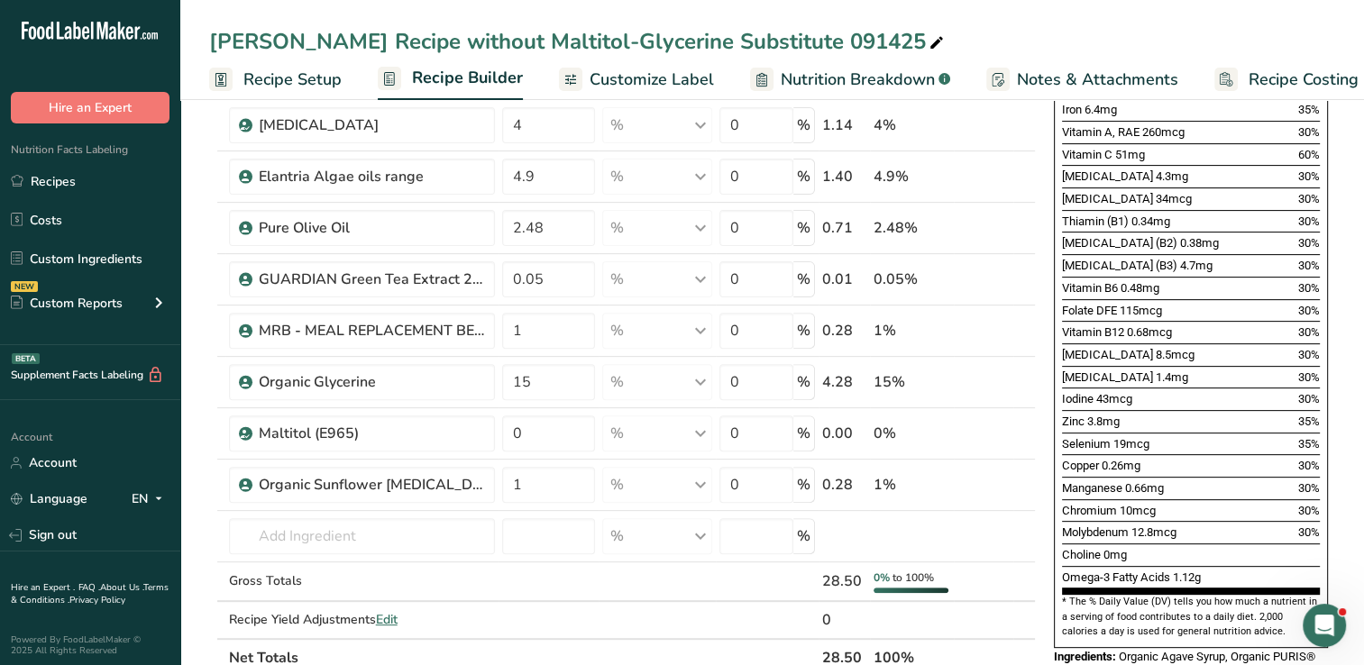
scroll to position [613, 0]
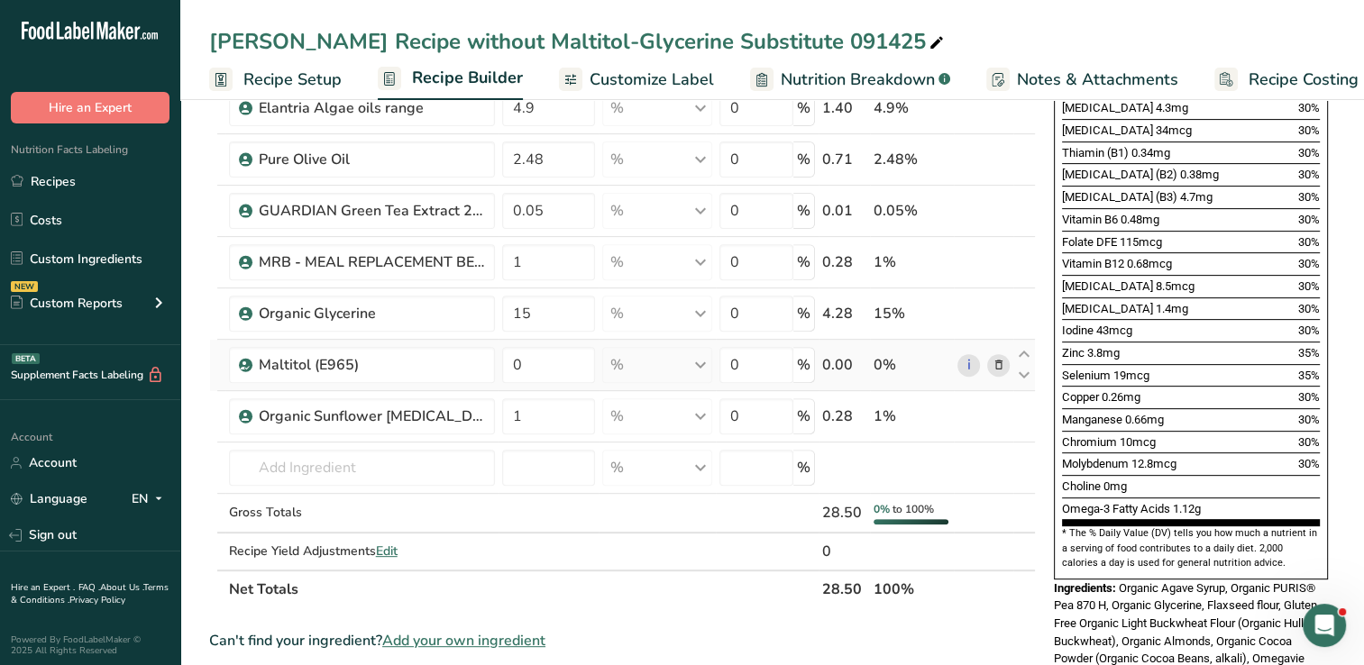
click at [996, 362] on icon at bounding box center [998, 365] width 13 height 19
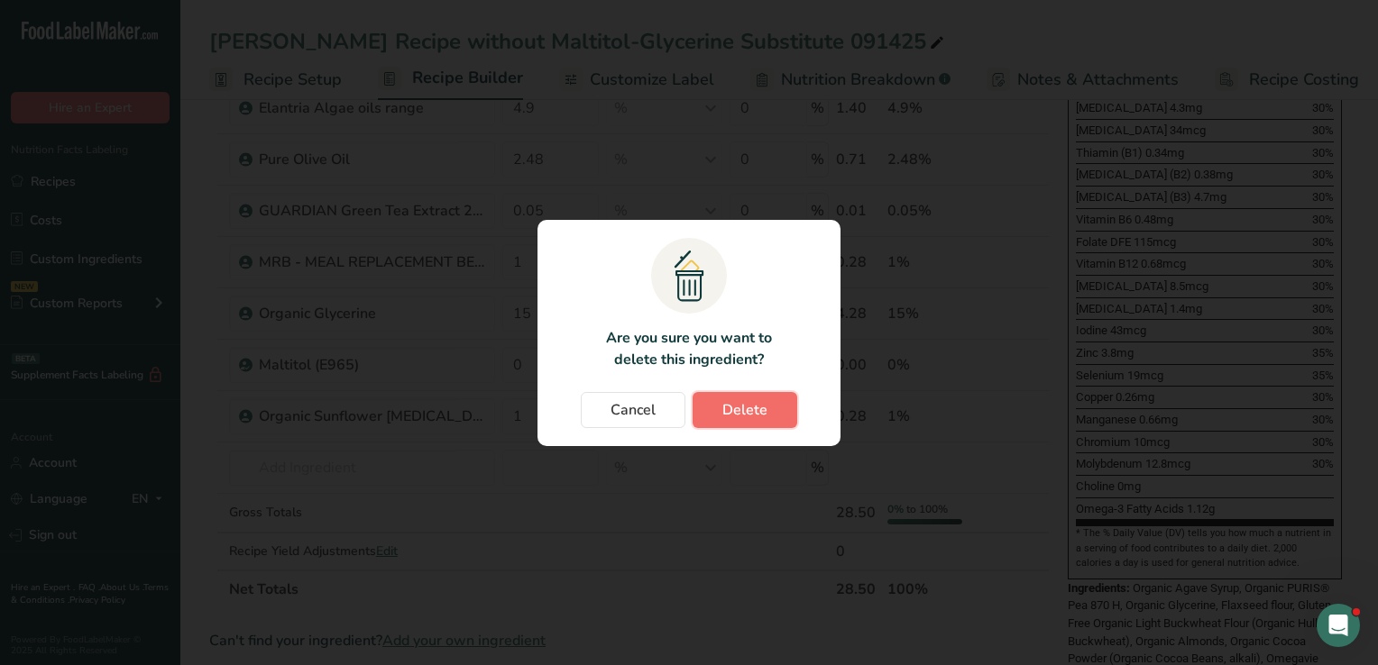
click at [733, 406] on span "Delete" at bounding box center [744, 410] width 45 height 22
type input "1"
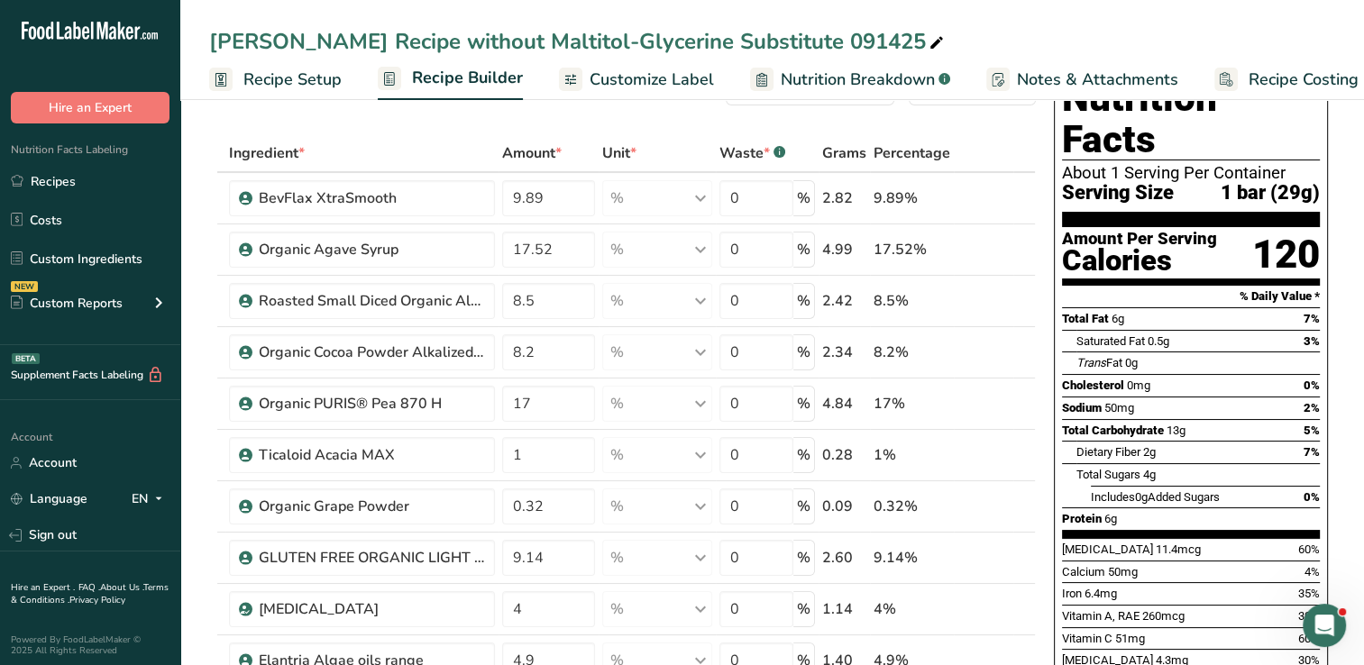
scroll to position [0, 0]
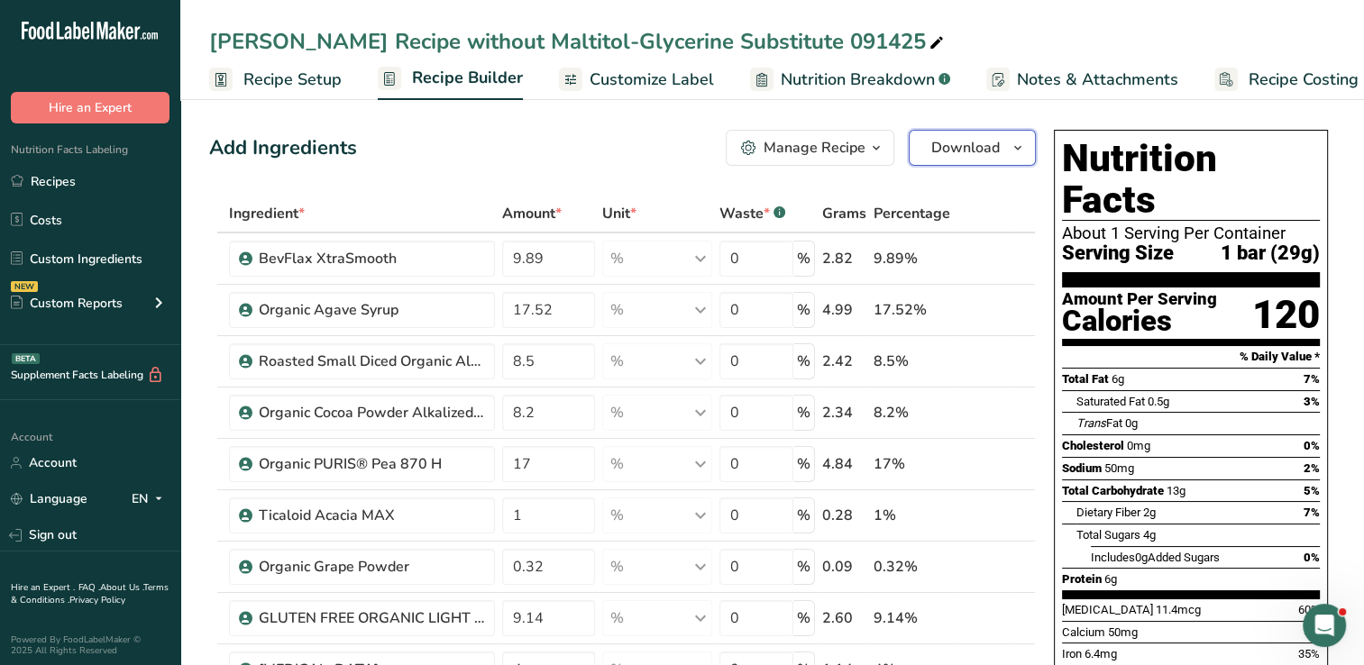
click at [1010, 148] on span "button" at bounding box center [1018, 148] width 22 height 22
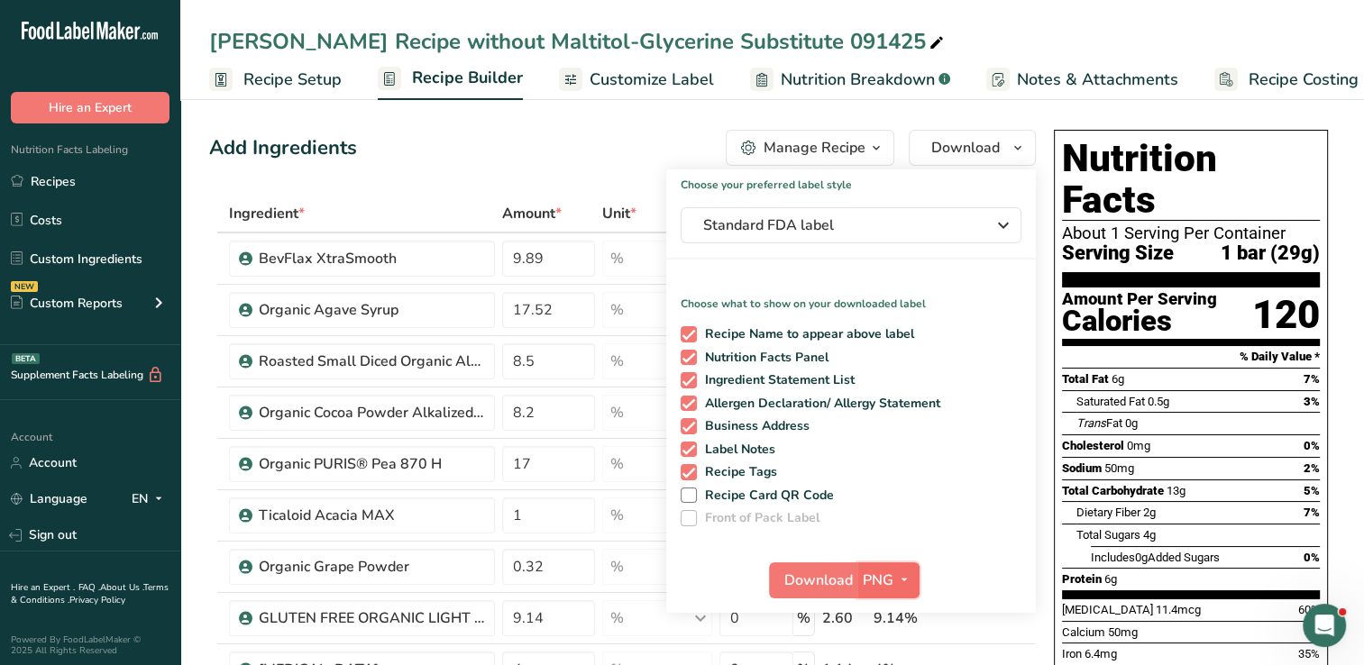
click at [899, 579] on icon "button" at bounding box center [904, 580] width 14 height 23
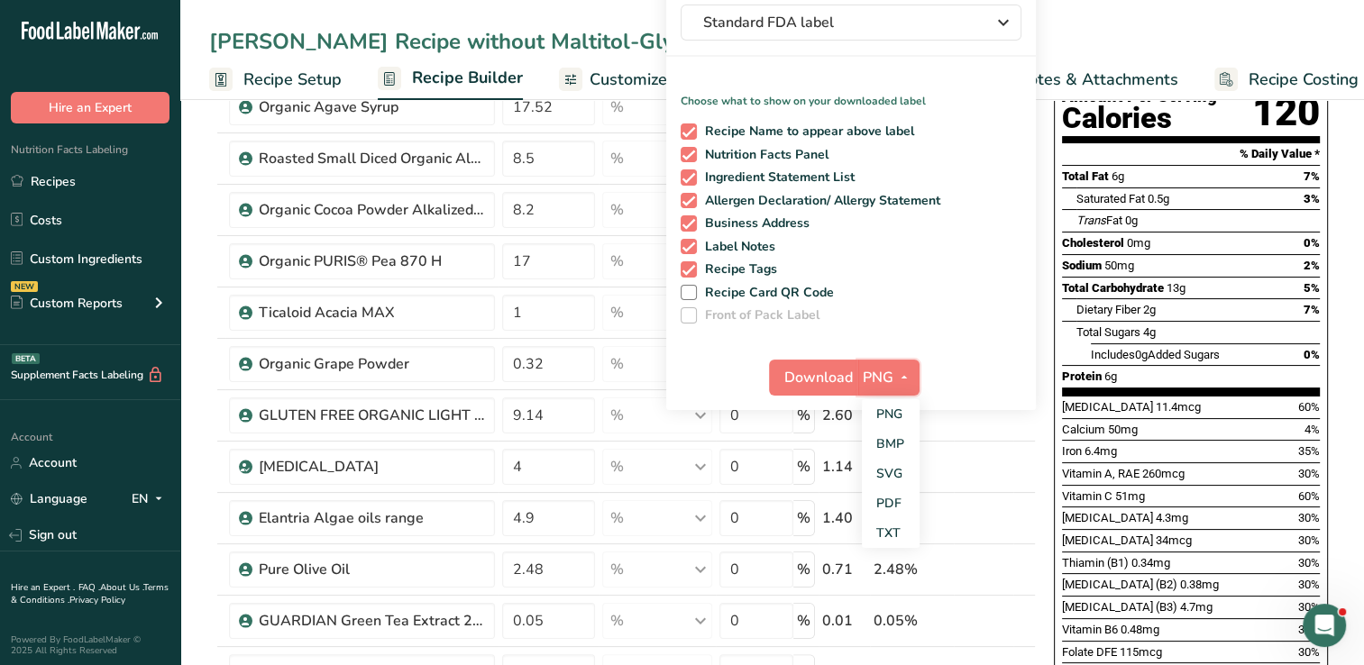
scroll to position [234, 0]
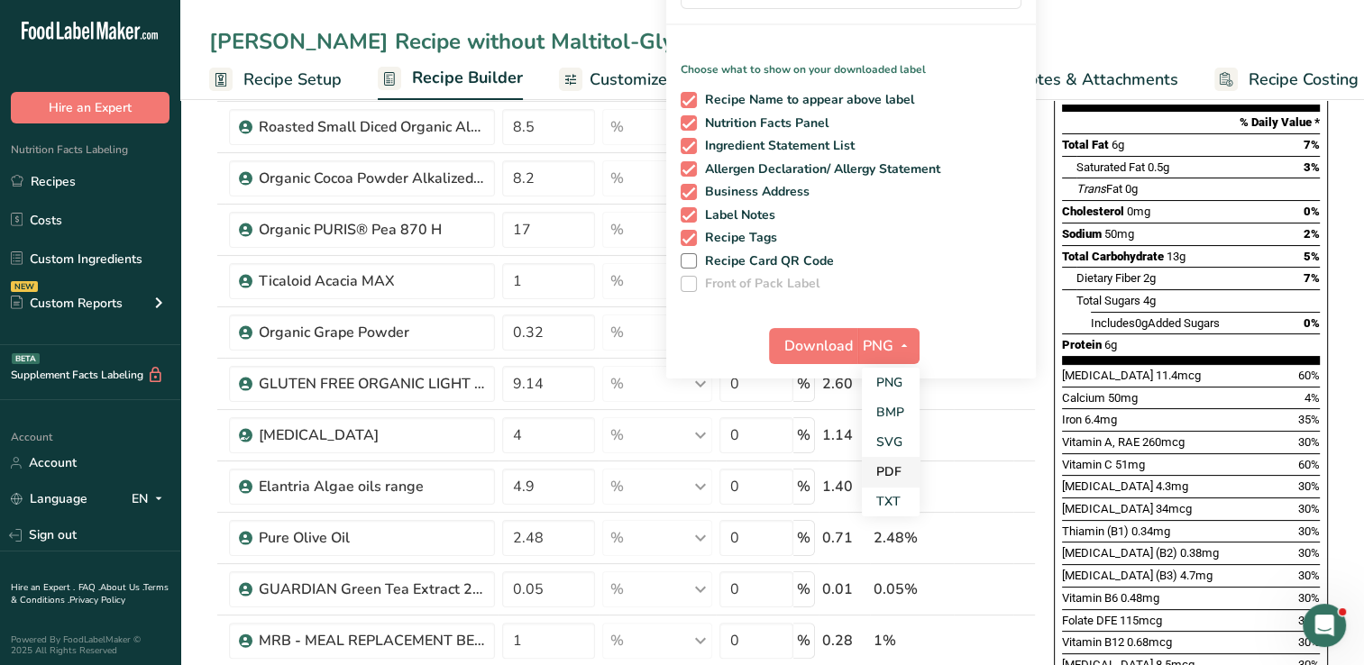
click at [887, 475] on link "PDF" at bounding box center [891, 472] width 58 height 30
click at [804, 335] on span "Download" at bounding box center [819, 346] width 69 height 22
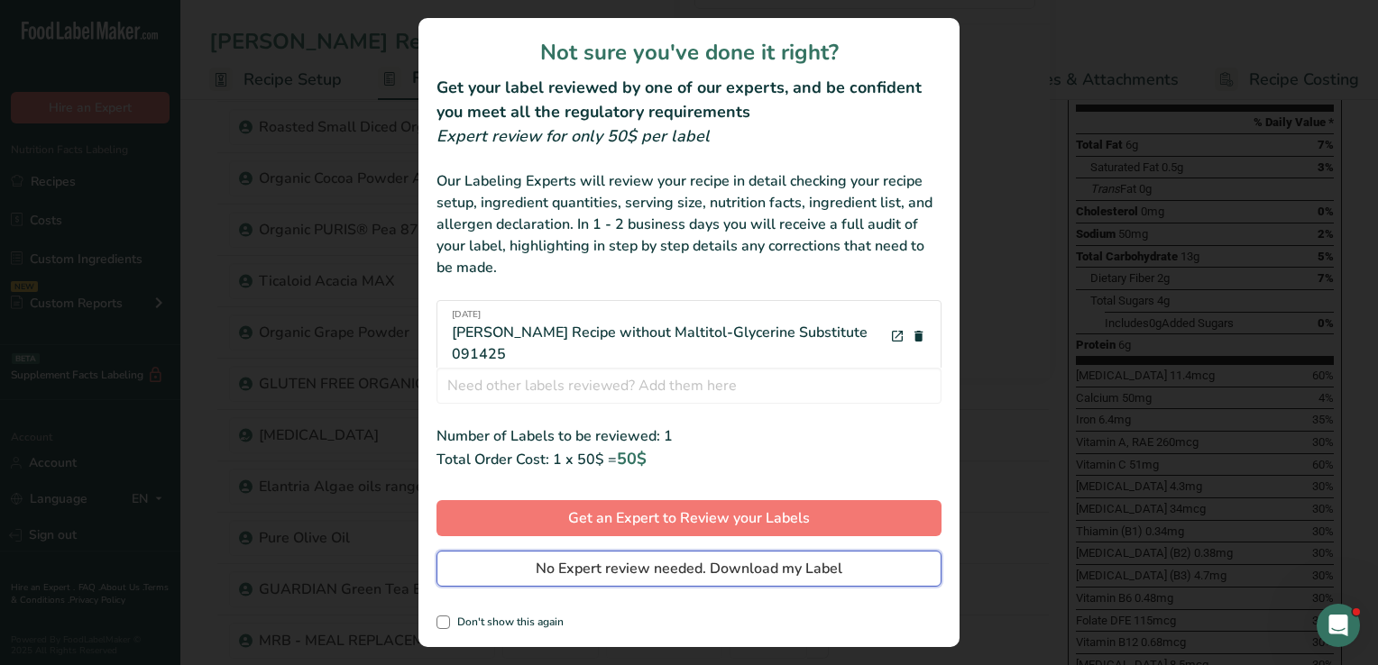
click at [639, 567] on span "No Expert review needed. Download my Label" at bounding box center [689, 569] width 307 height 22
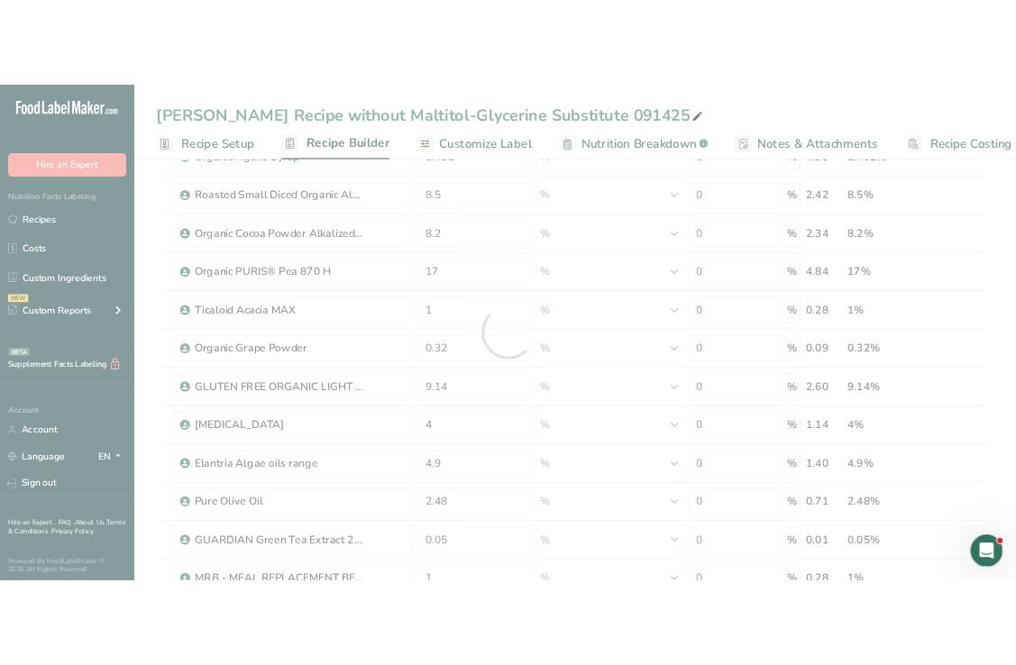
scroll to position [0, 0]
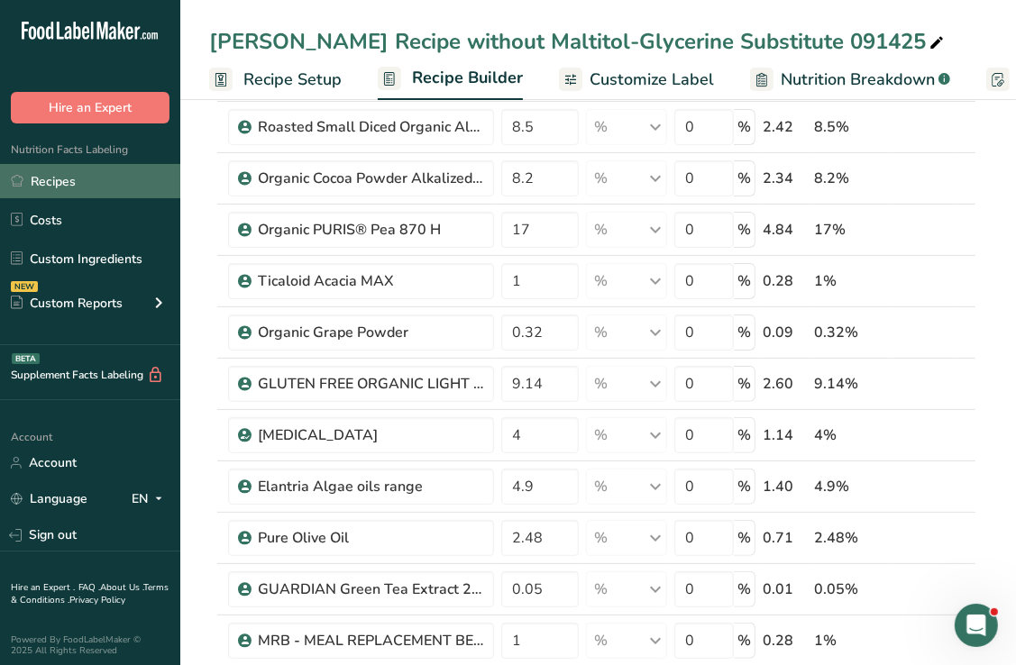
click at [58, 188] on link "Recipes" at bounding box center [90, 181] width 180 height 34
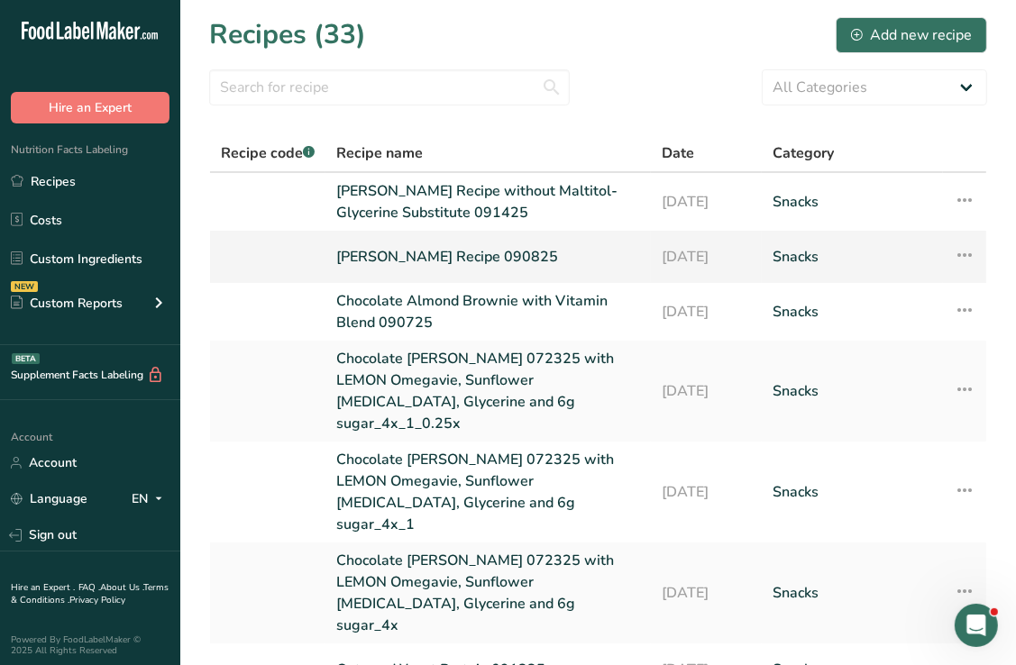
click at [426, 252] on link "[PERSON_NAME] Recipe 090825" at bounding box center [488, 257] width 304 height 38
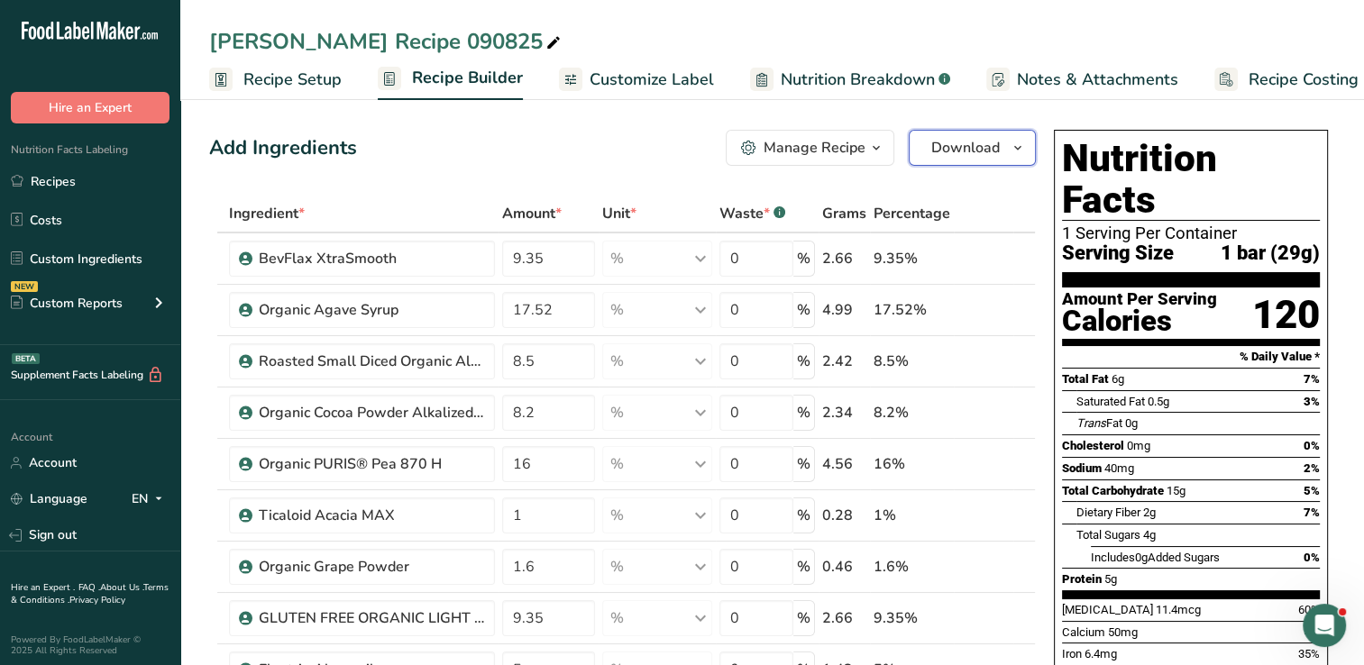
click at [1019, 140] on icon "button" at bounding box center [1018, 148] width 14 height 23
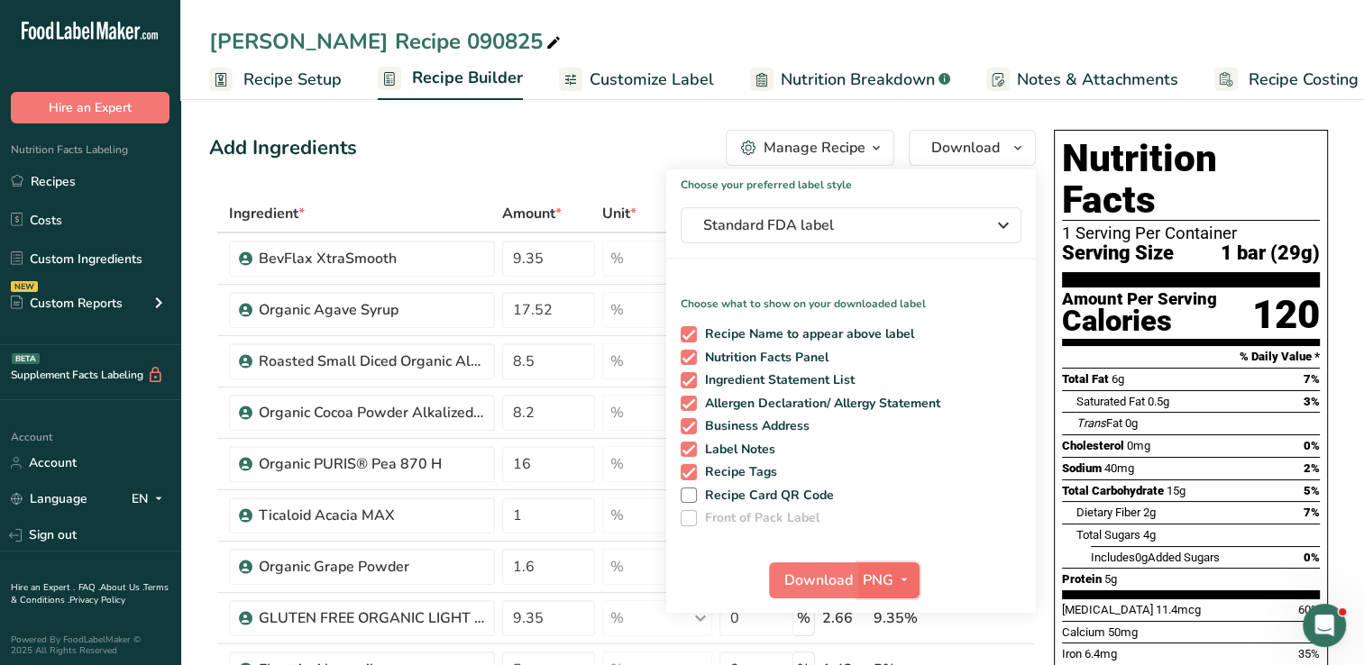
click at [902, 581] on icon "button" at bounding box center [904, 580] width 14 height 23
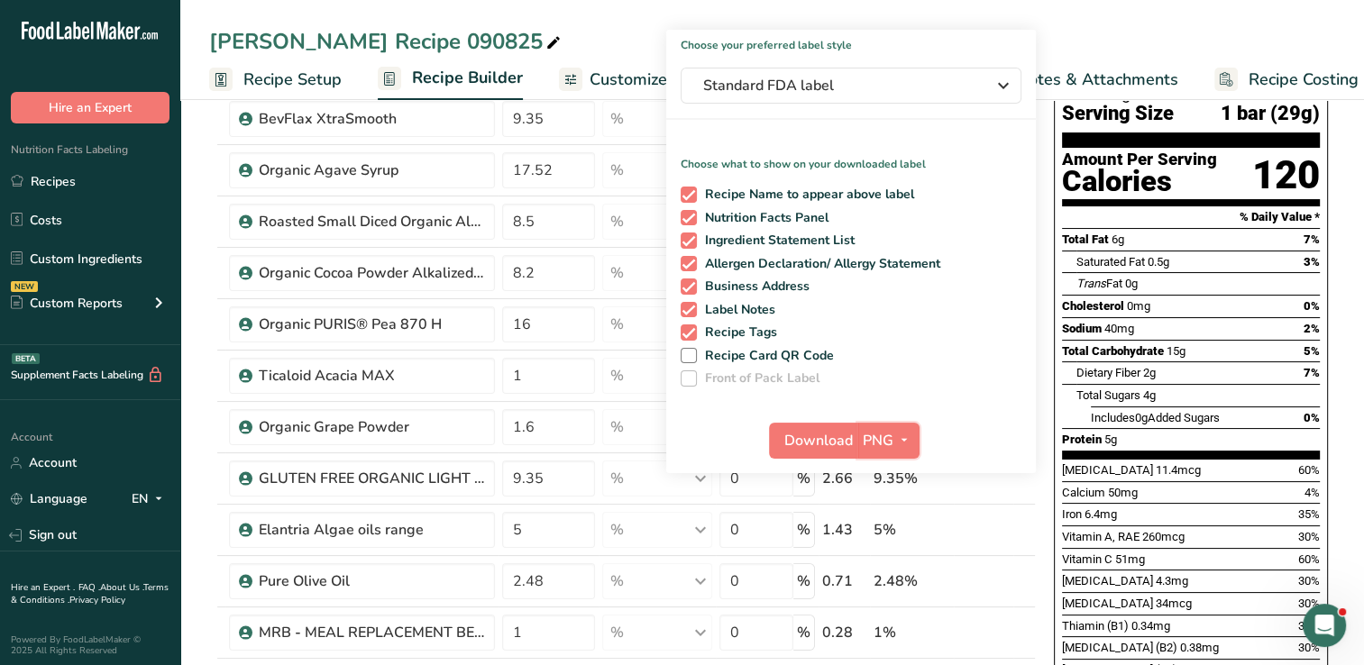
scroll to position [292, 0]
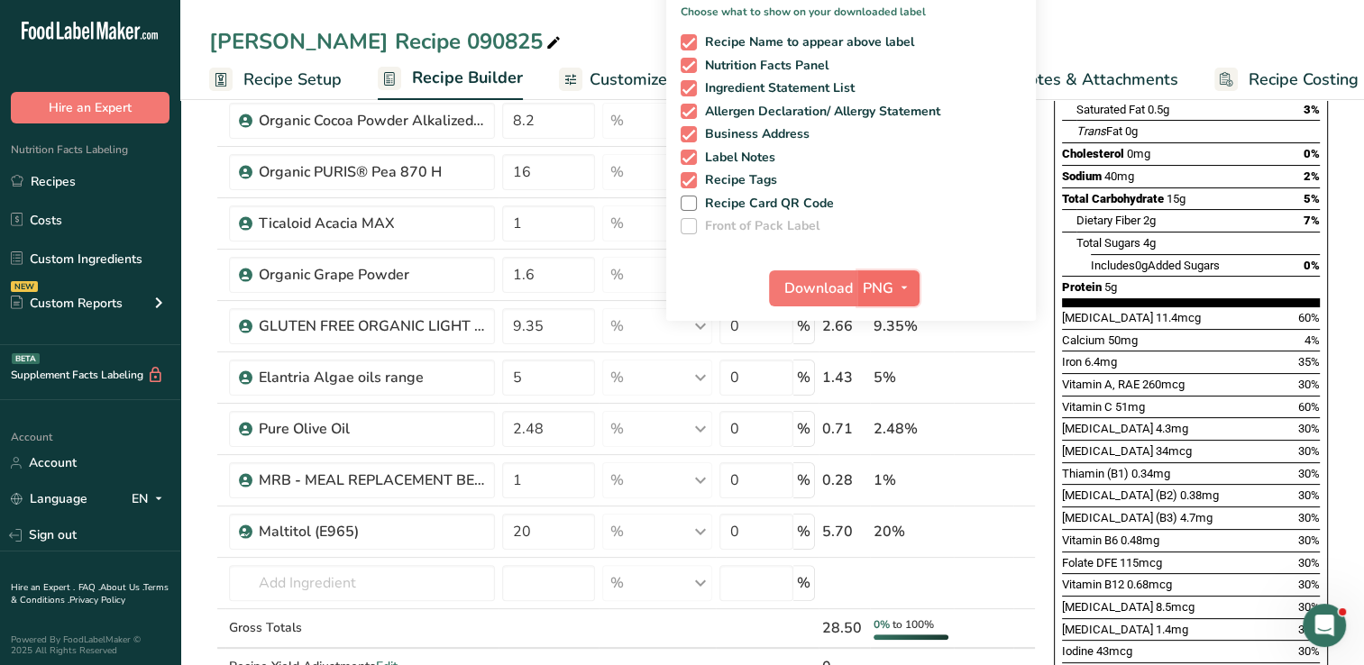
click at [902, 288] on icon "button" at bounding box center [904, 288] width 14 height 23
click at [885, 409] on link "PDF" at bounding box center [891, 414] width 58 height 30
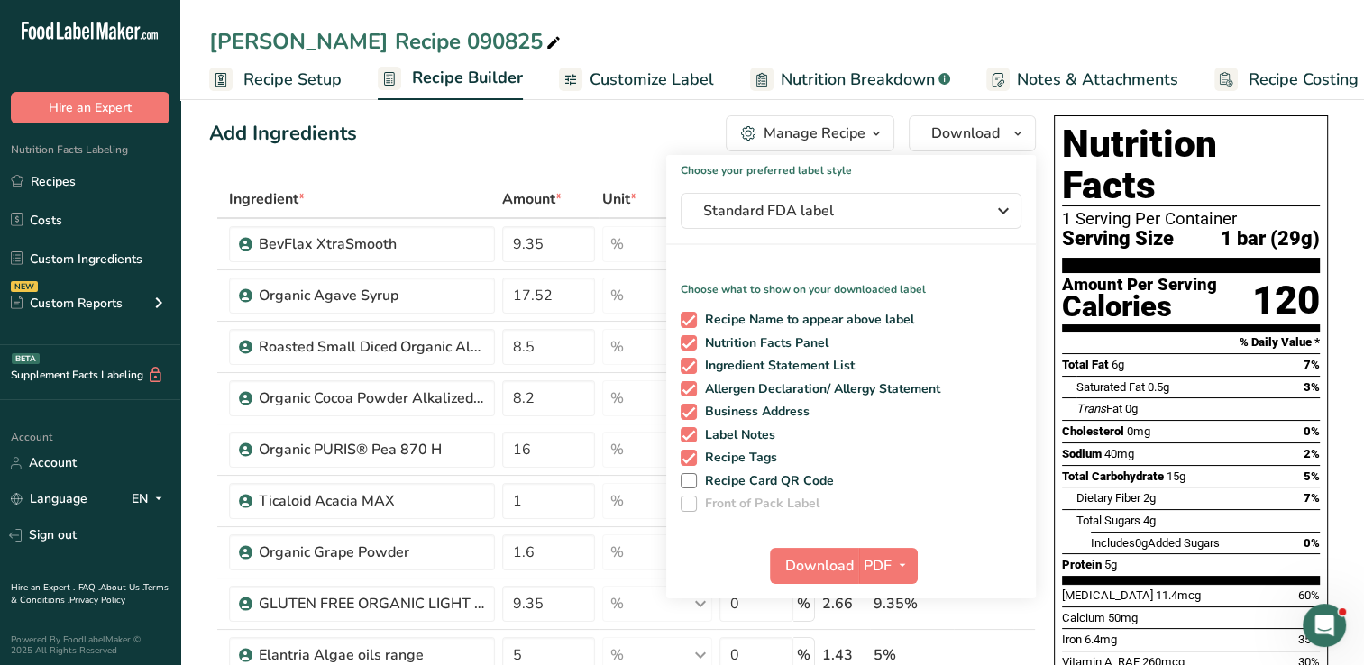
scroll to position [0, 0]
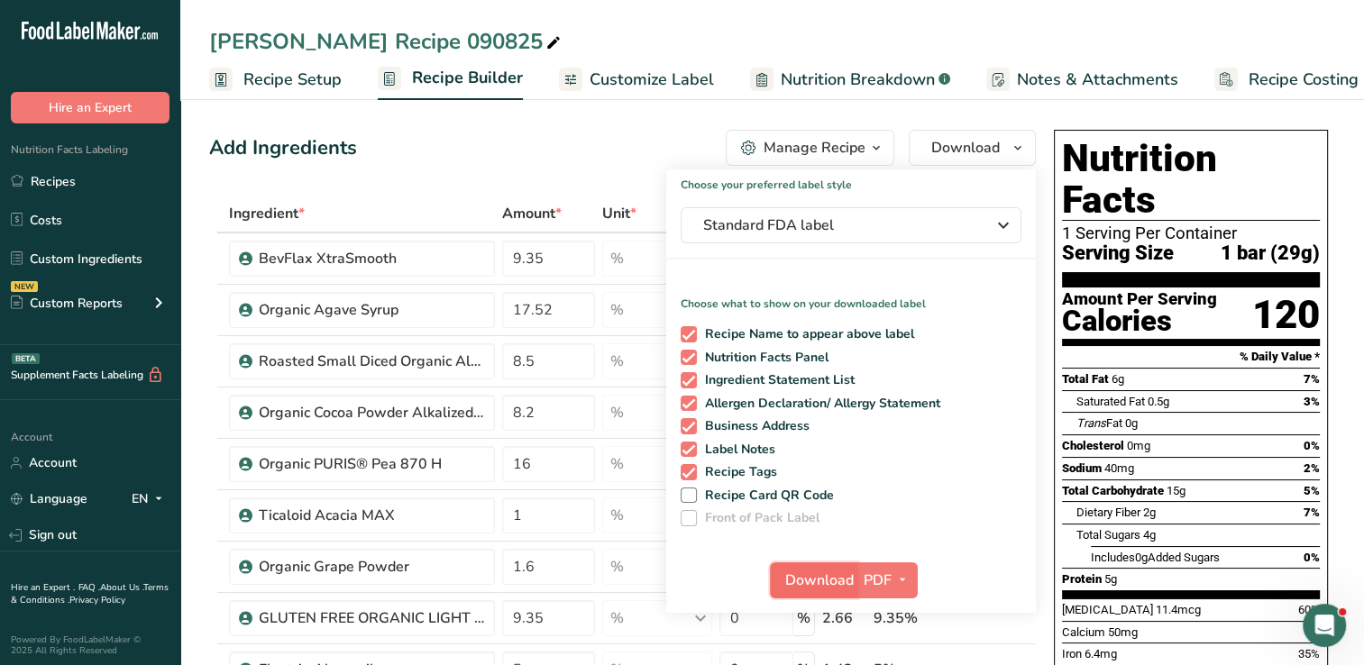
click at [808, 578] on span "Download" at bounding box center [819, 581] width 69 height 22
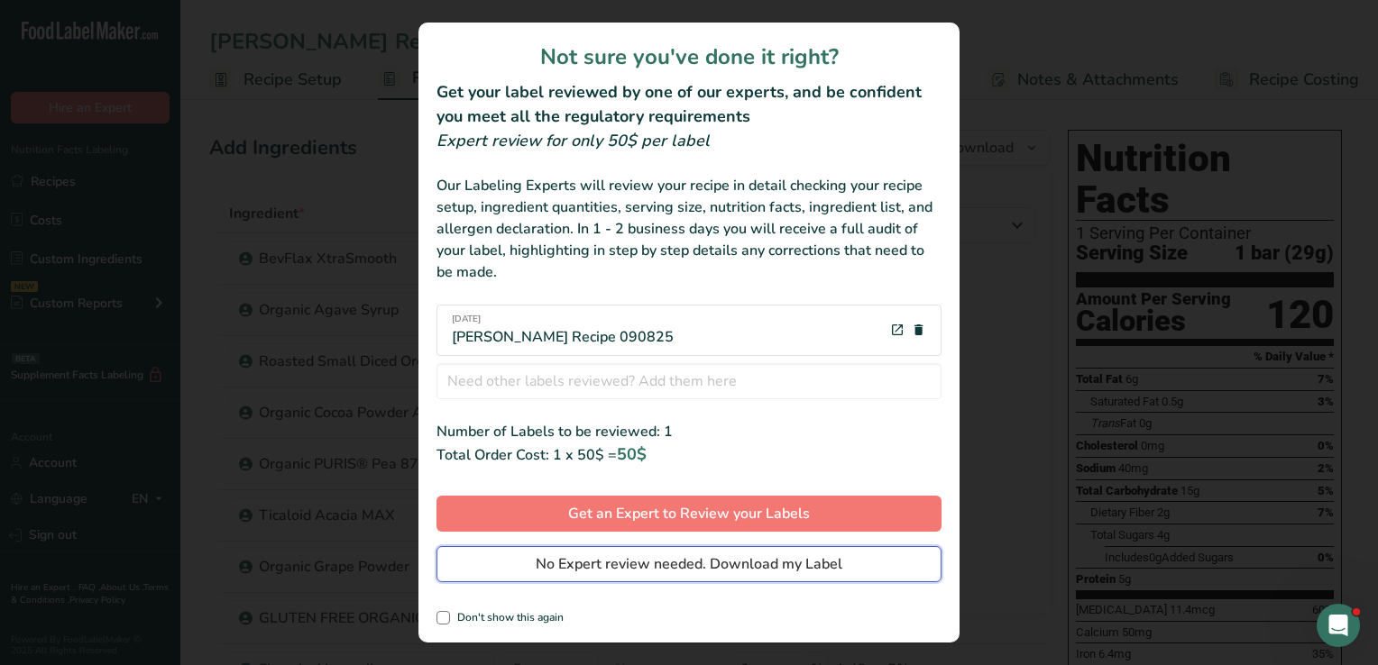
click at [641, 567] on span "No Expert review needed. Download my Label" at bounding box center [689, 565] width 307 height 22
